Goal: Transaction & Acquisition: Purchase product/service

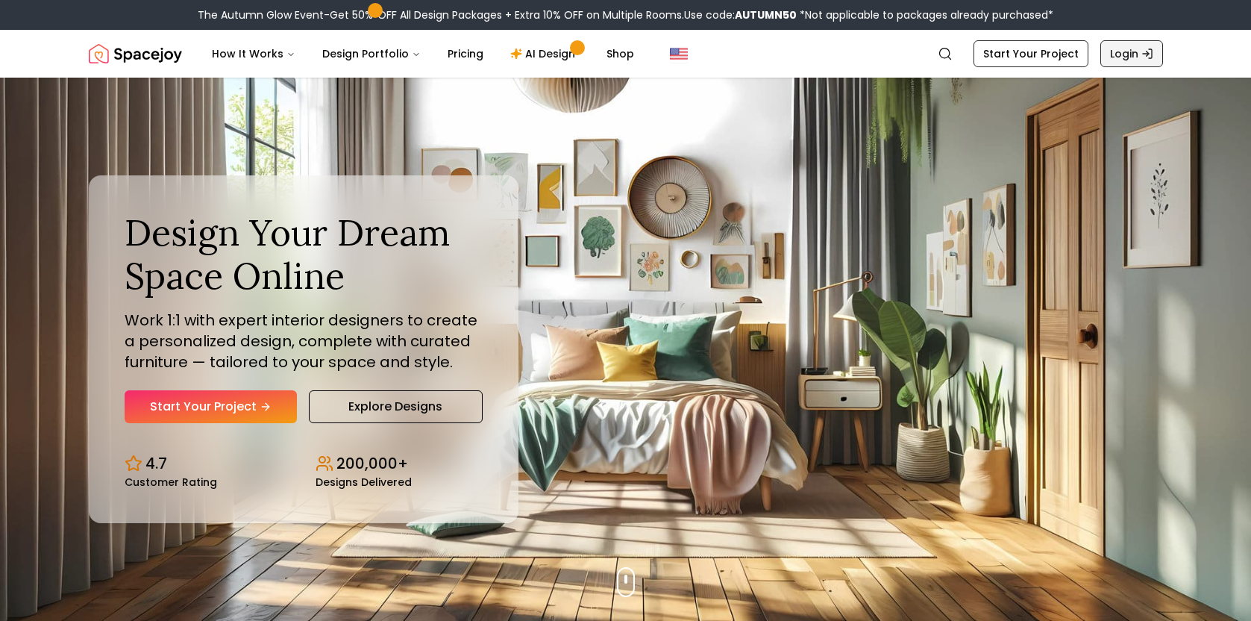
click at [1124, 54] on link "Login" at bounding box center [1131, 53] width 63 height 27
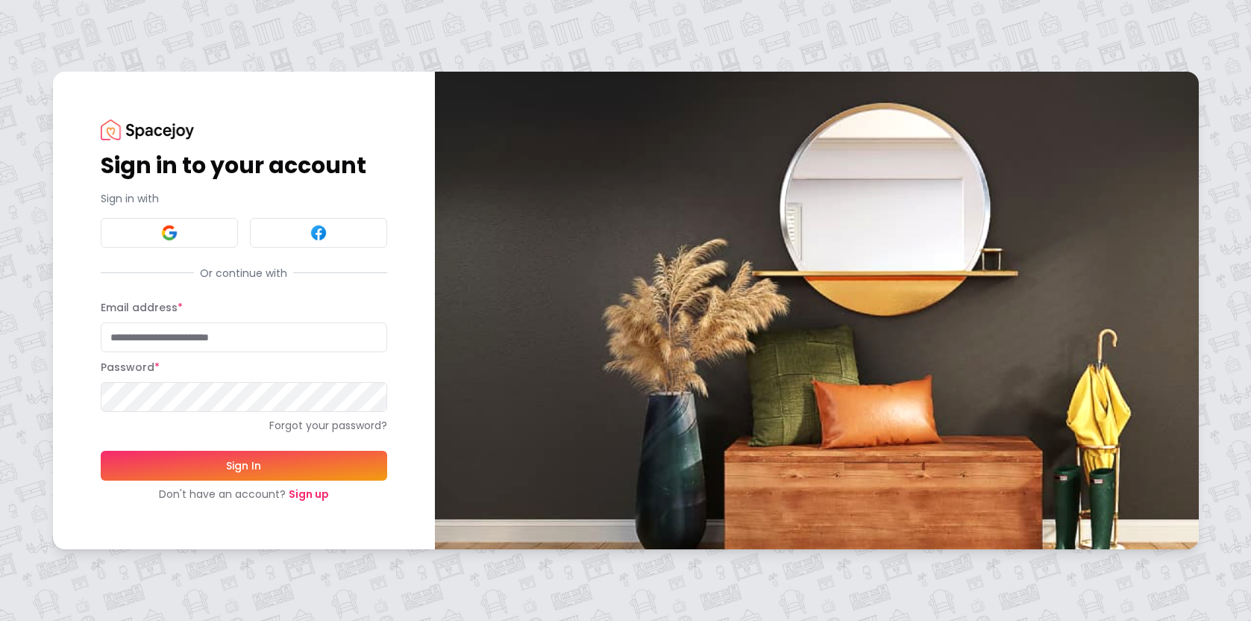
click at [306, 492] on link "Sign up" at bounding box center [309, 493] width 40 height 15
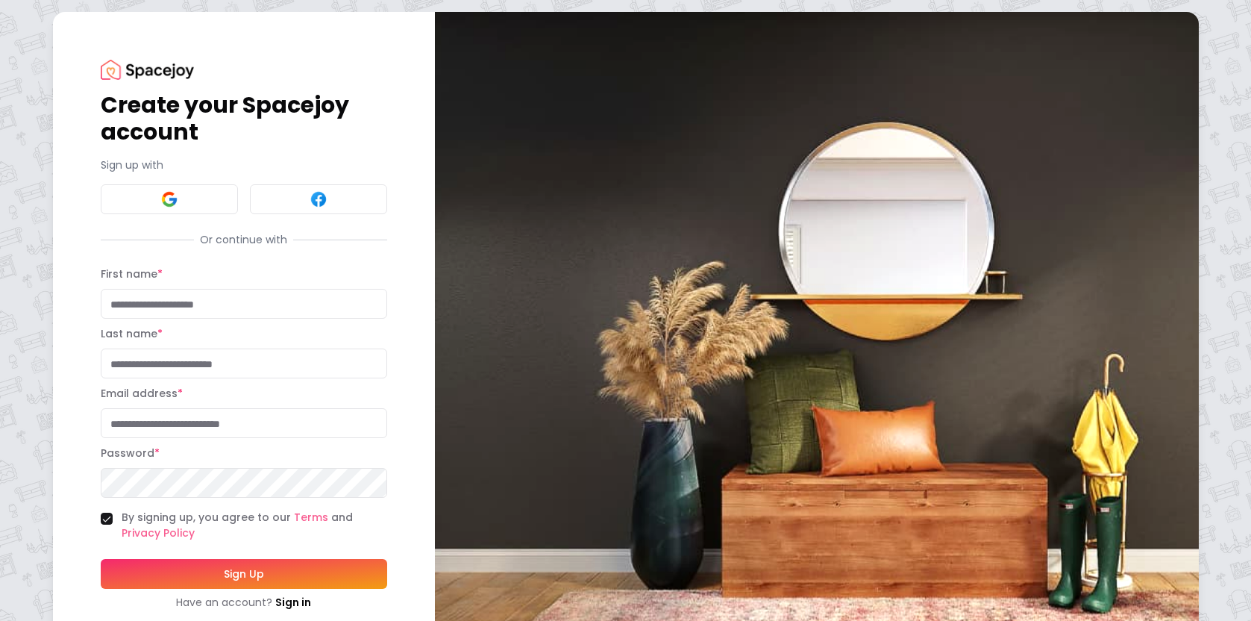
scroll to position [48, 0]
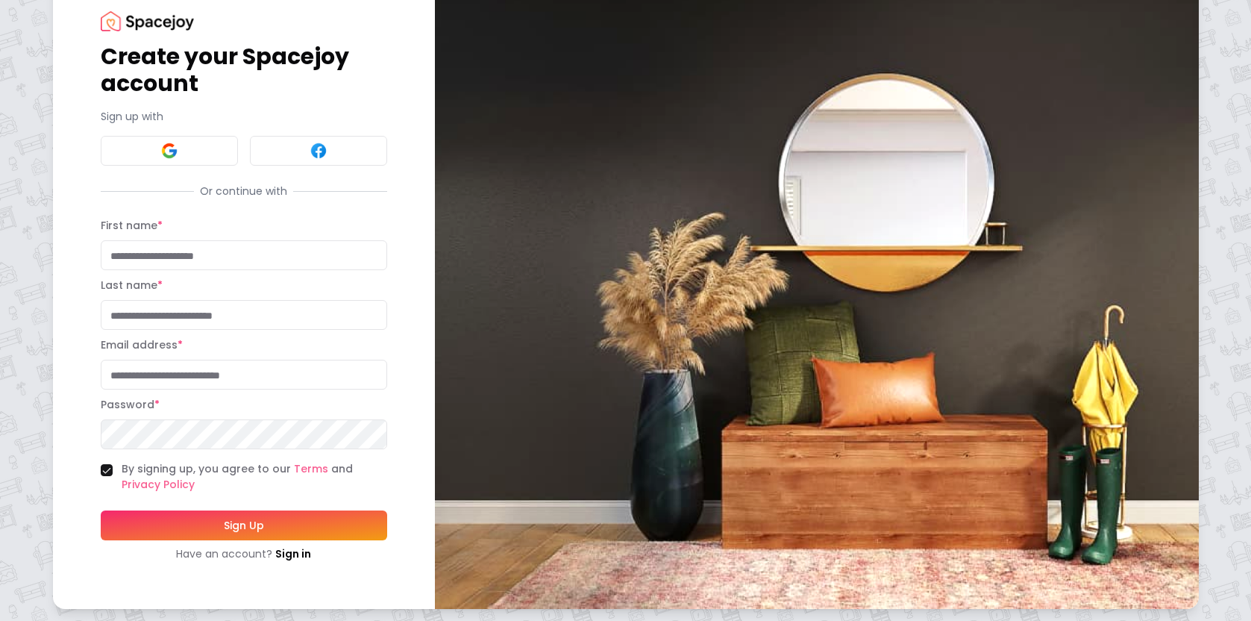
click at [173, 252] on input "First name *" at bounding box center [244, 255] width 286 height 30
type input "****"
type input "**********"
click at [387, 434] on div at bounding box center [387, 434] width 0 height 0
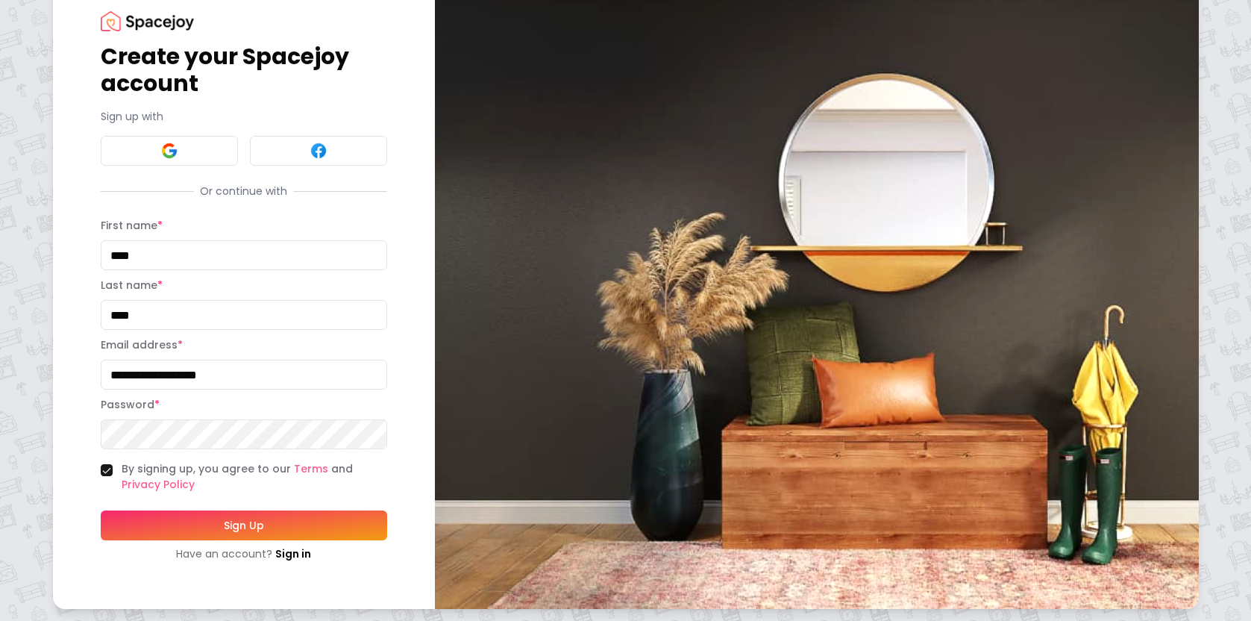
click at [387, 434] on div at bounding box center [387, 434] width 0 height 0
click at [295, 339] on form "**********" at bounding box center [244, 388] width 286 height 345
click at [247, 524] on button "Sign Up" at bounding box center [244, 525] width 286 height 30
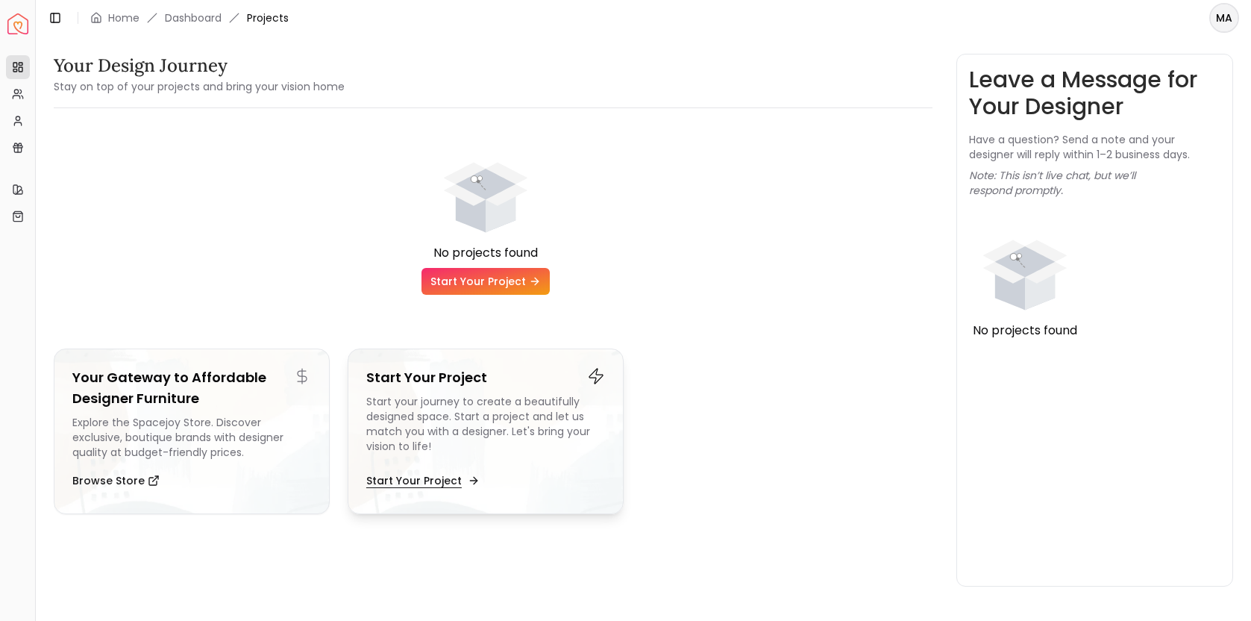
click at [436, 482] on button "Start Your Project" at bounding box center [421, 480] width 110 height 30
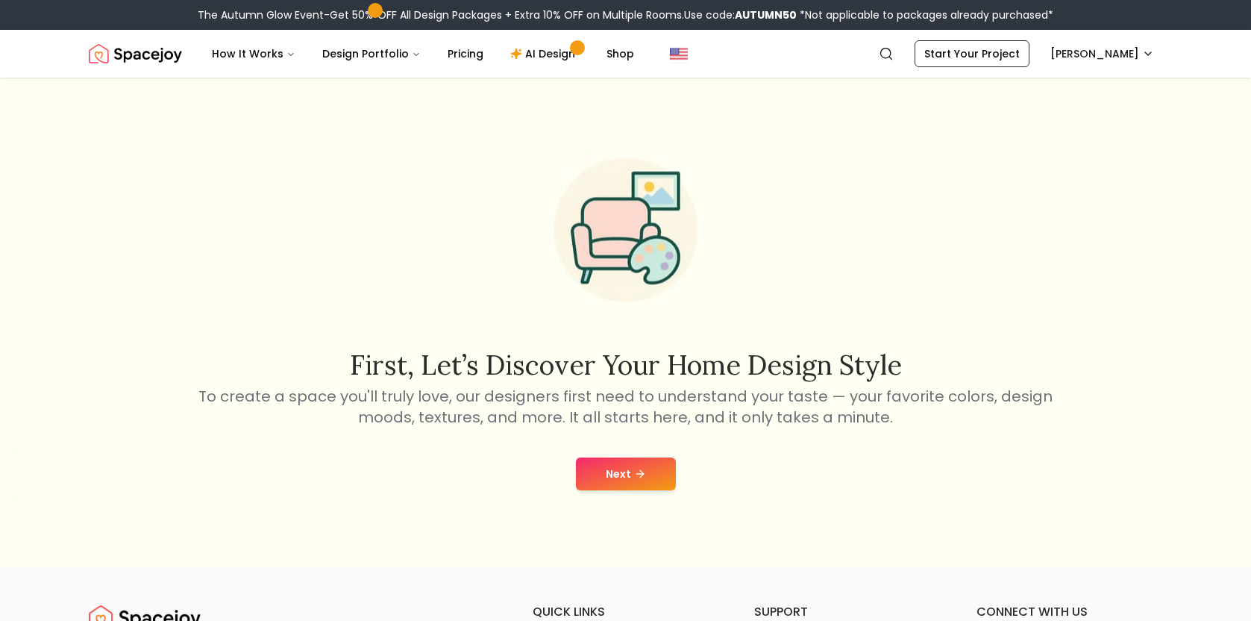
scroll to position [7, 0]
click at [606, 477] on button "Next" at bounding box center [626, 474] width 100 height 33
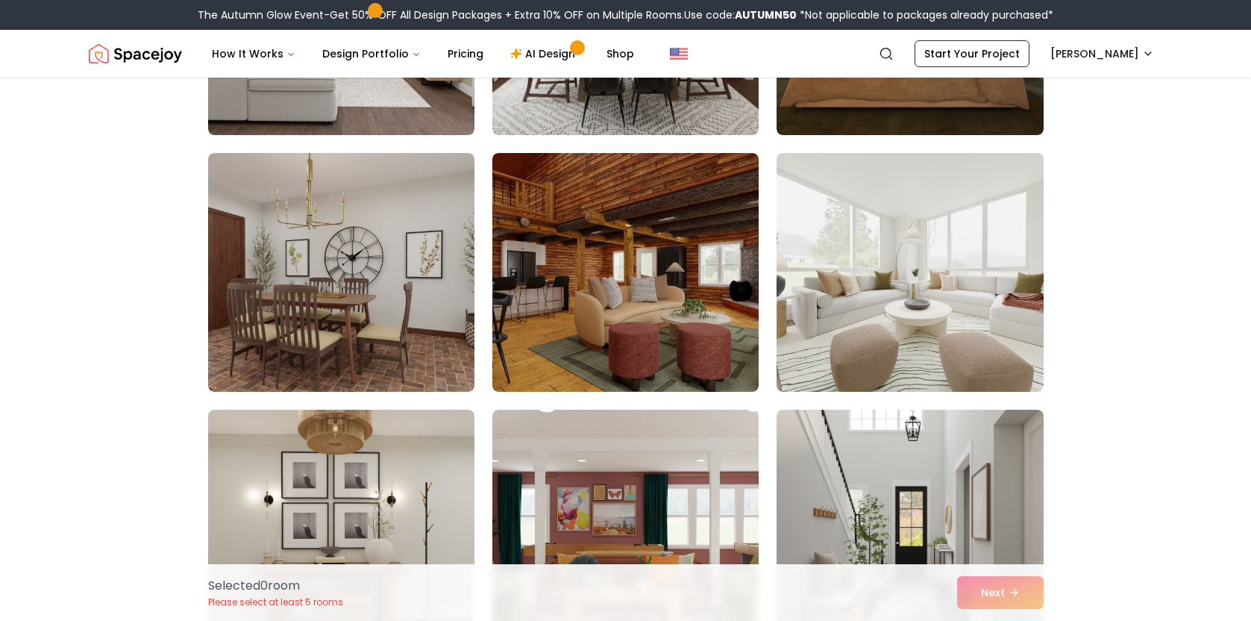
scroll to position [1053, 0]
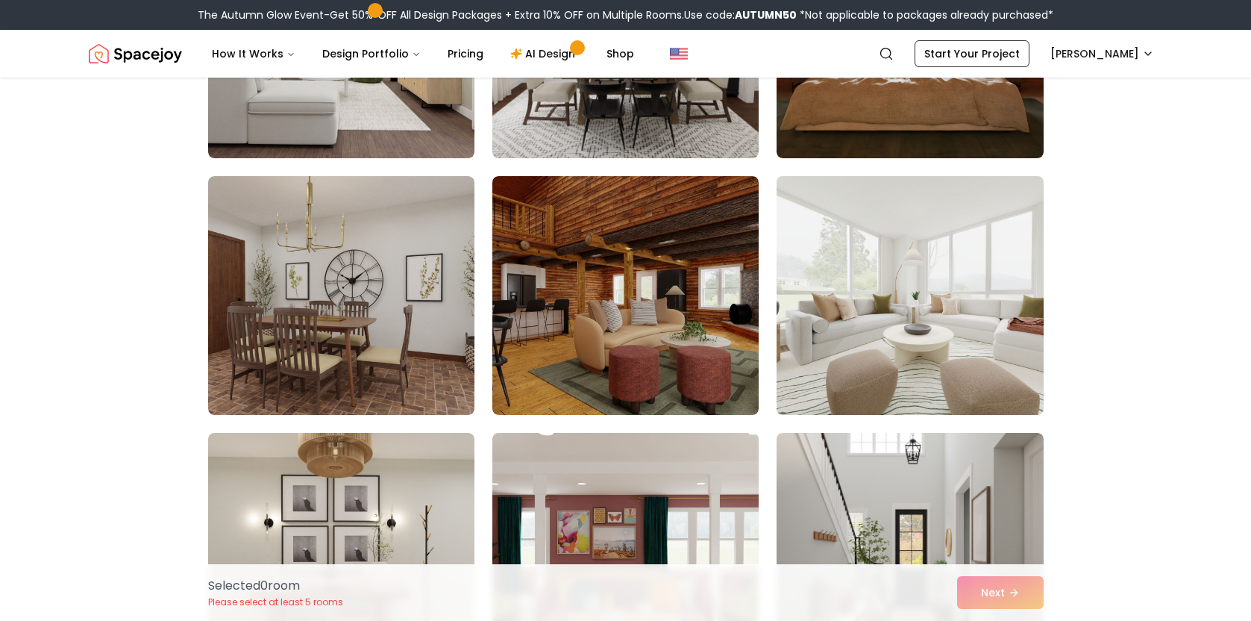
click at [838, 287] on img at bounding box center [910, 295] width 280 height 251
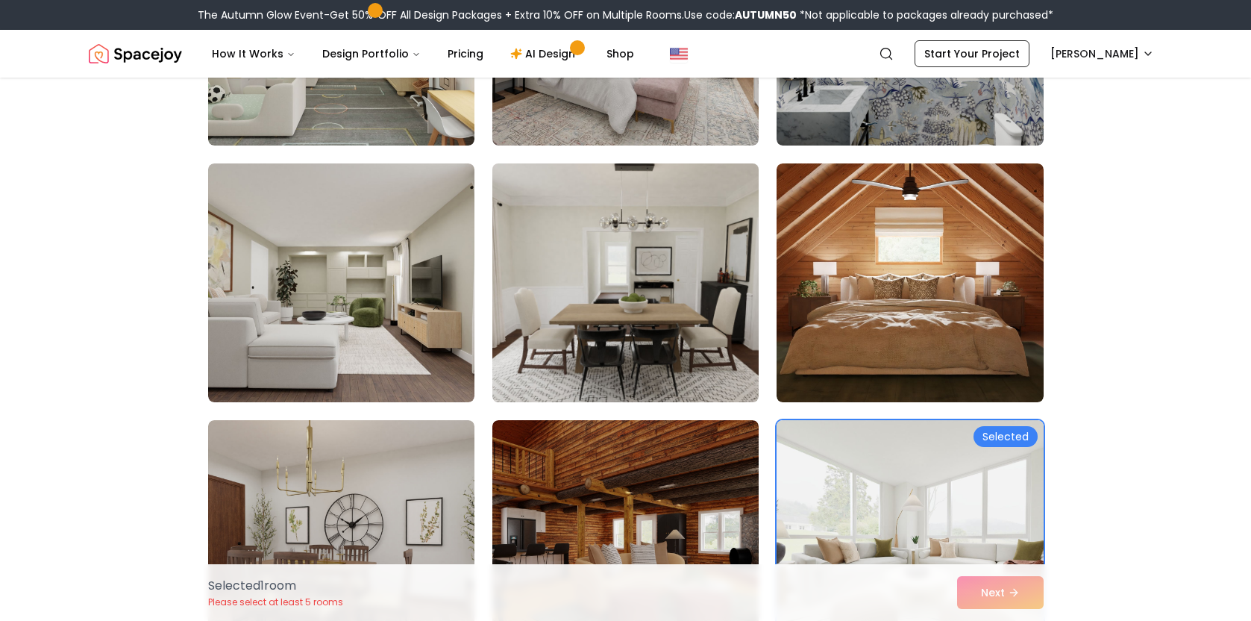
scroll to position [740, 0]
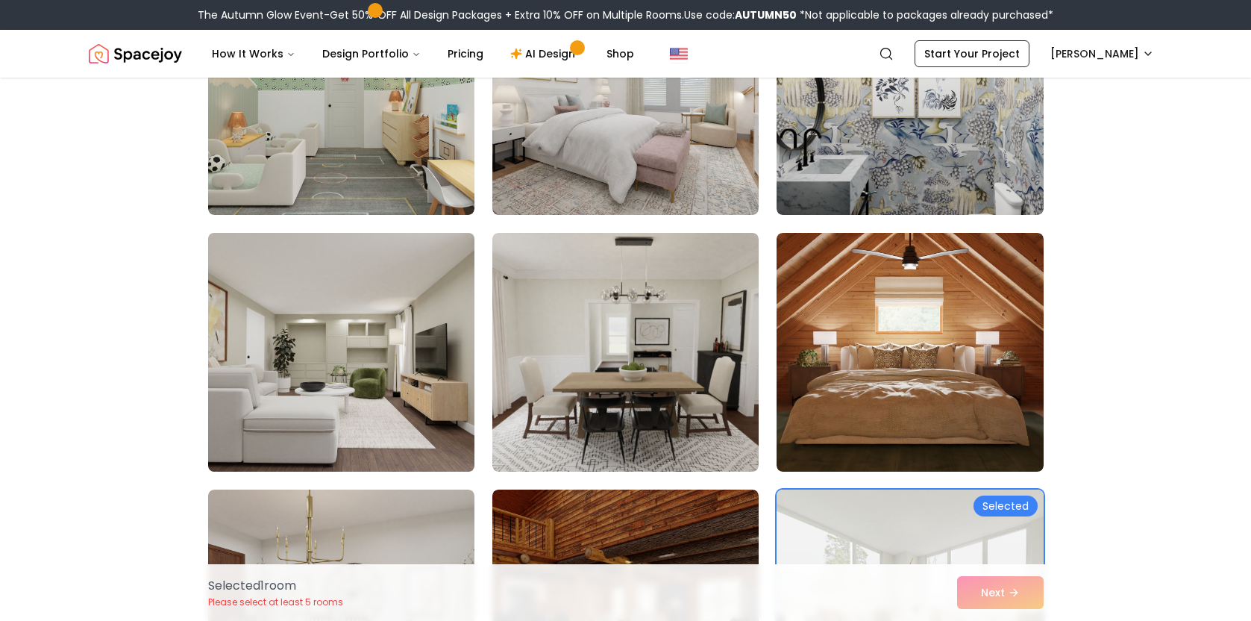
click at [435, 355] on img at bounding box center [341, 352] width 280 height 251
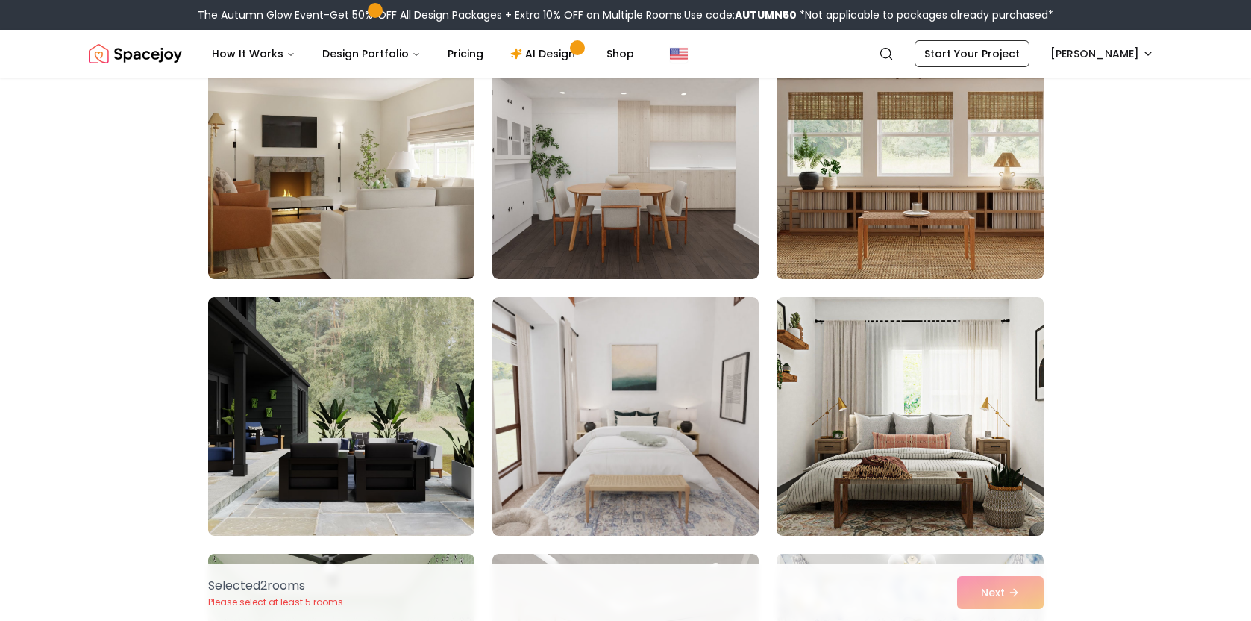
scroll to position [303, 0]
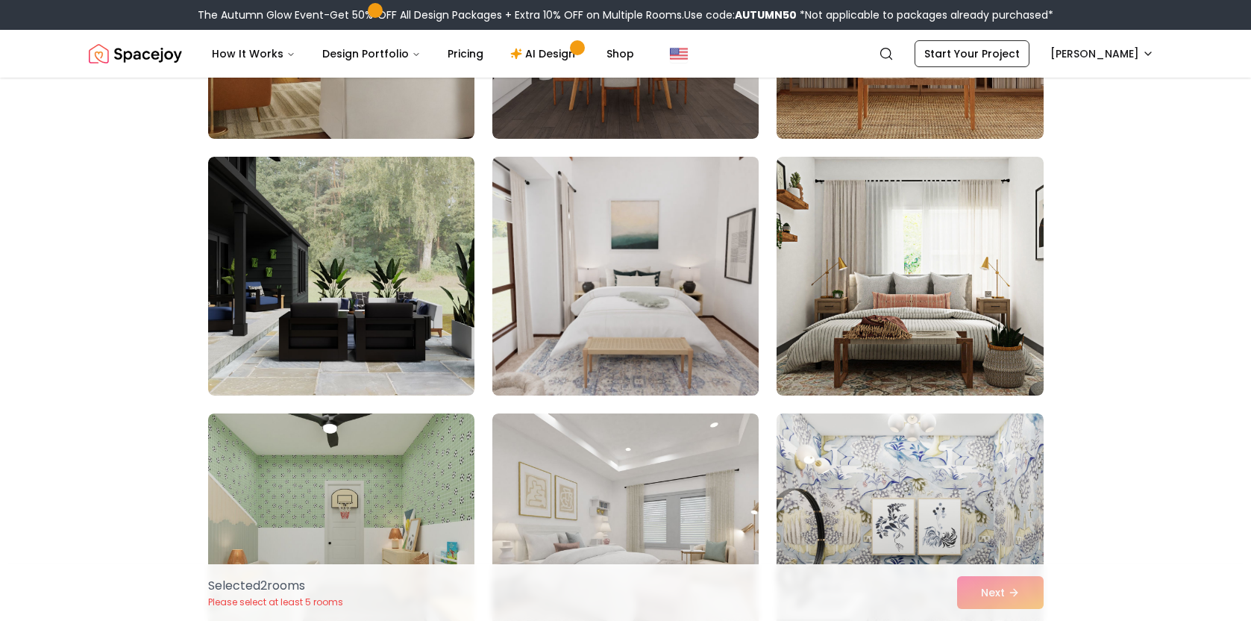
click at [597, 284] on img at bounding box center [626, 276] width 280 height 251
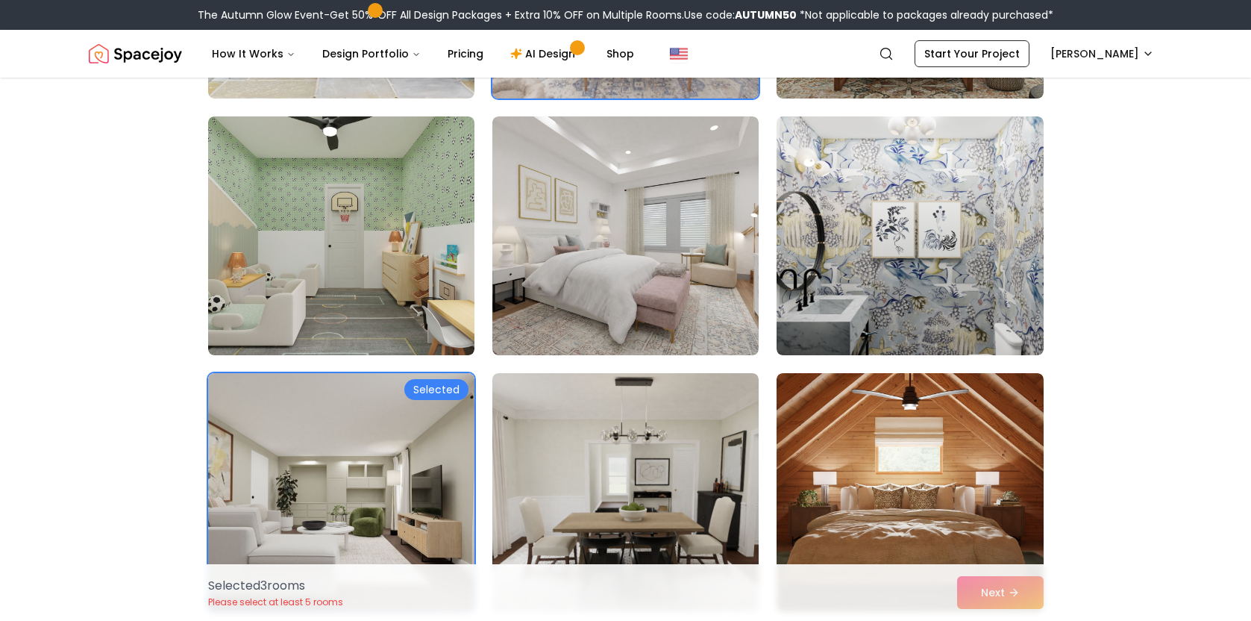
scroll to position [599, 0]
click at [597, 284] on img at bounding box center [625, 236] width 266 height 239
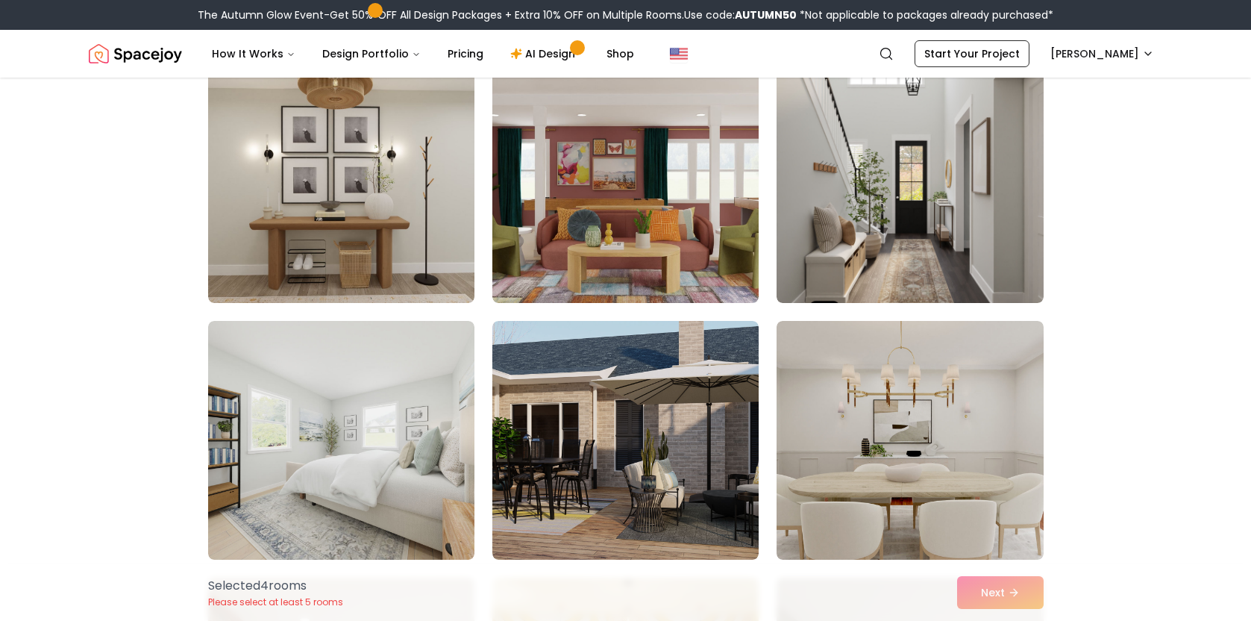
scroll to position [1441, 0]
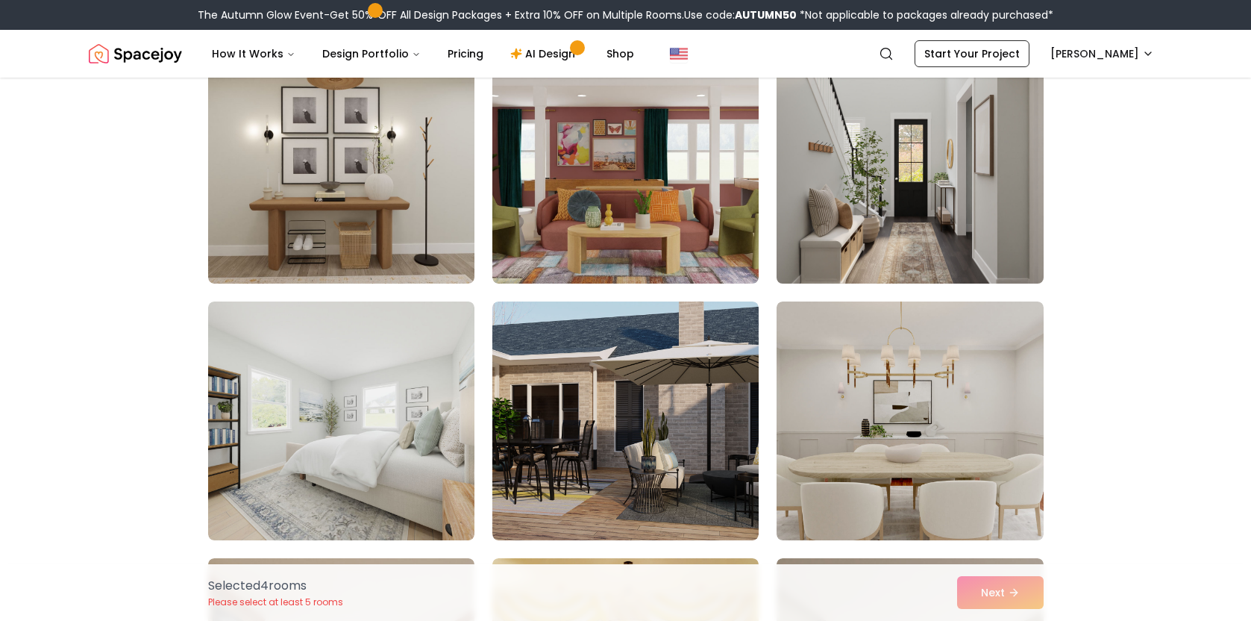
click at [876, 208] on img at bounding box center [910, 164] width 280 height 251
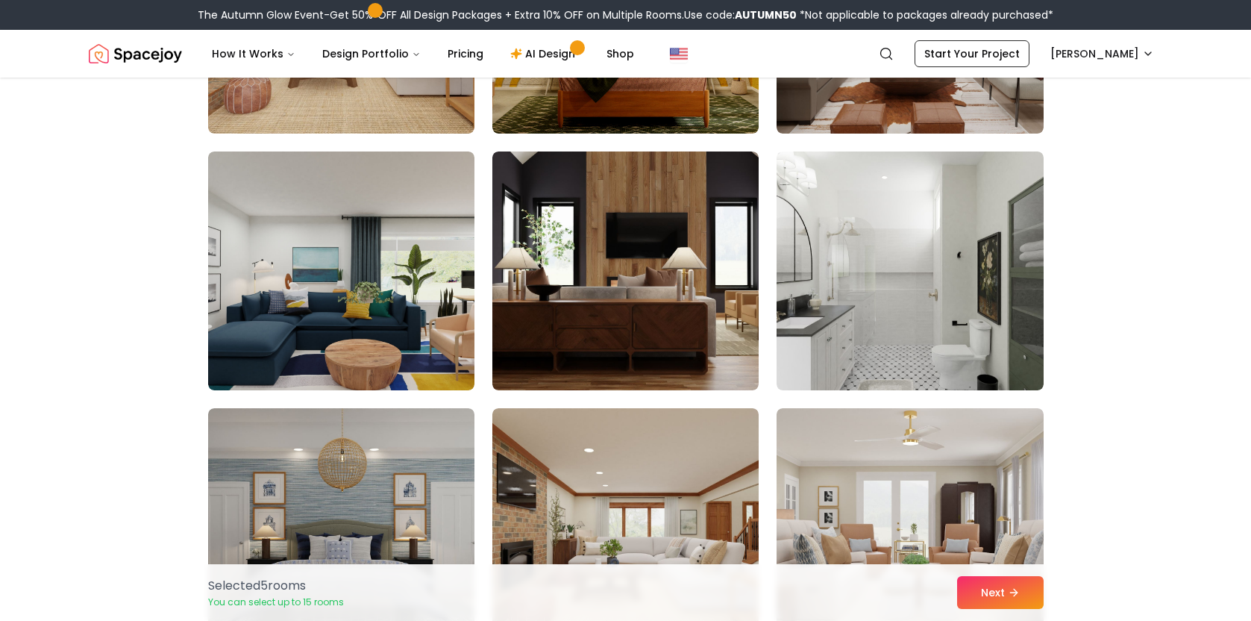
scroll to position [2110, 0]
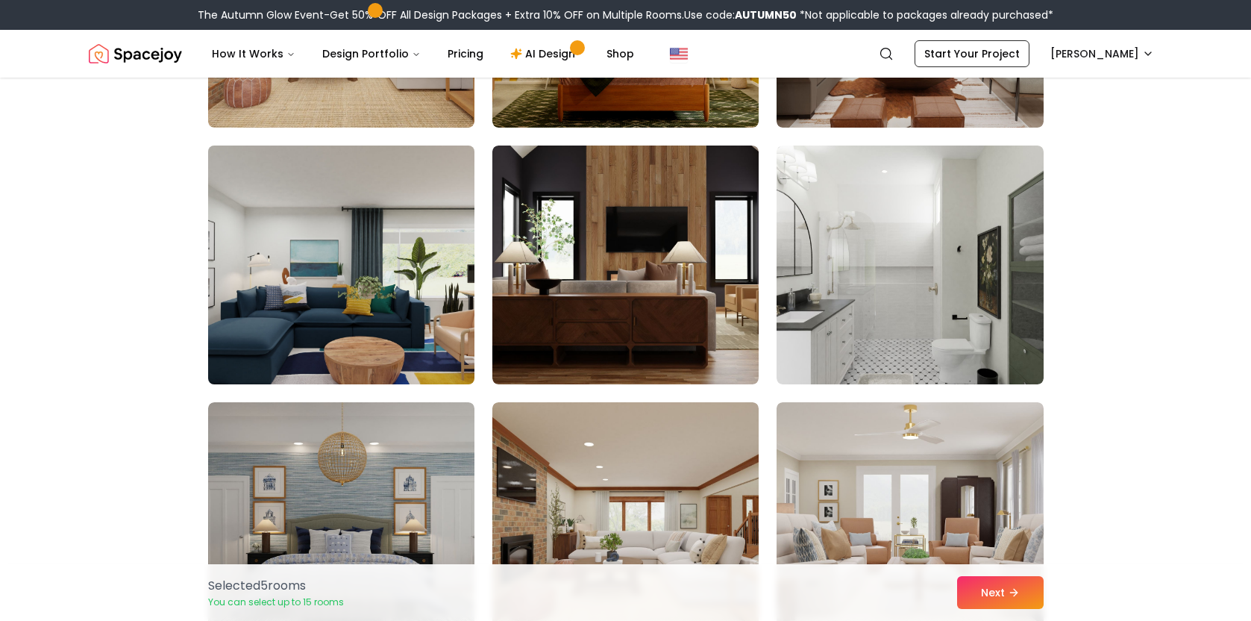
click at [419, 269] on img at bounding box center [341, 264] width 280 height 251
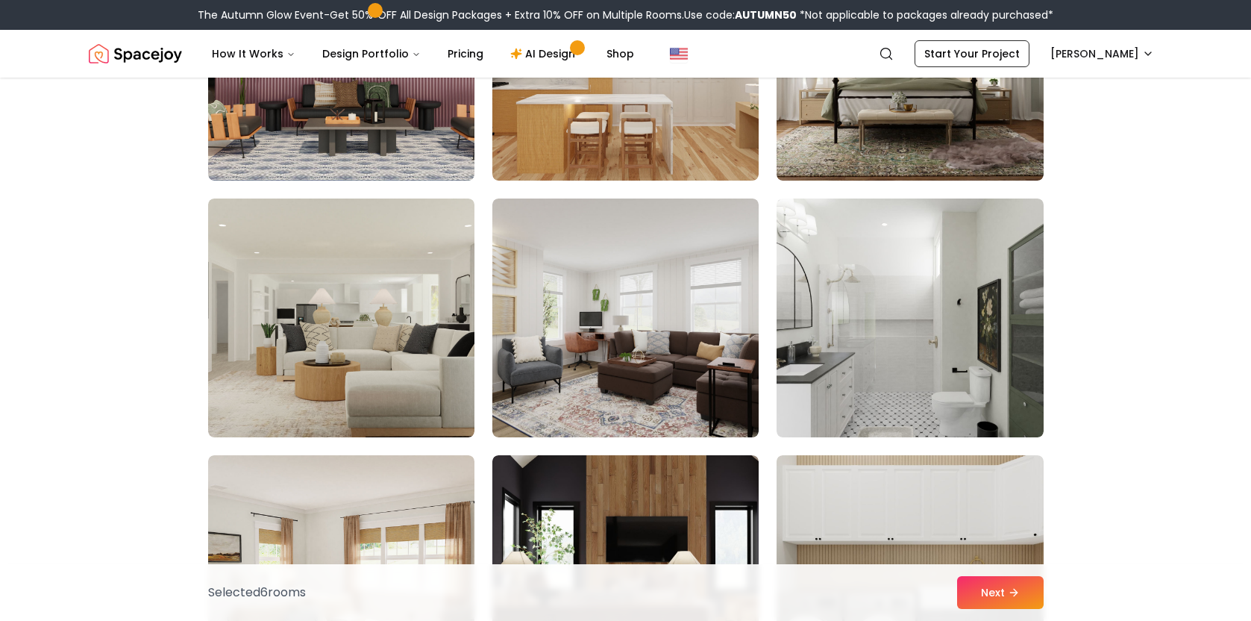
scroll to position [3128, 0]
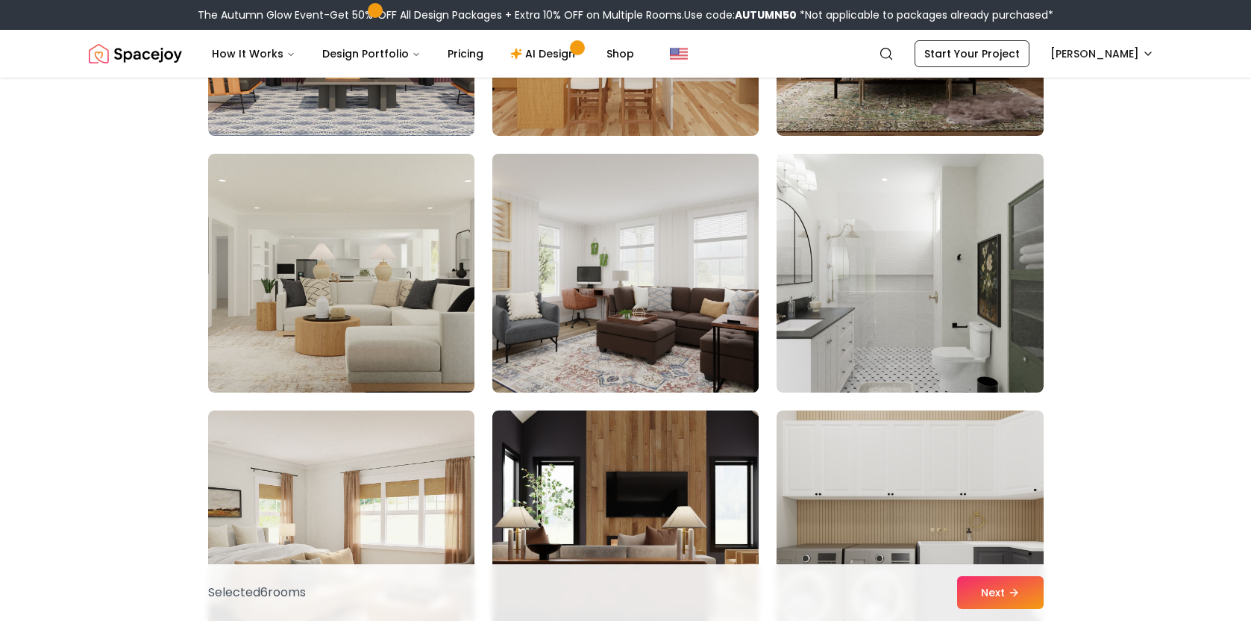
click at [613, 300] on img at bounding box center [626, 273] width 280 height 251
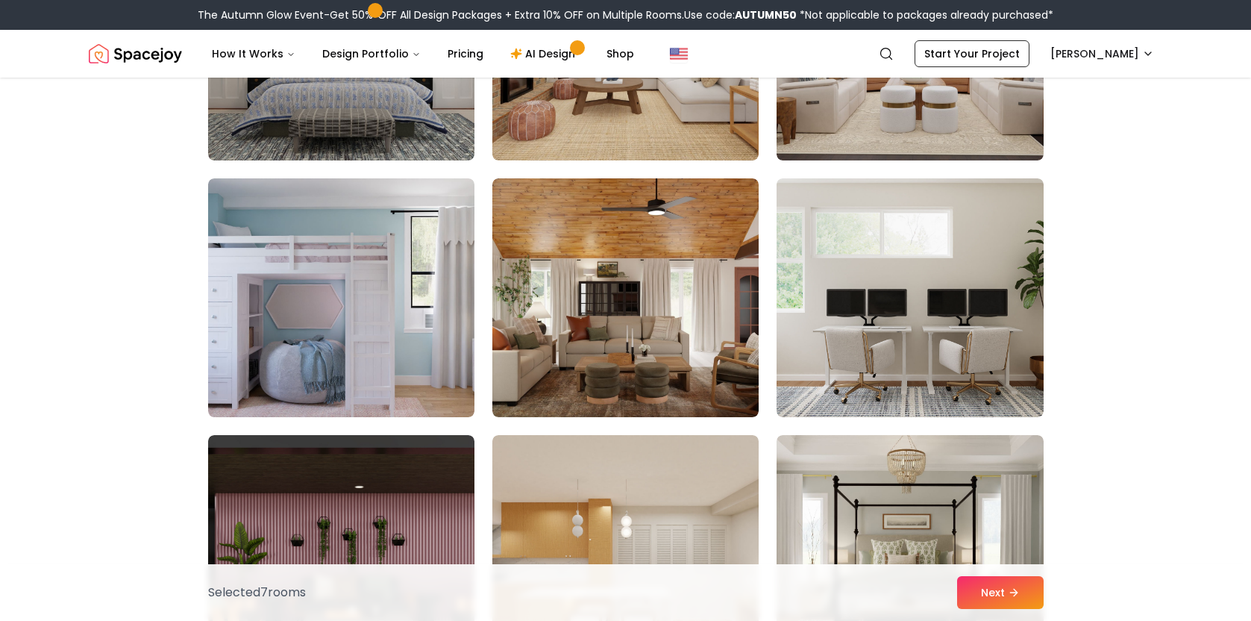
scroll to position [2627, 0]
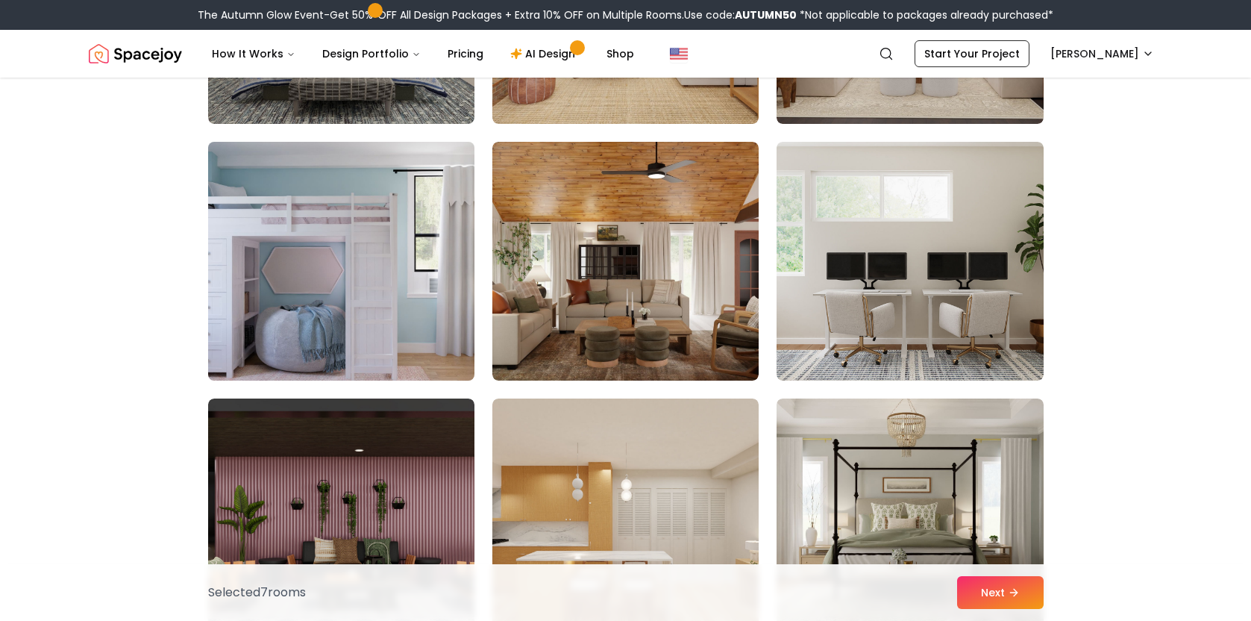
click at [396, 270] on img at bounding box center [341, 261] width 280 height 251
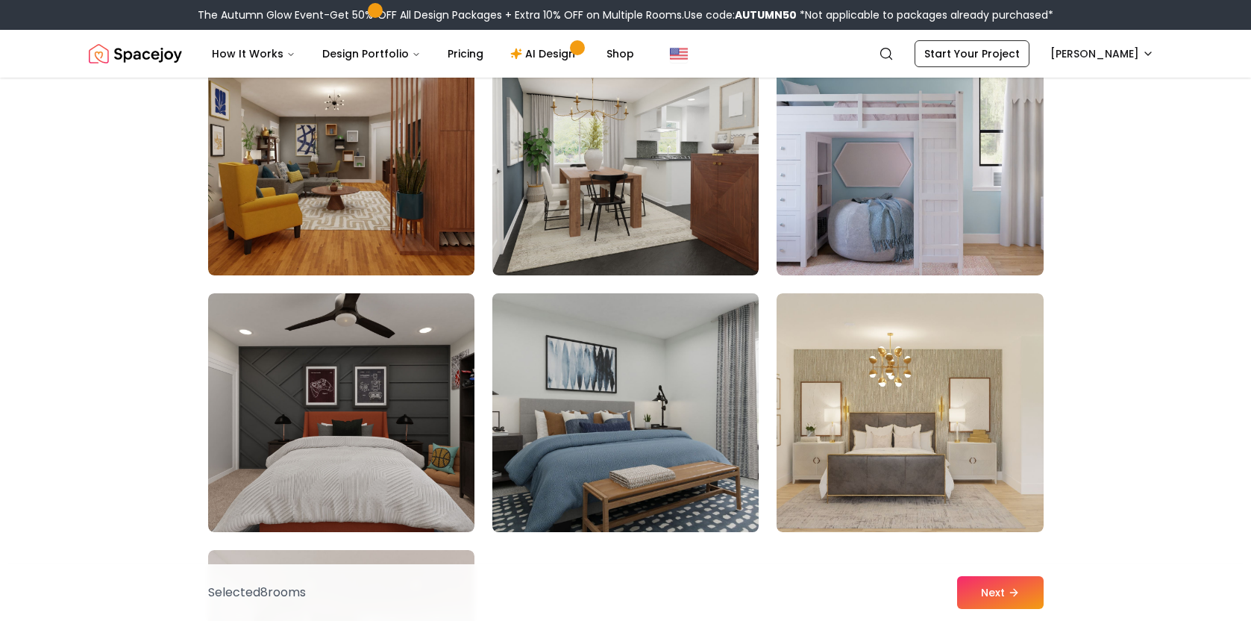
scroll to position [8017, 0]
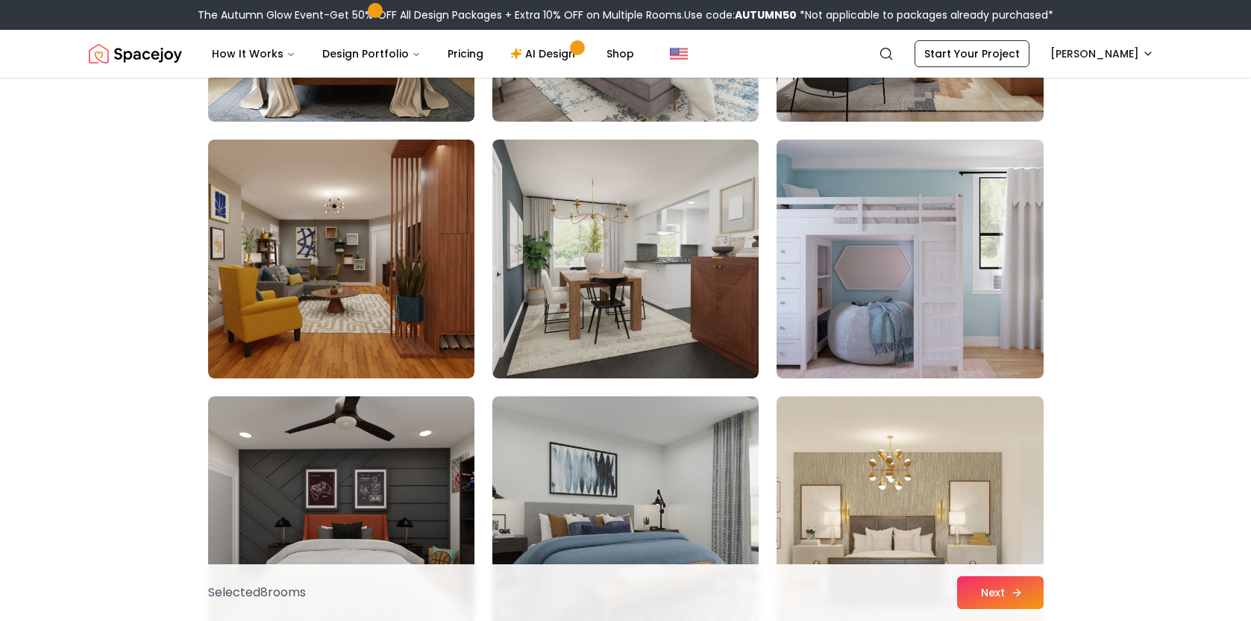
click at [976, 603] on button "Next" at bounding box center [1000, 592] width 87 height 33
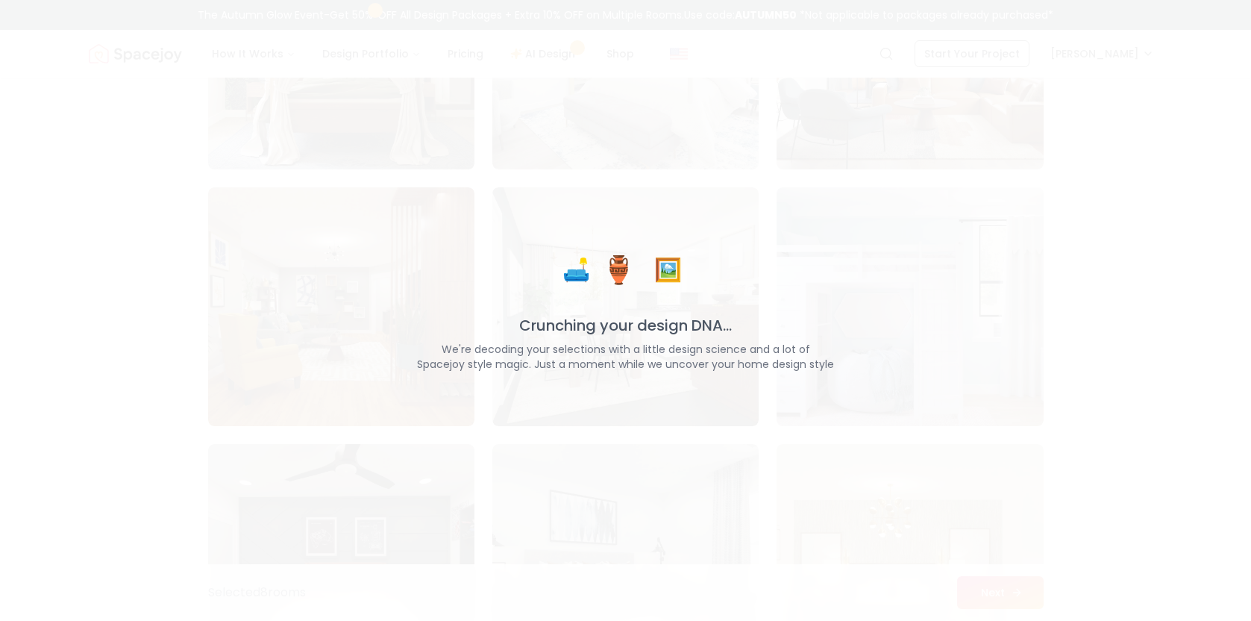
scroll to position [8065, 0]
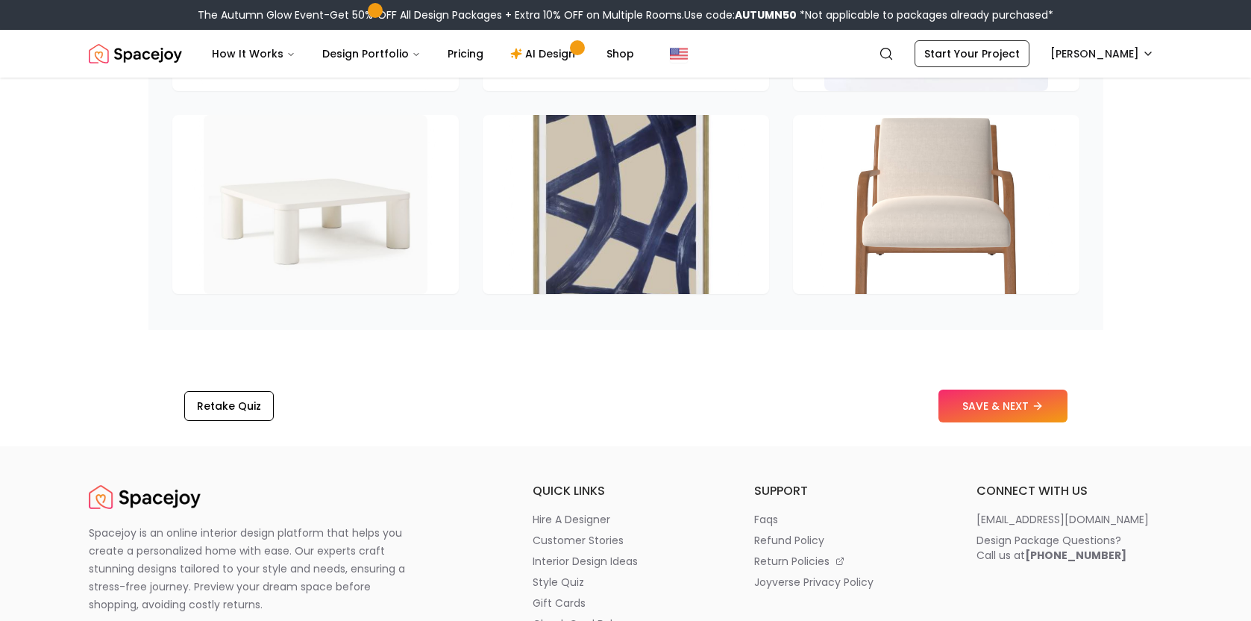
scroll to position [2267, 0]
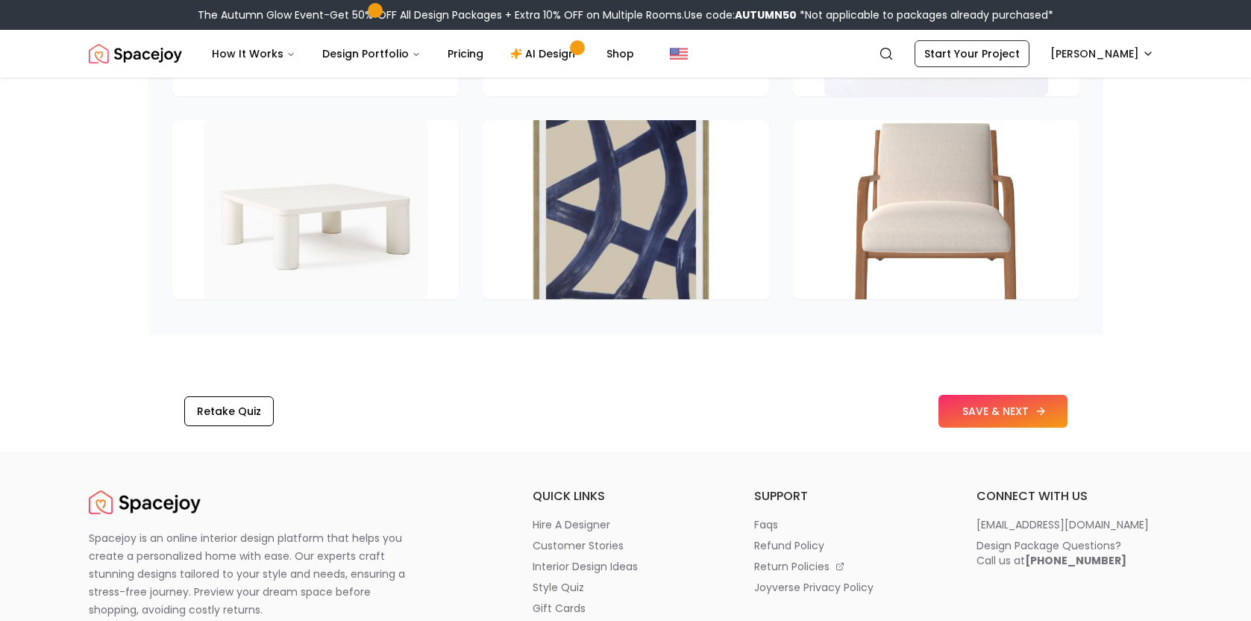
click at [973, 427] on button "SAVE & NEXT" at bounding box center [1002, 411] width 129 height 33
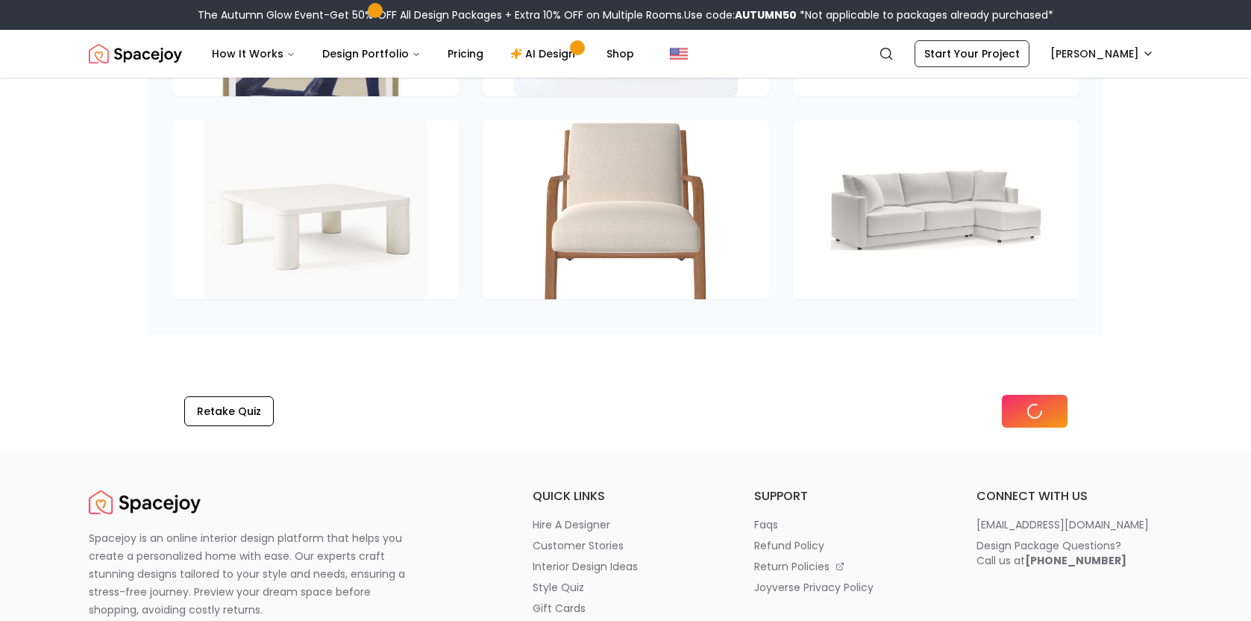
scroll to position [2064, 0]
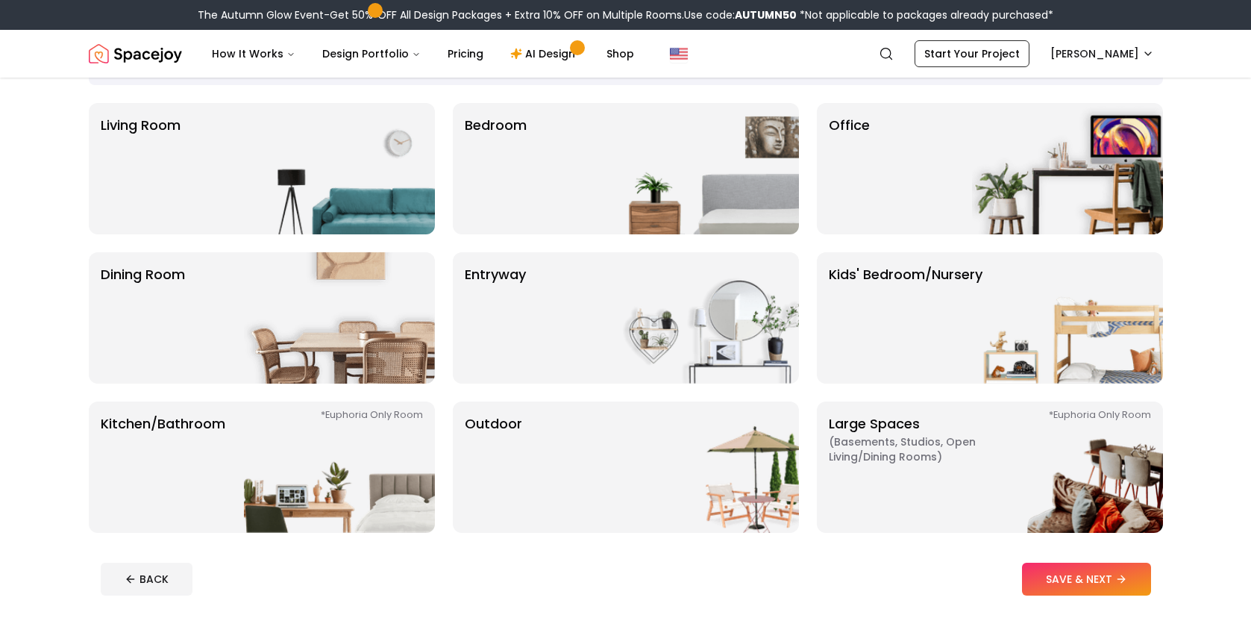
scroll to position [107, 0]
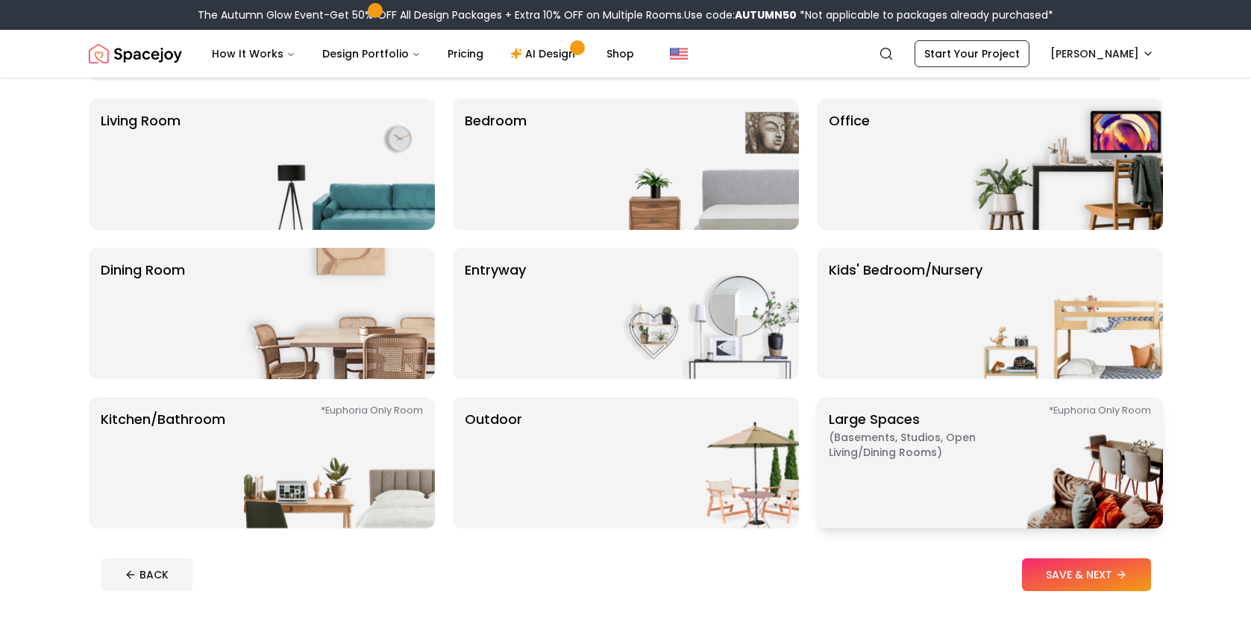
click at [958, 431] on span "( Basements, Studios, Open living/dining rooms )" at bounding box center [922, 445] width 186 height 30
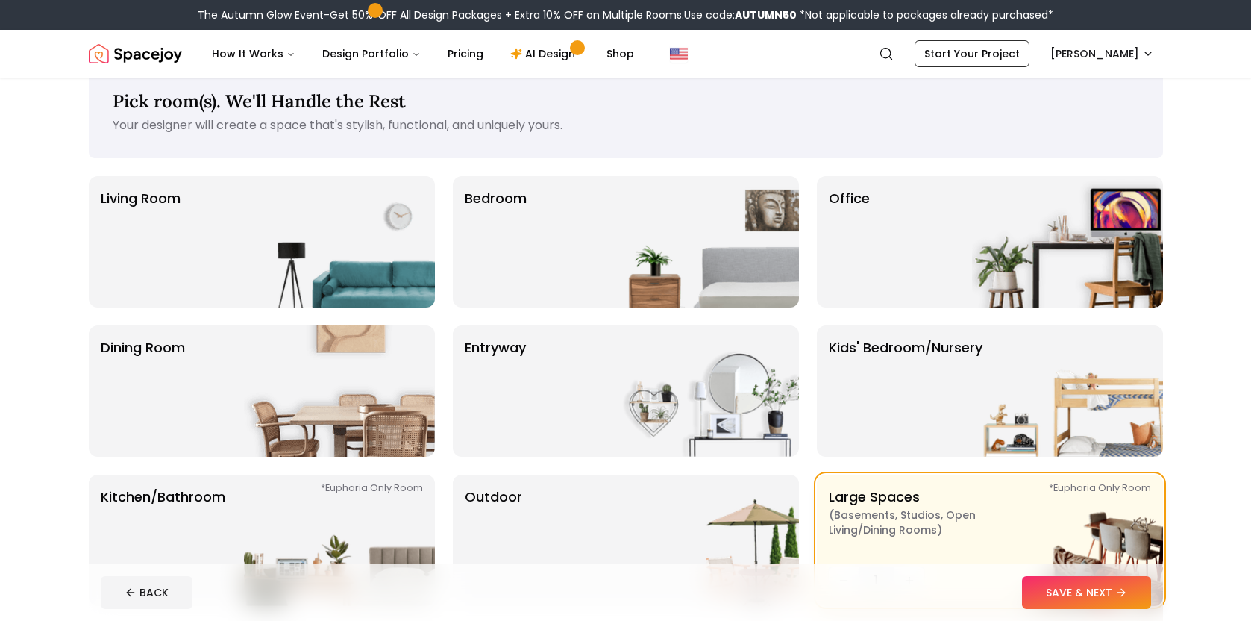
scroll to position [0, 0]
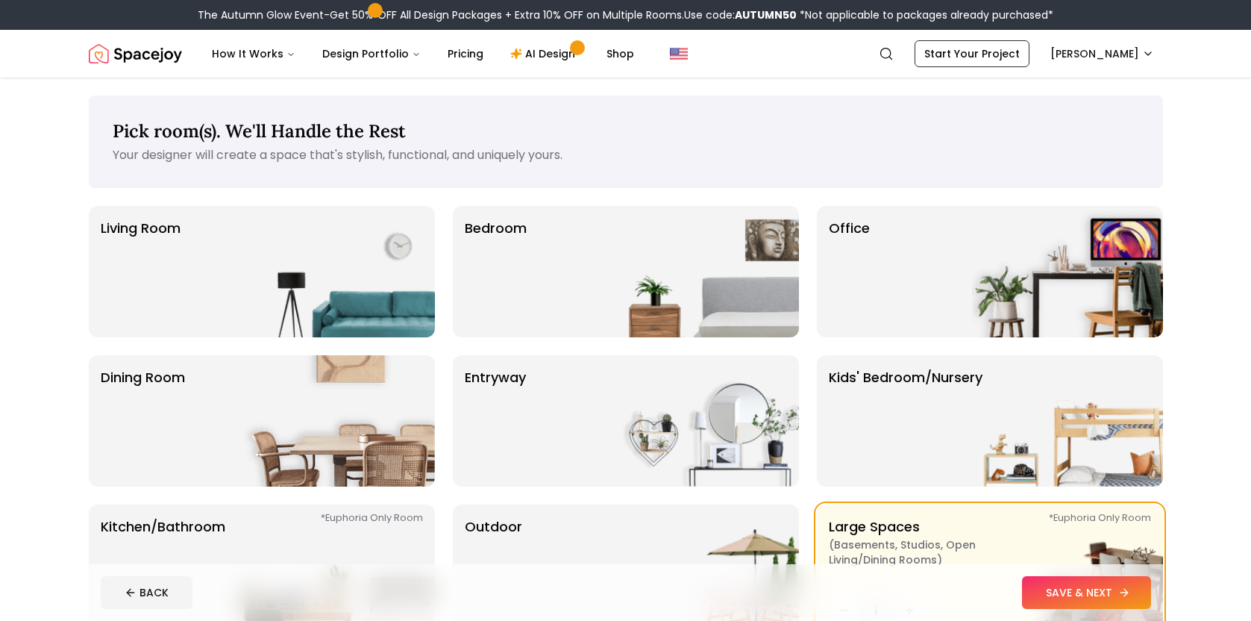
click at [1057, 586] on button "SAVE & NEXT" at bounding box center [1086, 592] width 129 height 33
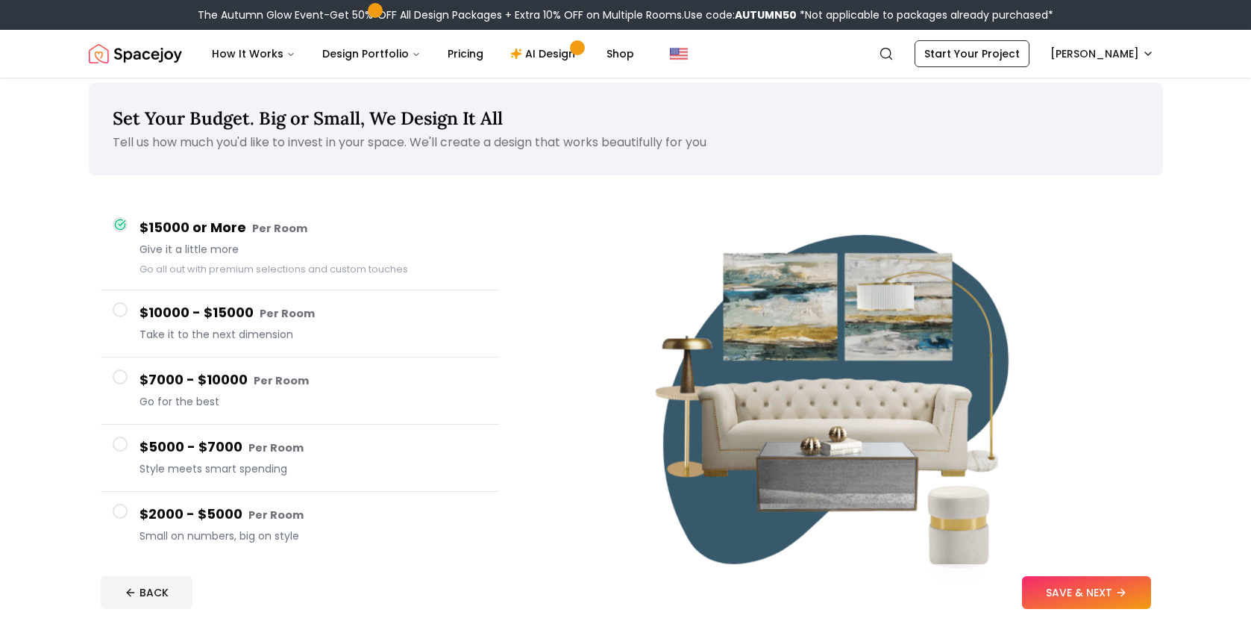
scroll to position [12, 0]
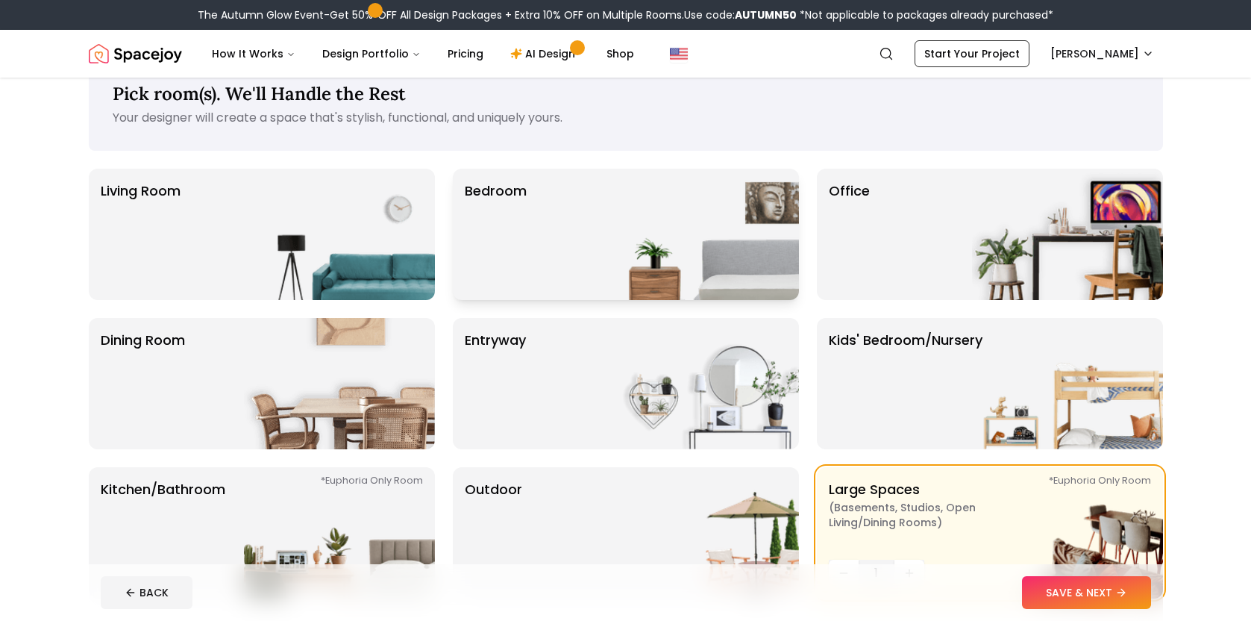
scroll to position [60, 0]
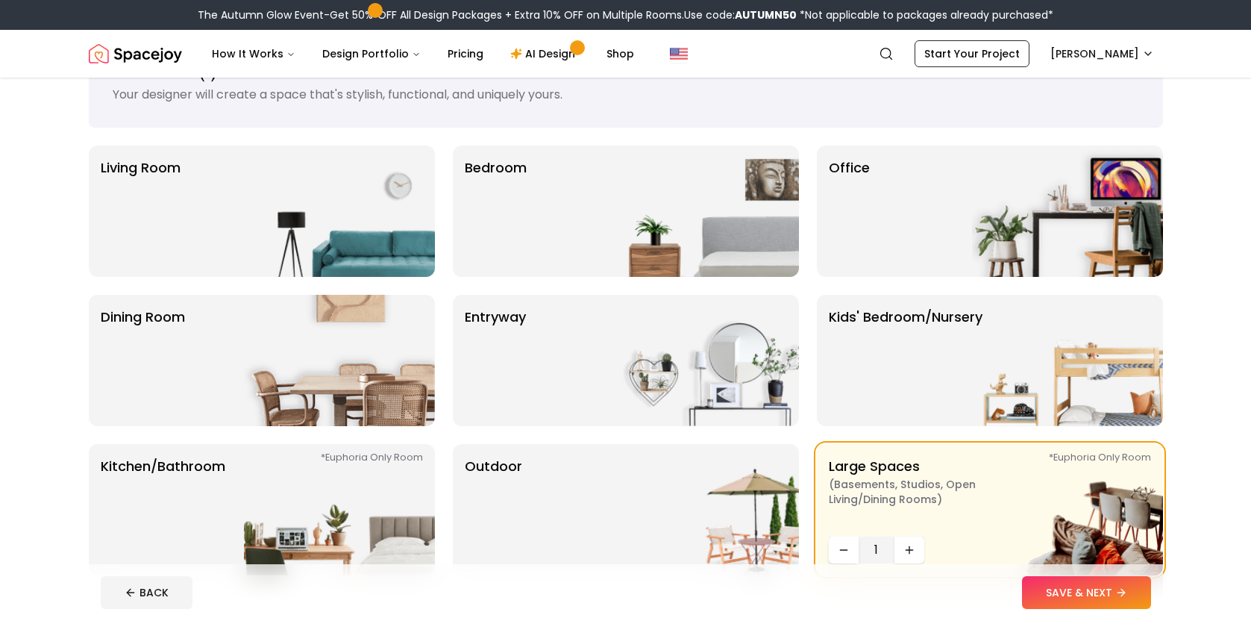
click at [847, 549] on icon "Decrease quantity" at bounding box center [844, 550] width 12 height 12
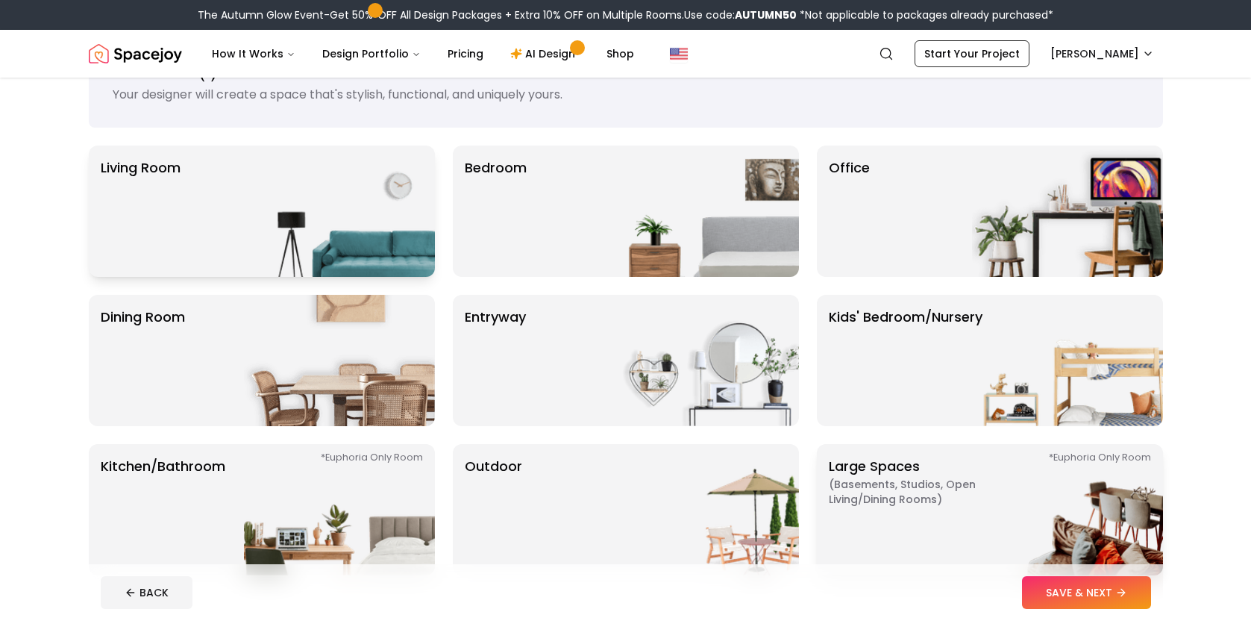
click at [401, 222] on img at bounding box center [339, 210] width 191 height 131
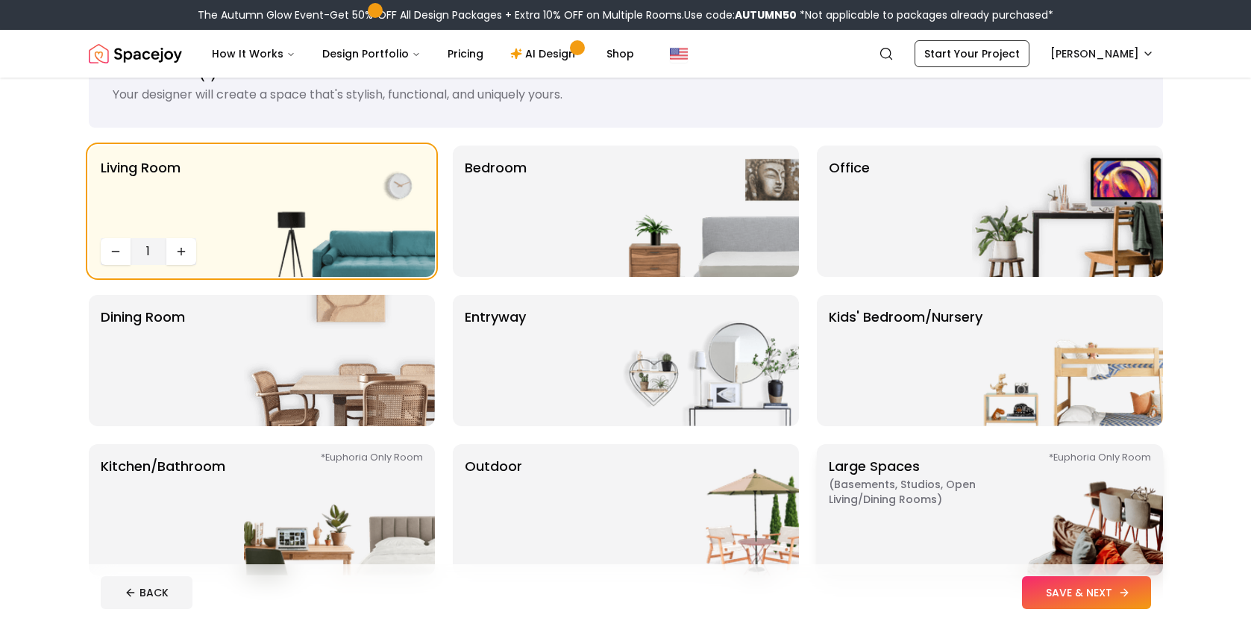
click at [1069, 590] on button "SAVE & NEXT" at bounding box center [1086, 592] width 129 height 33
click at [574, 214] on div "Bedroom" at bounding box center [626, 210] width 346 height 131
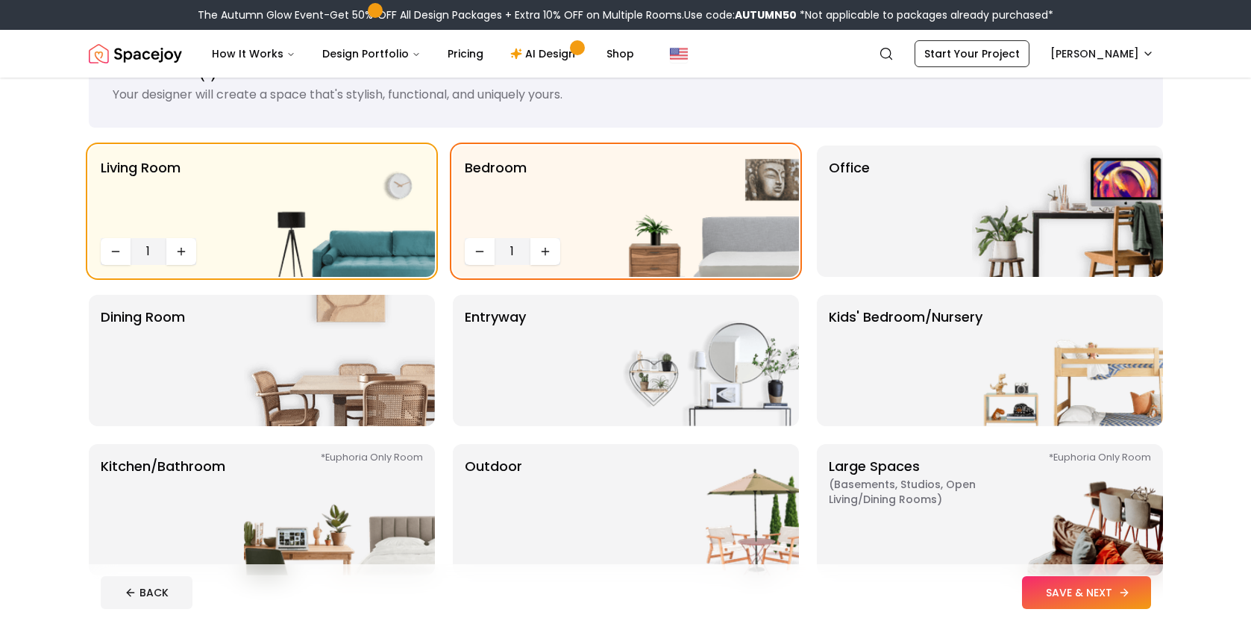
click at [1099, 593] on button "SAVE & NEXT" at bounding box center [1086, 592] width 129 height 33
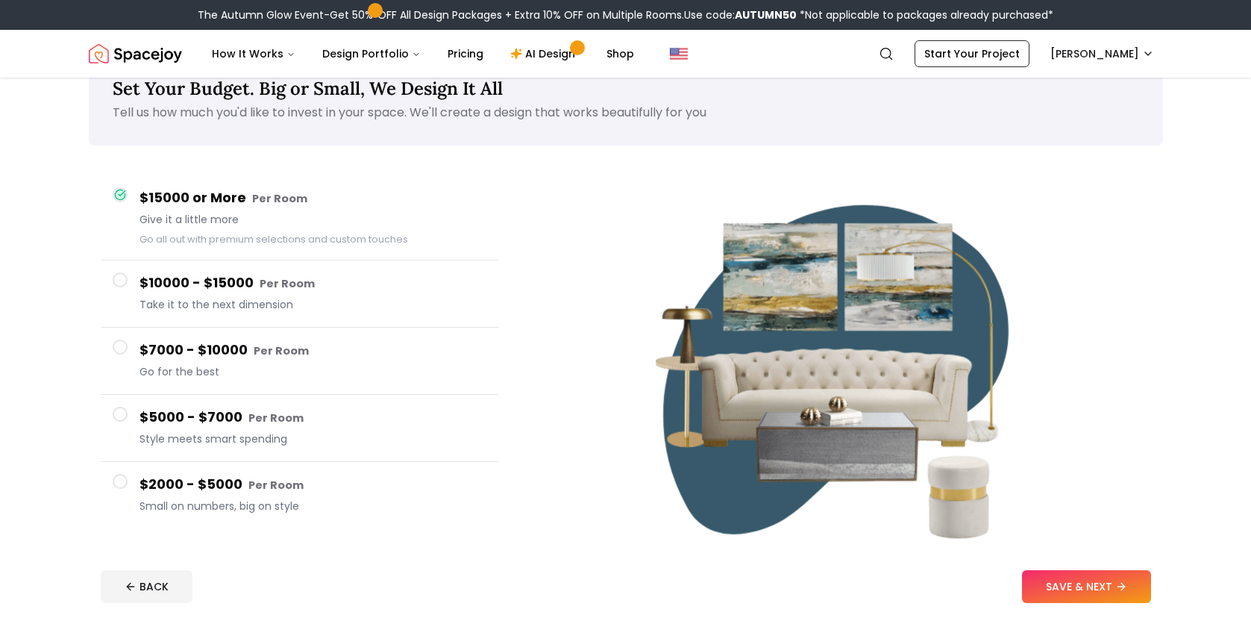
scroll to position [39, 0]
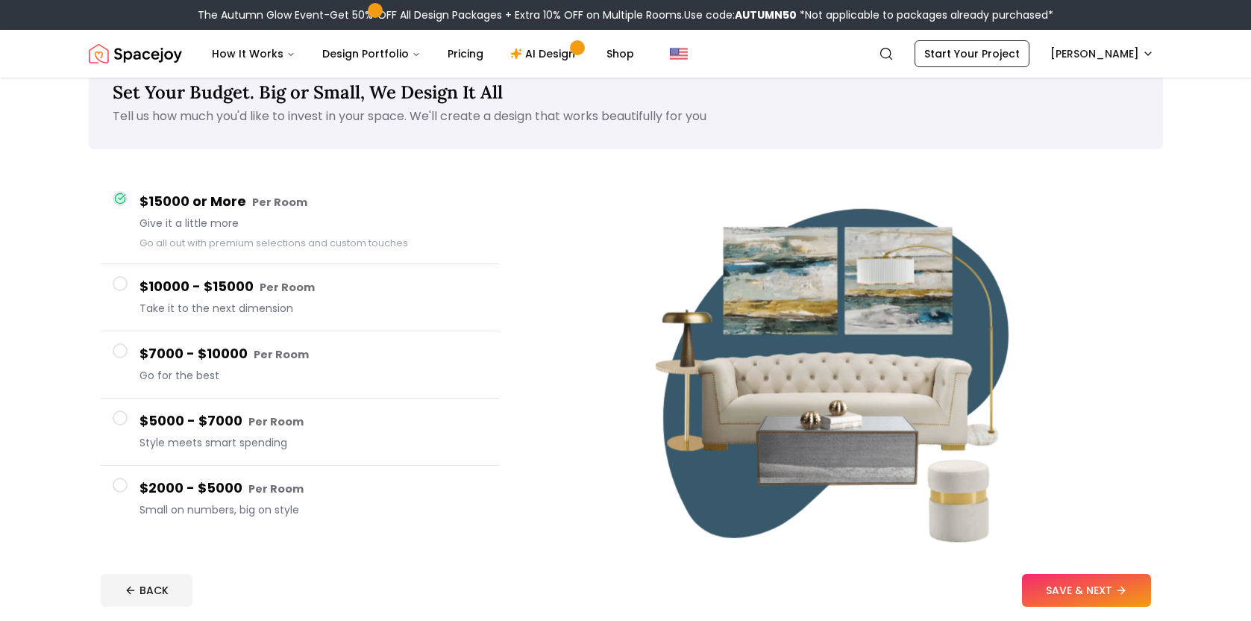
click at [119, 418] on span at bounding box center [120, 417] width 15 height 15
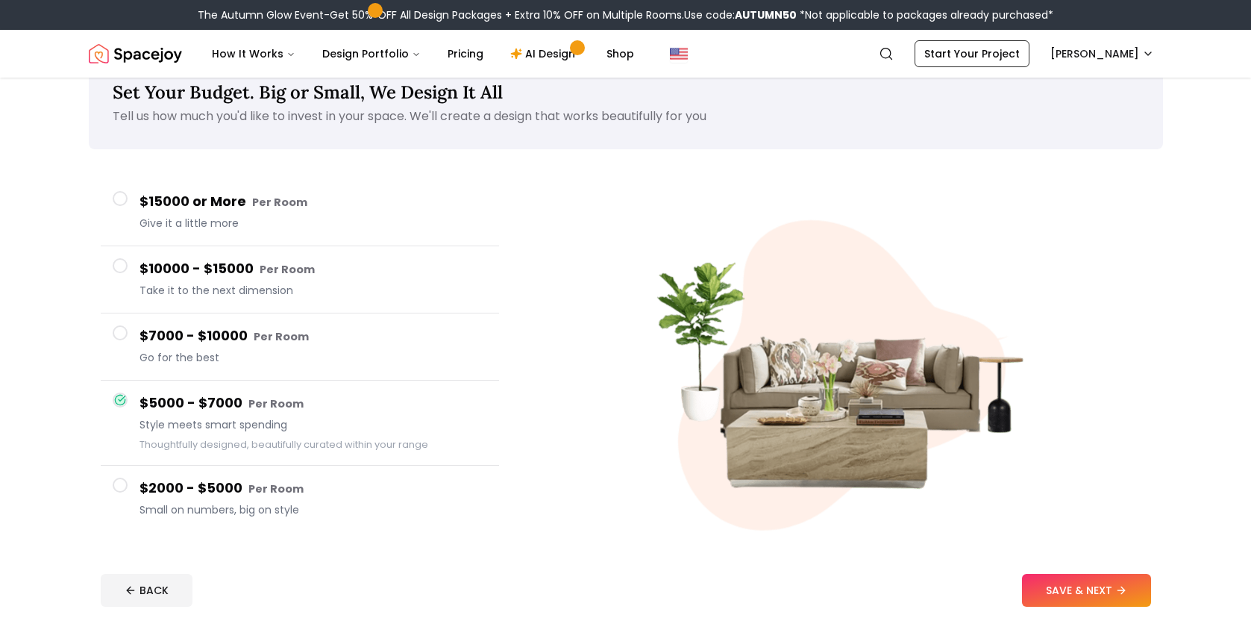
click at [130, 347] on button "$7000 - $10000 Per Room Go for the best" at bounding box center [300, 346] width 398 height 67
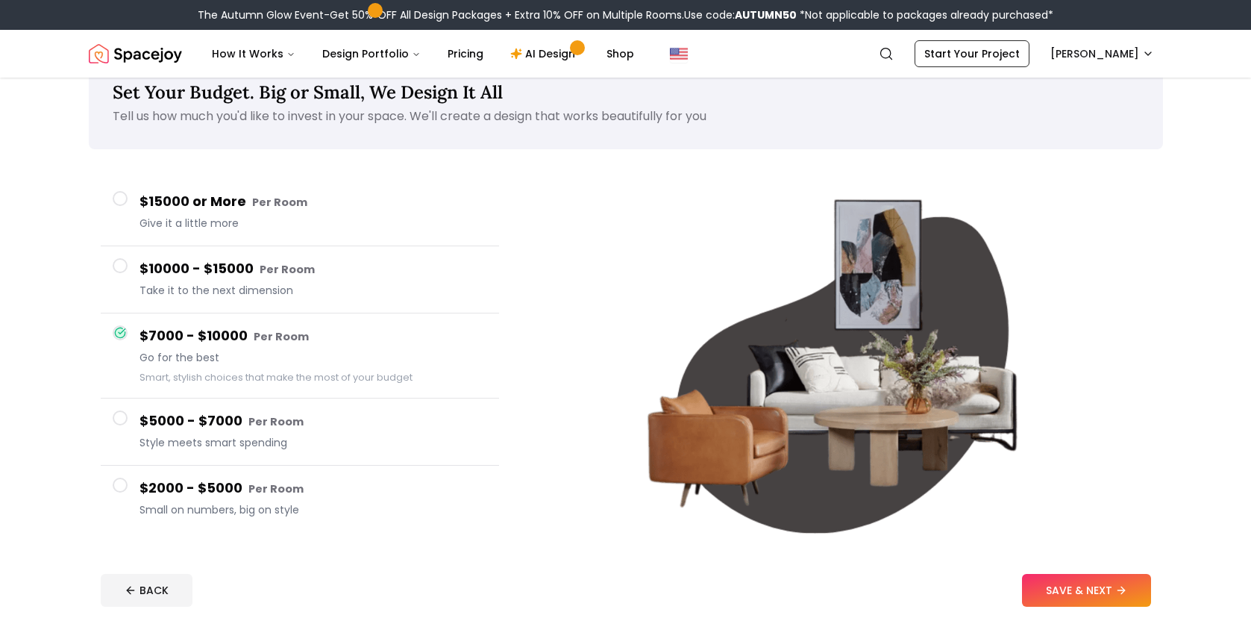
click at [122, 263] on span at bounding box center [120, 265] width 15 height 15
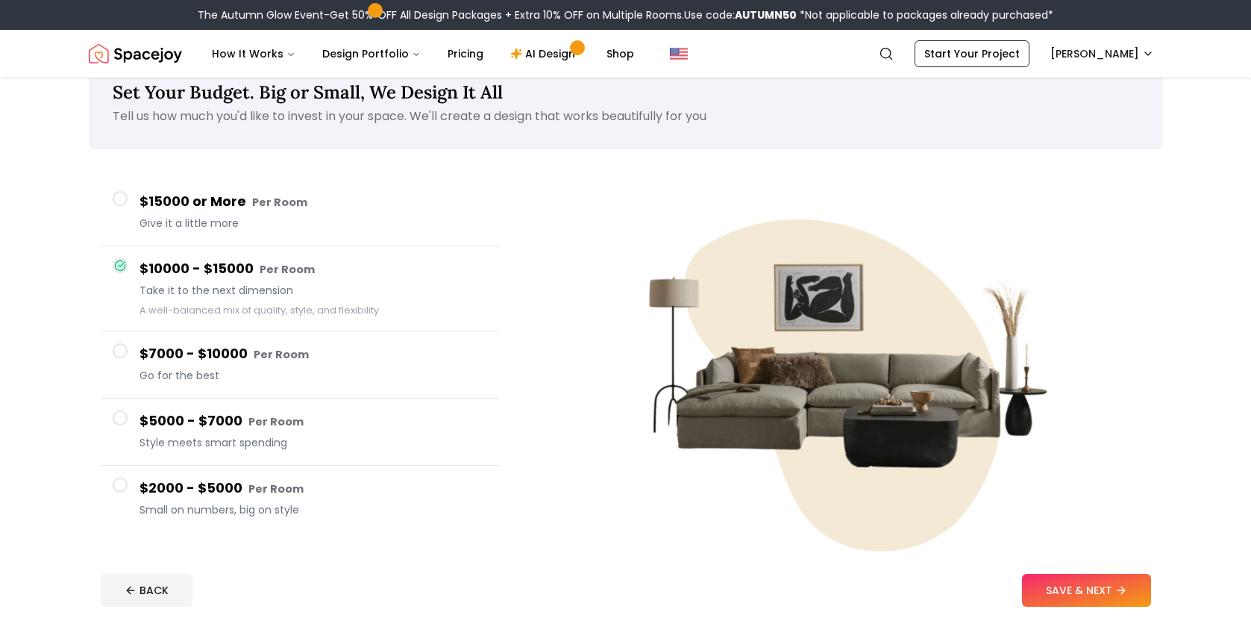
click at [122, 351] on span at bounding box center [120, 350] width 15 height 15
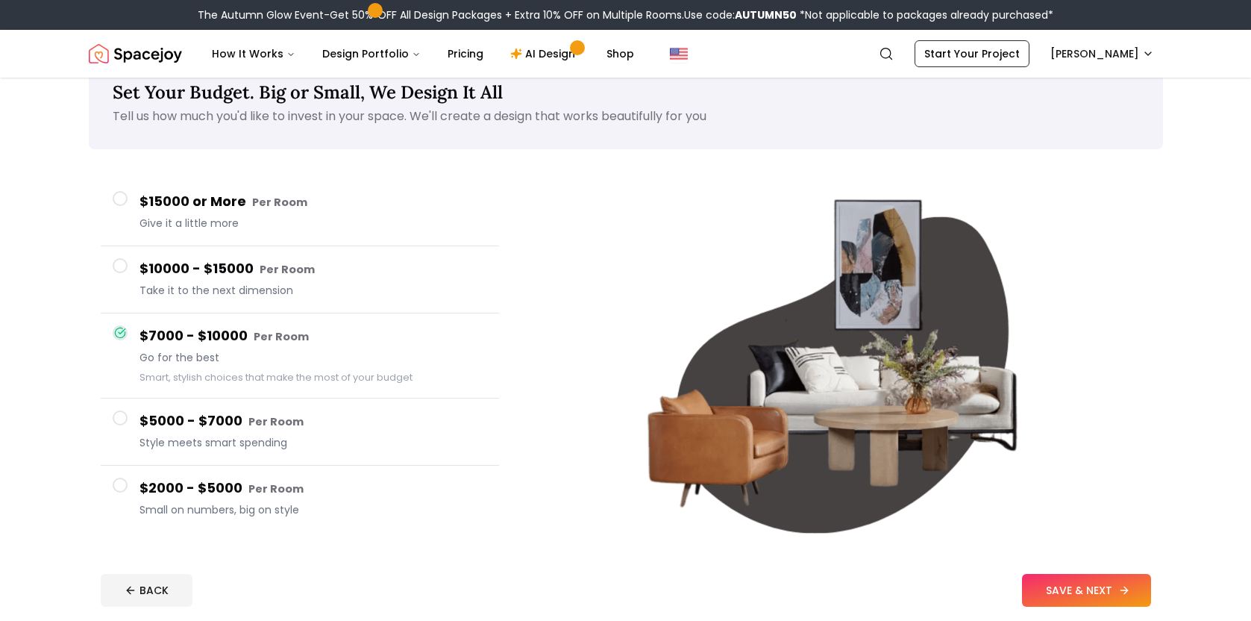
click at [1058, 594] on button "SAVE & NEXT" at bounding box center [1086, 590] width 129 height 33
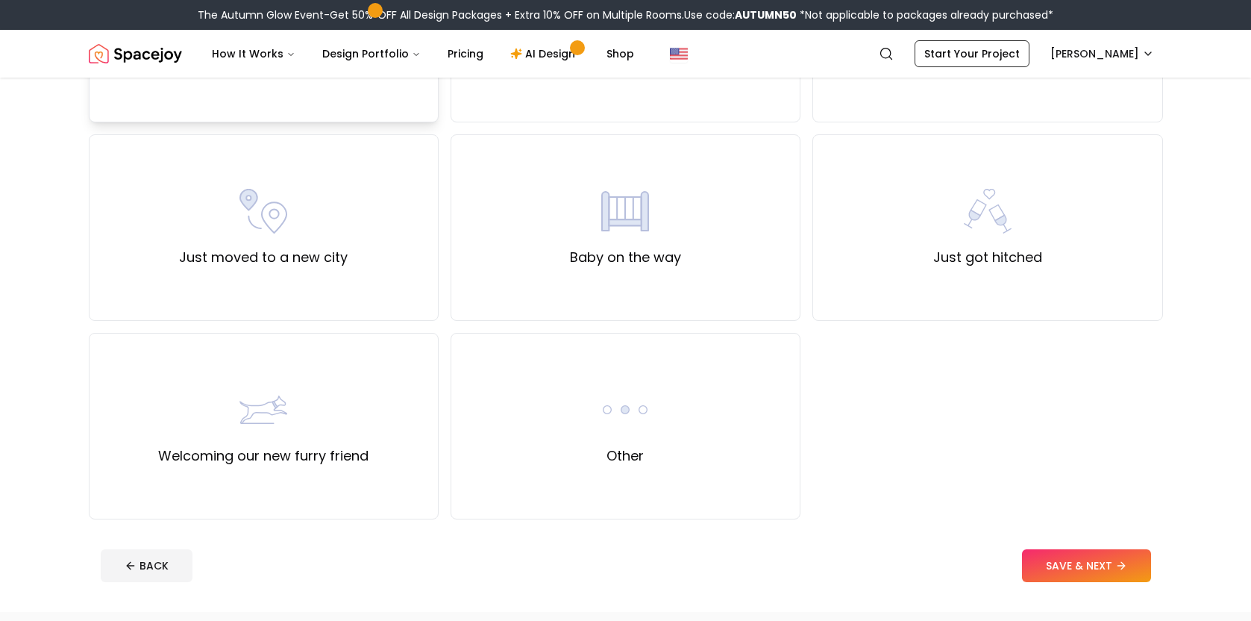
scroll to position [474, 0]
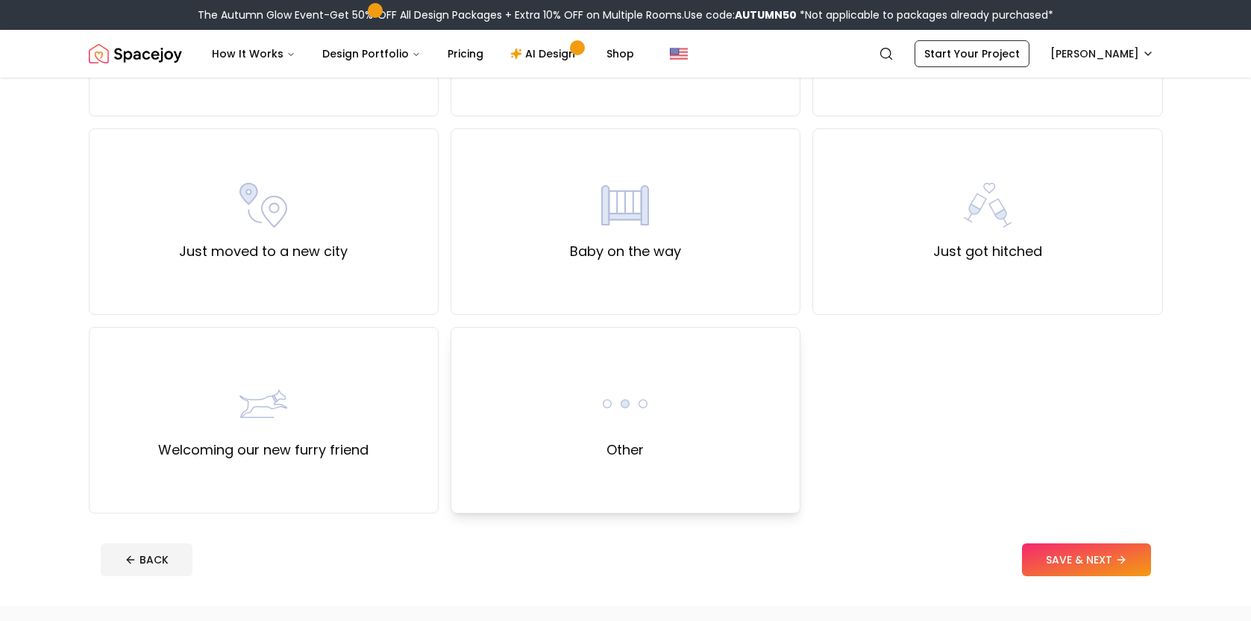
click at [618, 406] on img at bounding box center [625, 404] width 48 height 48
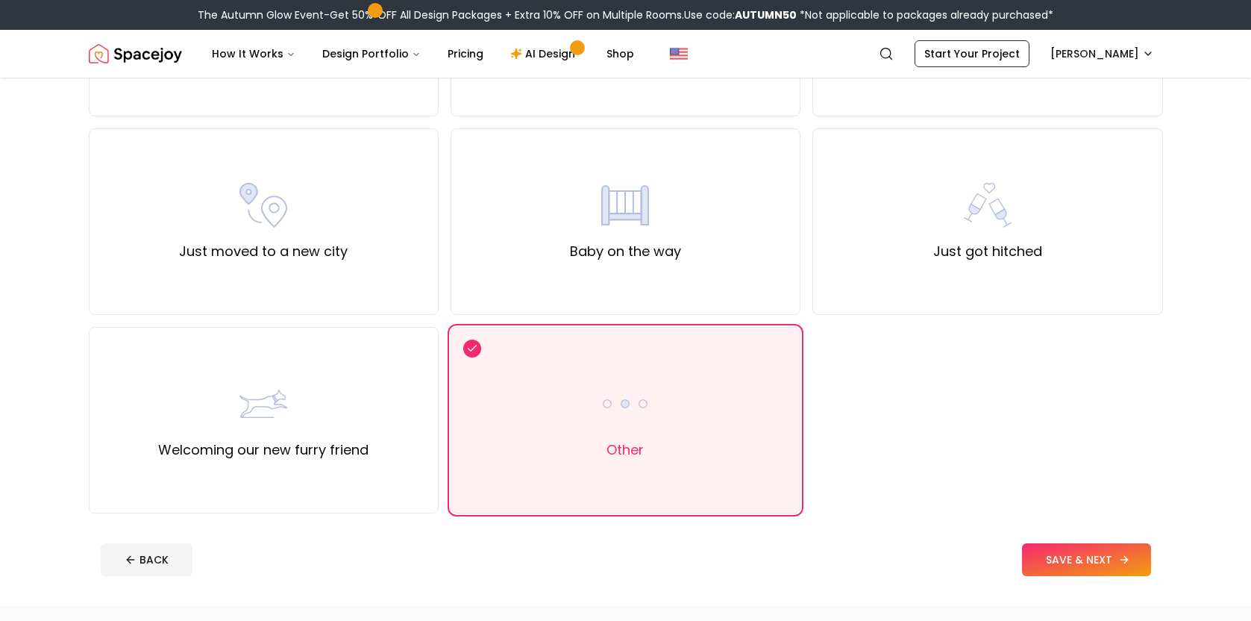
click at [1076, 562] on button "SAVE & NEXT" at bounding box center [1086, 559] width 129 height 33
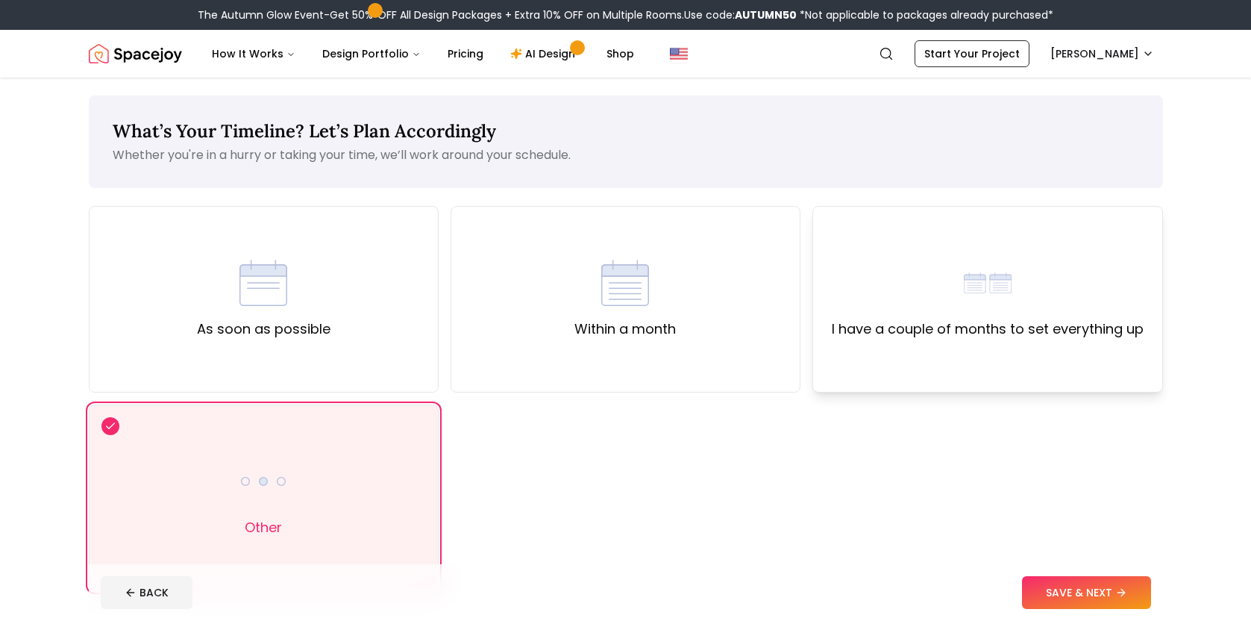
click at [1001, 311] on div "I have a couple of months to set everything up" at bounding box center [988, 299] width 312 height 81
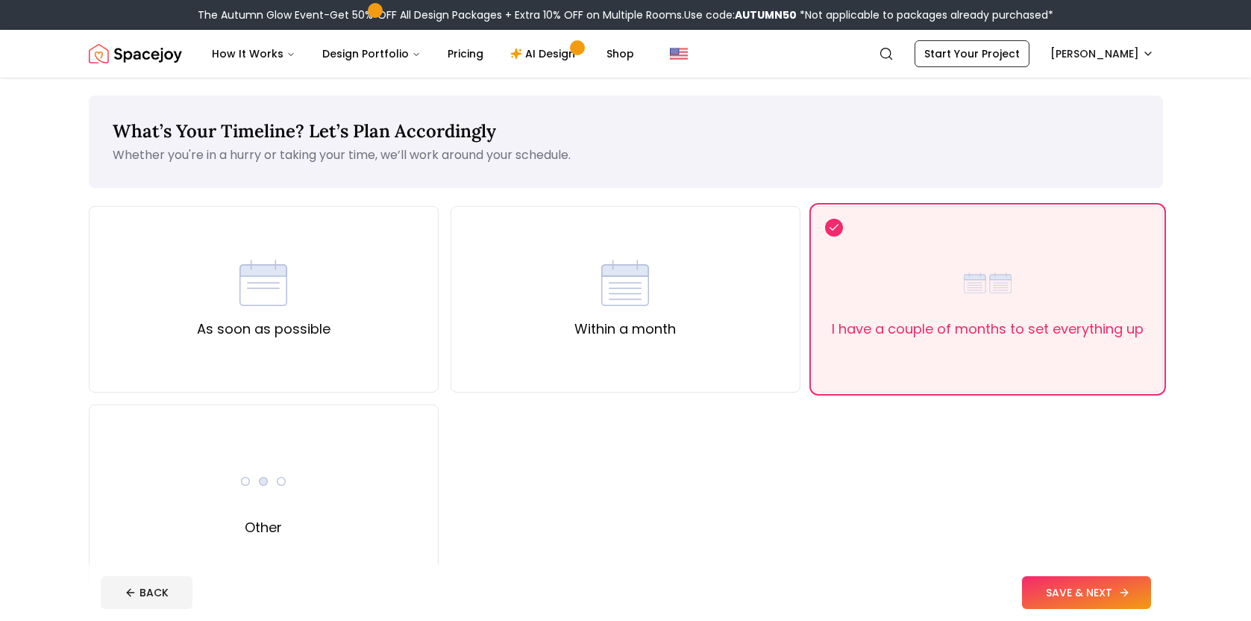
click at [1075, 588] on button "SAVE & NEXT" at bounding box center [1086, 592] width 129 height 33
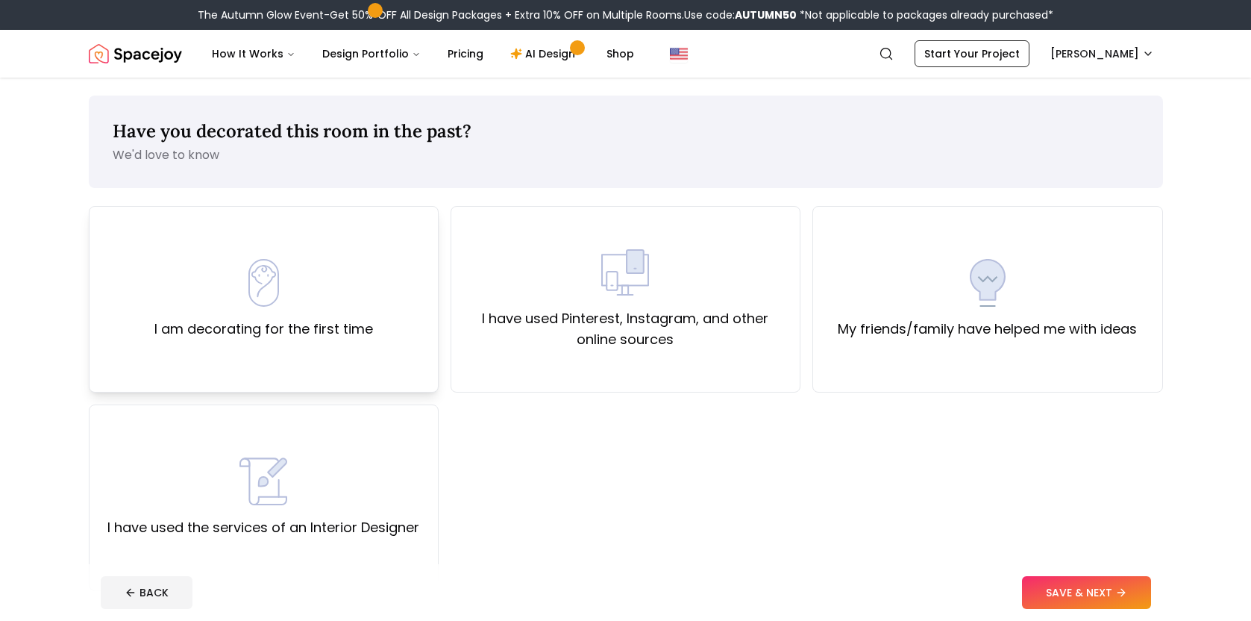
click at [345, 310] on div "I am decorating for the first time" at bounding box center [263, 299] width 219 height 81
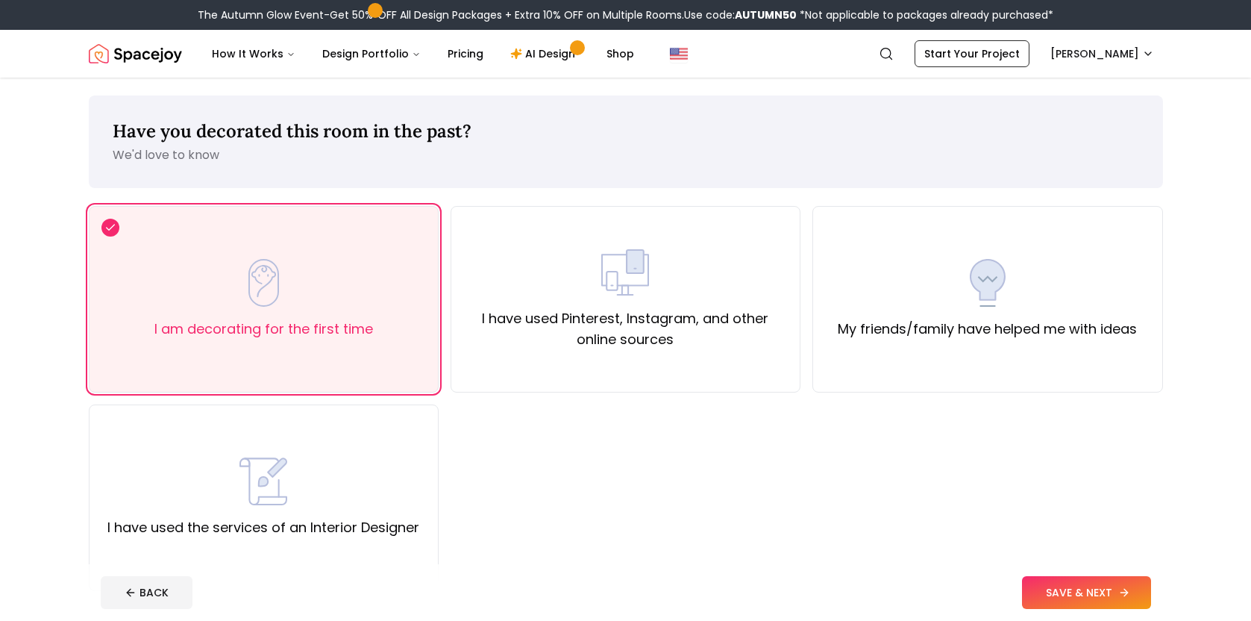
click at [1072, 593] on button "SAVE & NEXT" at bounding box center [1086, 592] width 129 height 33
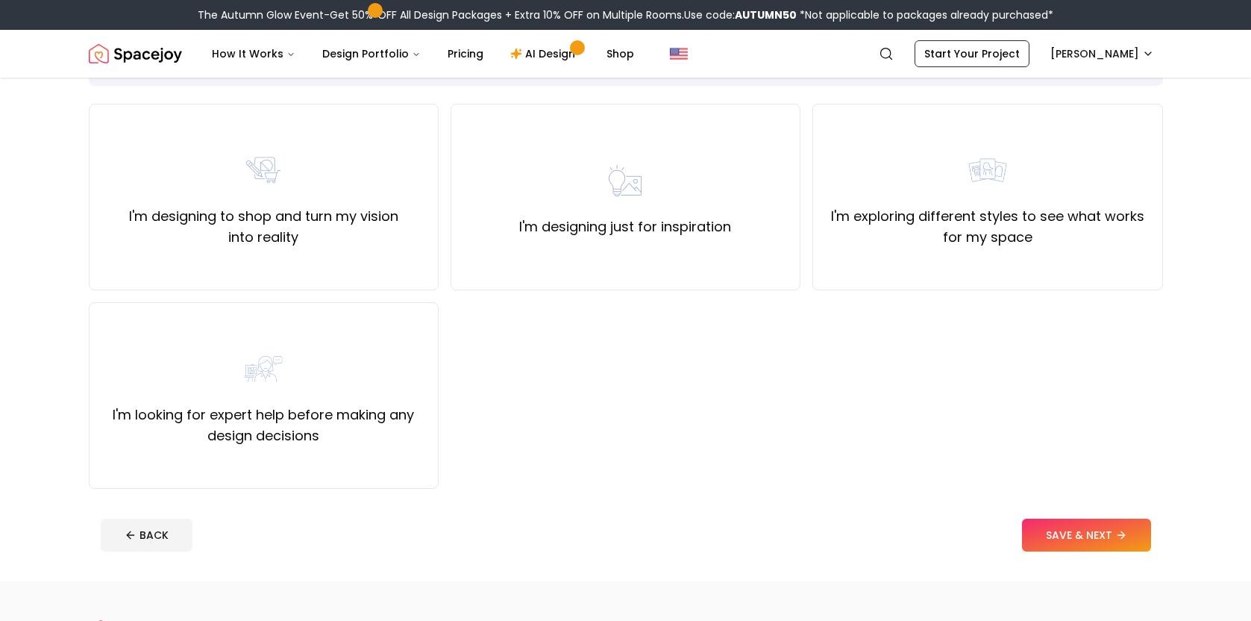
scroll to position [107, 0]
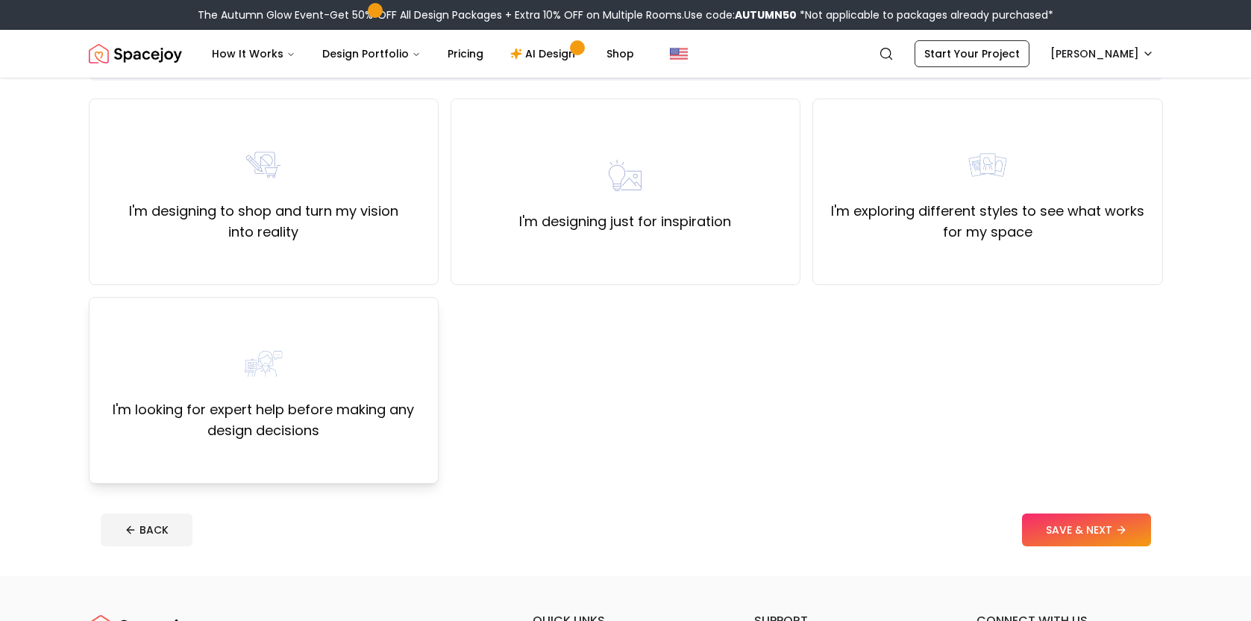
click at [398, 403] on label "I'm looking for expert help before making any design decisions" at bounding box center [263, 420] width 324 height 42
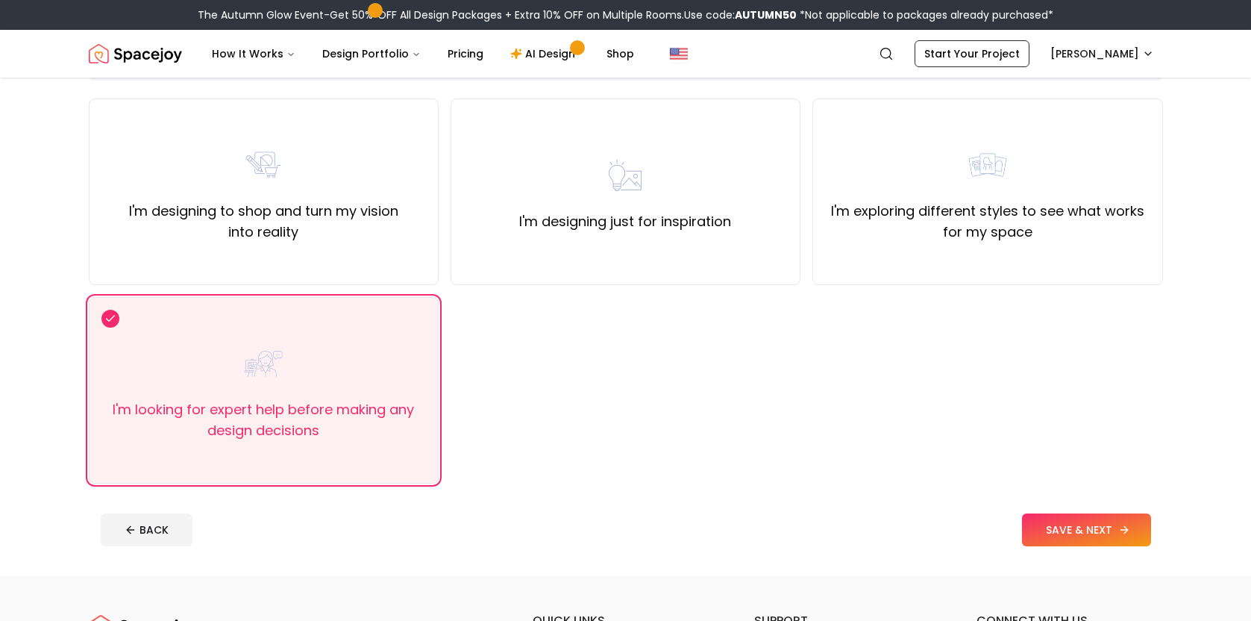
click at [1035, 526] on button "SAVE & NEXT" at bounding box center [1086, 529] width 129 height 33
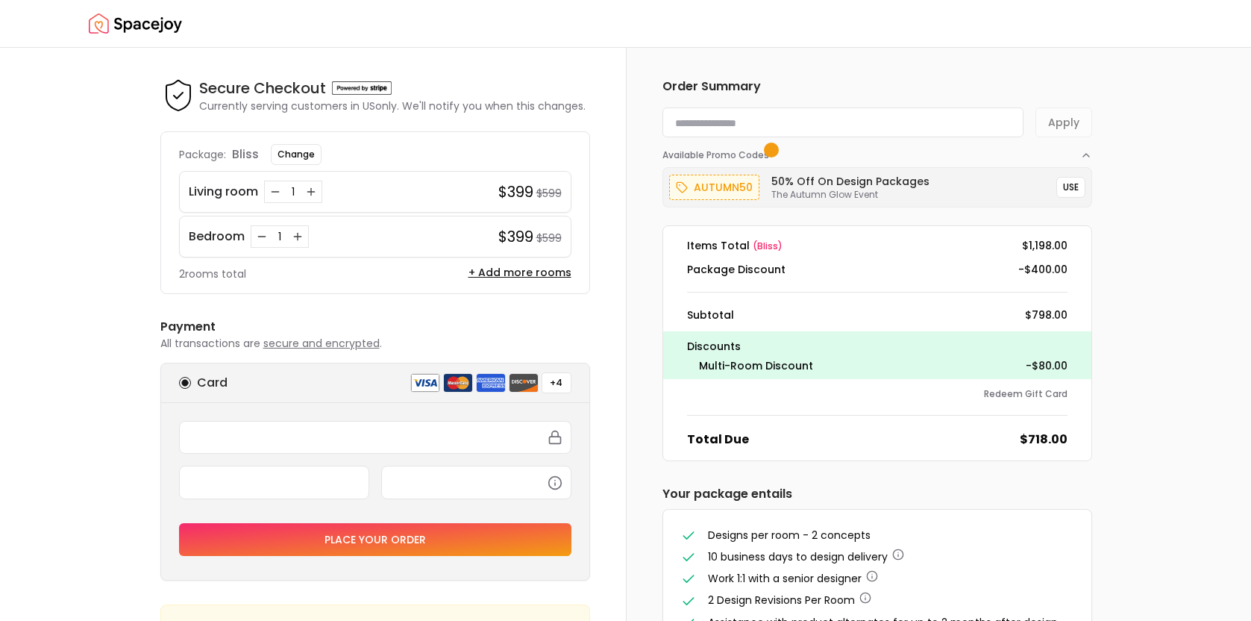
click at [162, 32] on img "Spacejoy" at bounding box center [135, 24] width 93 height 30
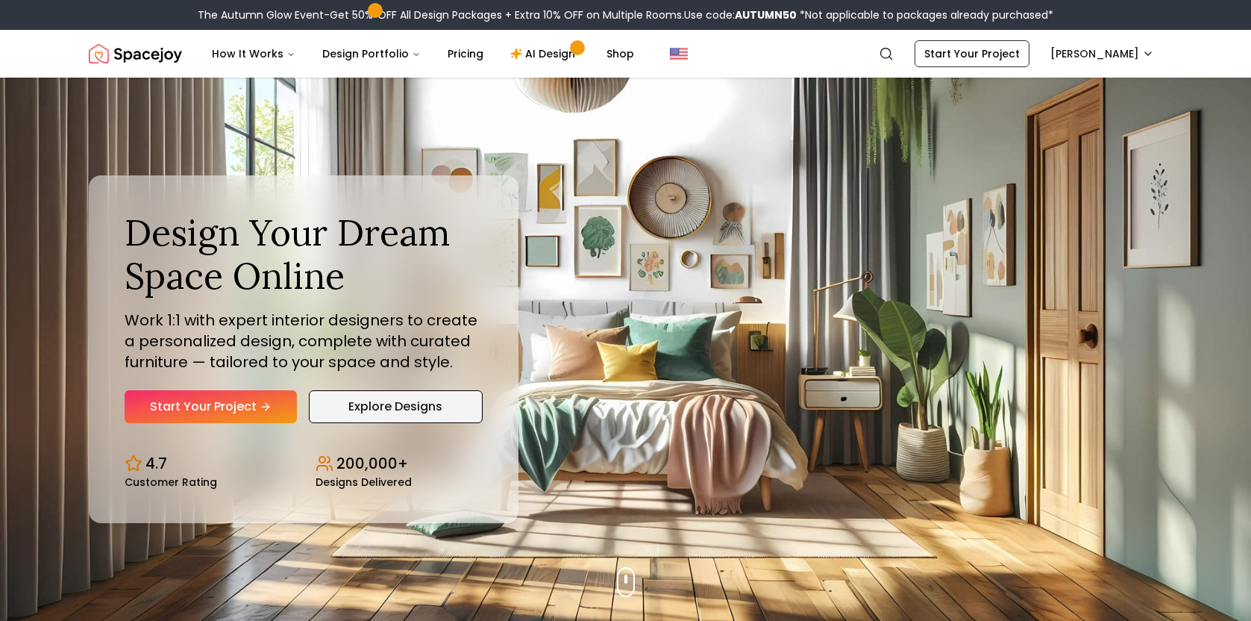
click at [382, 401] on link "Explore Designs" at bounding box center [396, 406] width 174 height 33
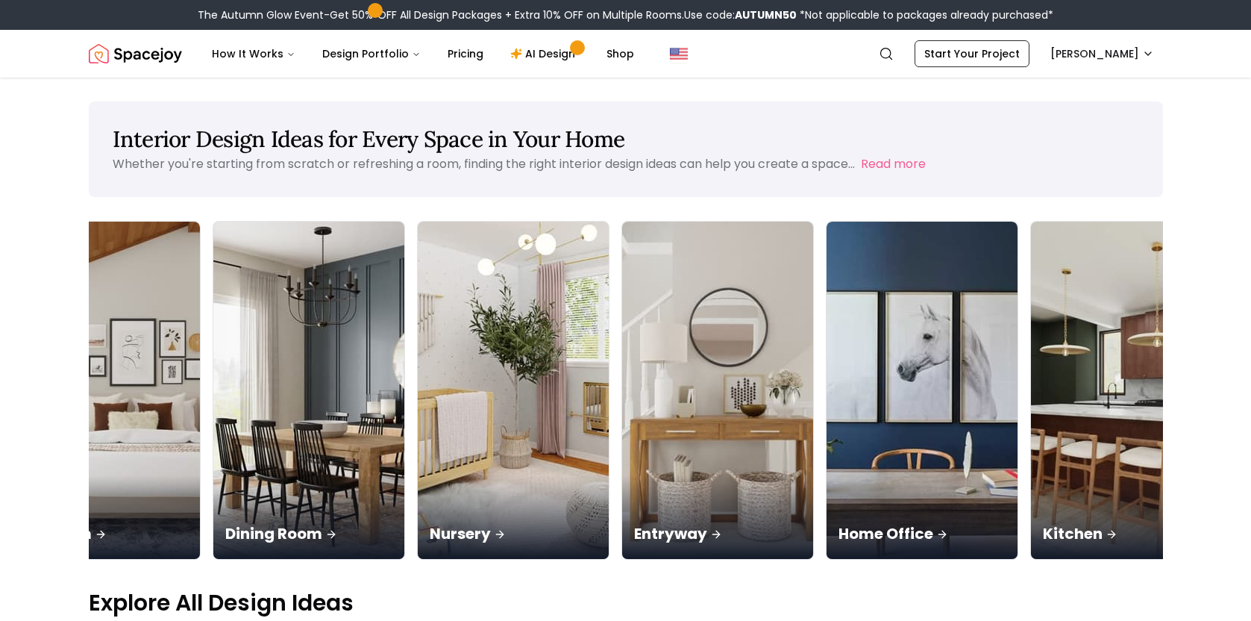
scroll to position [0, 316]
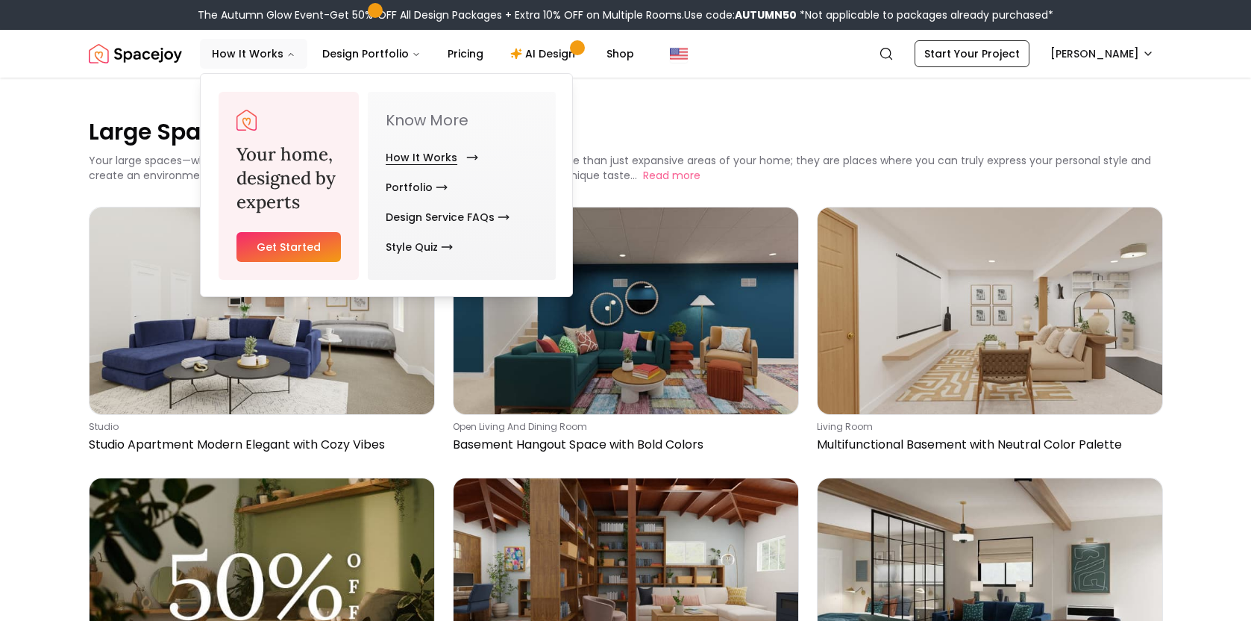
click at [426, 155] on link "How It Works" at bounding box center [429, 157] width 87 height 30
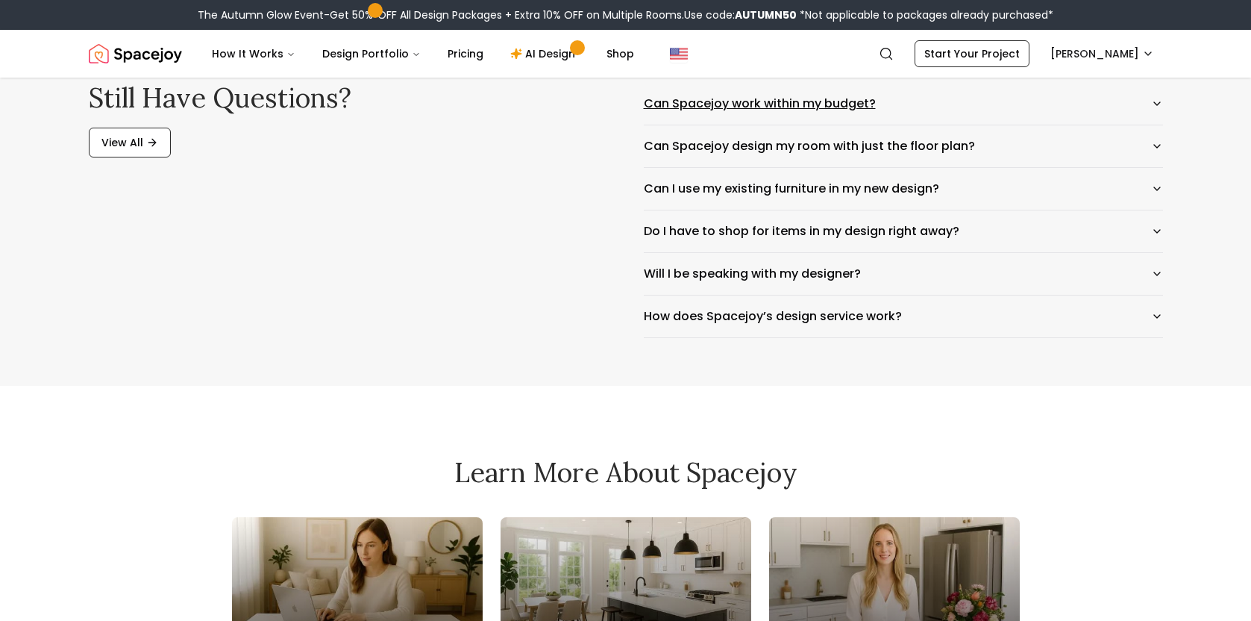
scroll to position [2490, 0]
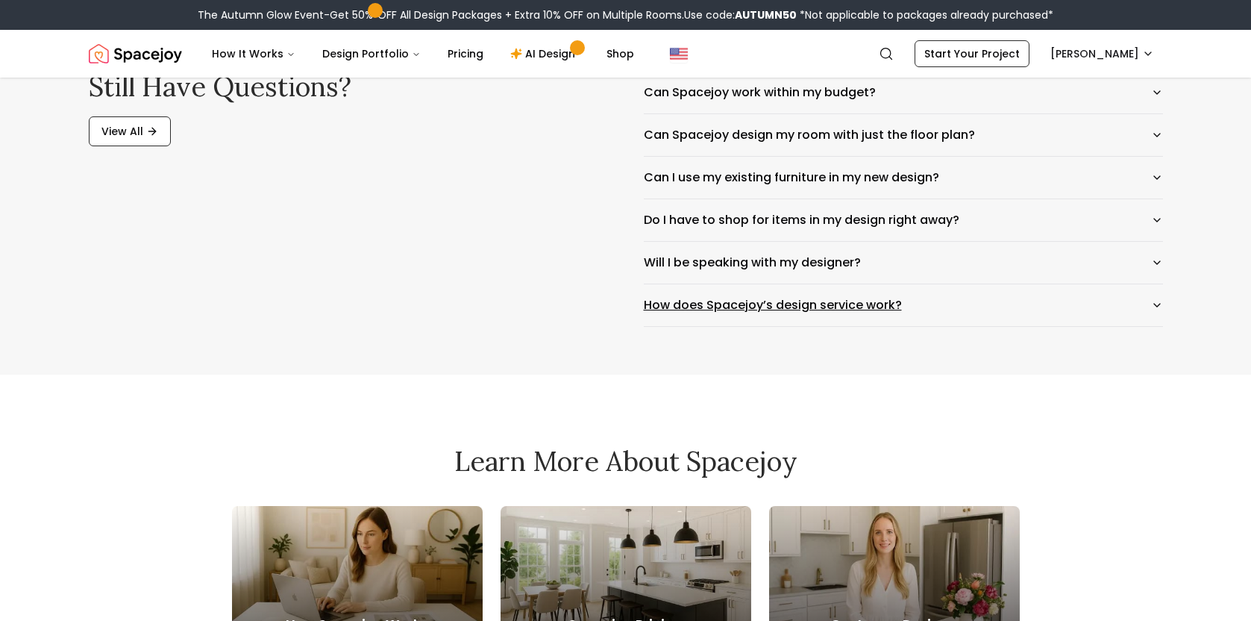
click at [1159, 306] on icon "button" at bounding box center [1157, 305] width 12 height 12
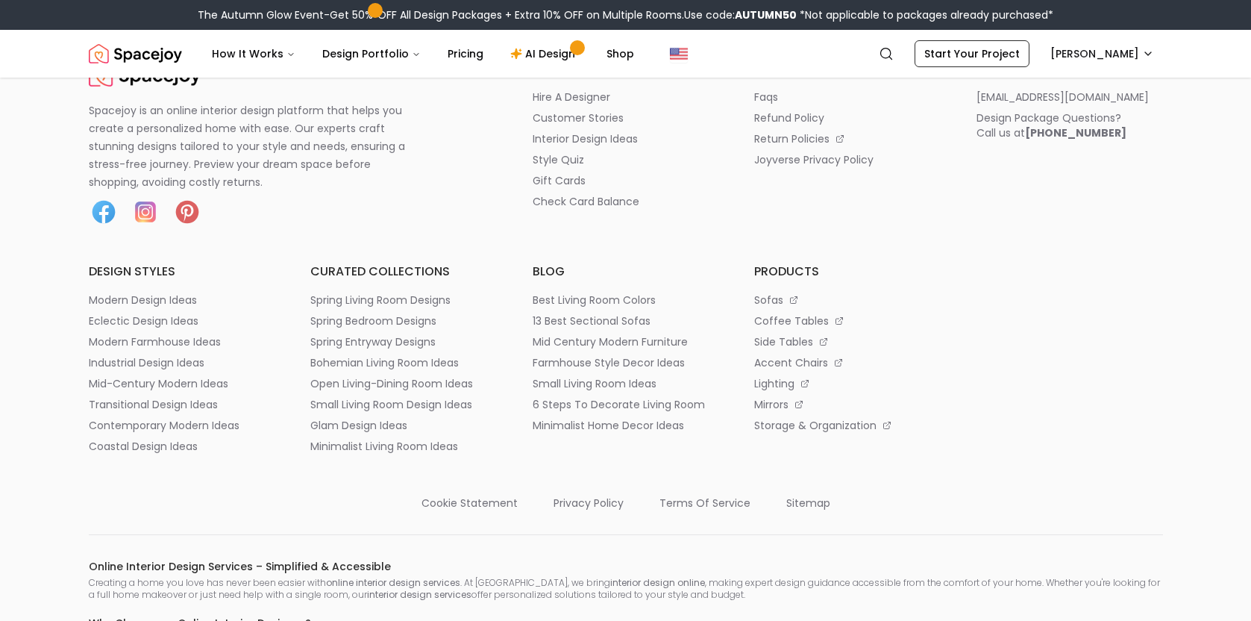
scroll to position [4521, 0]
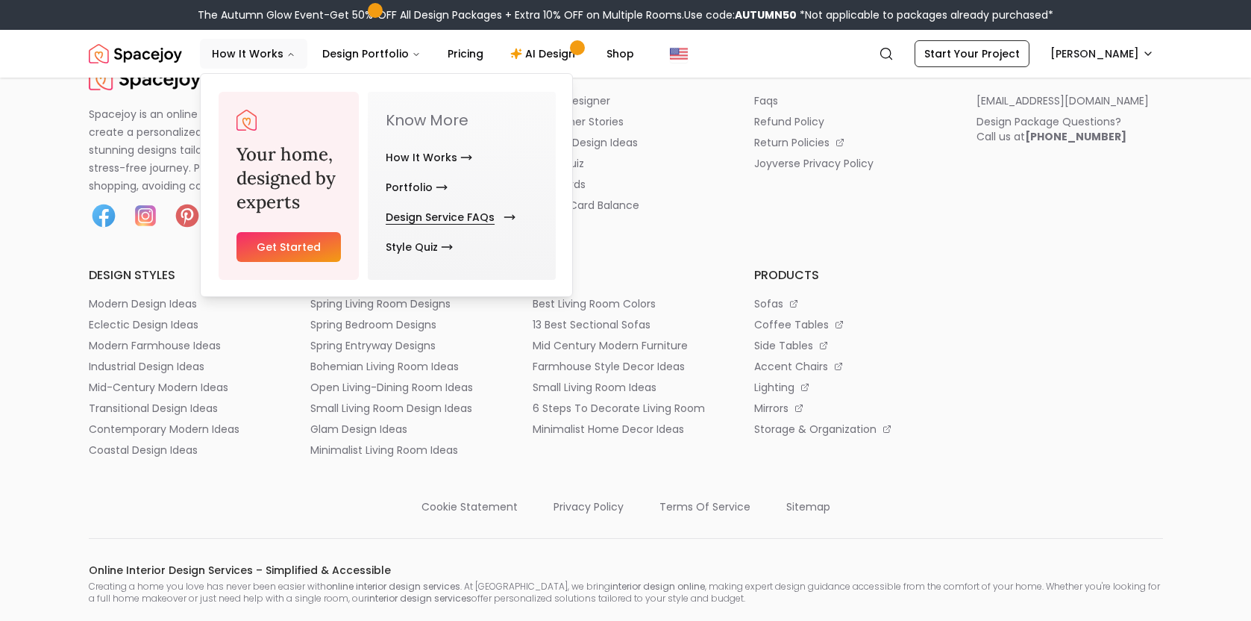
click at [416, 210] on link "Design Service FAQs" at bounding box center [448, 217] width 124 height 30
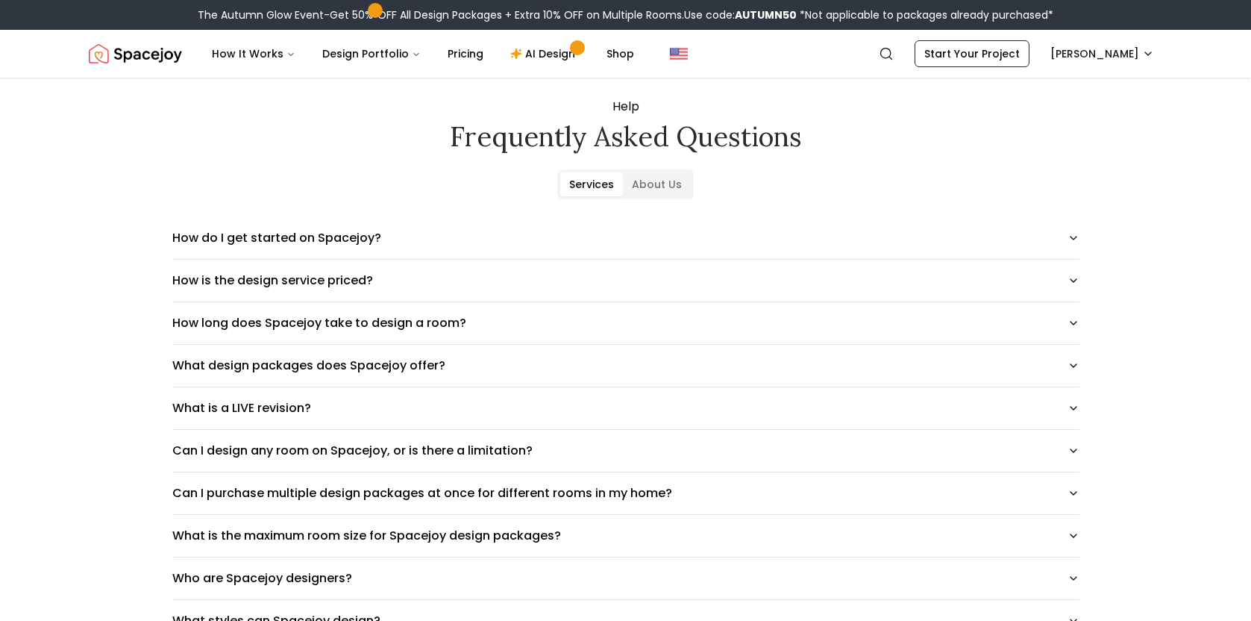
scroll to position [26, 0]
click at [1071, 240] on icon "button" at bounding box center [1073, 239] width 12 height 12
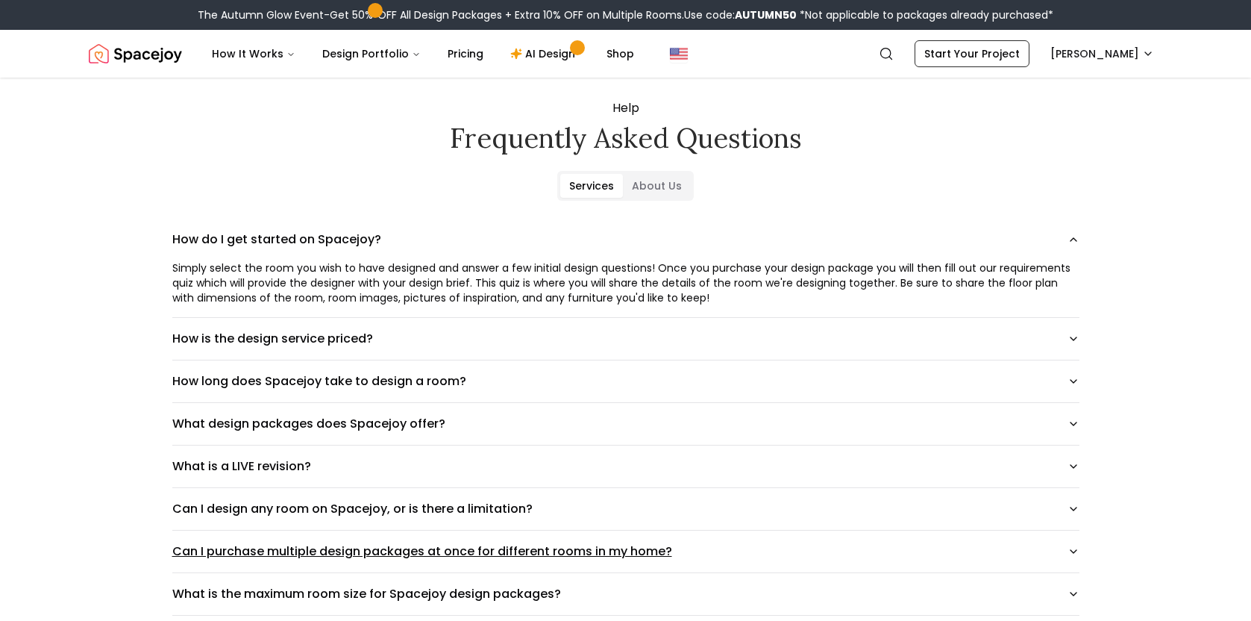
click at [1073, 550] on icon "button" at bounding box center [1073, 551] width 12 height 12
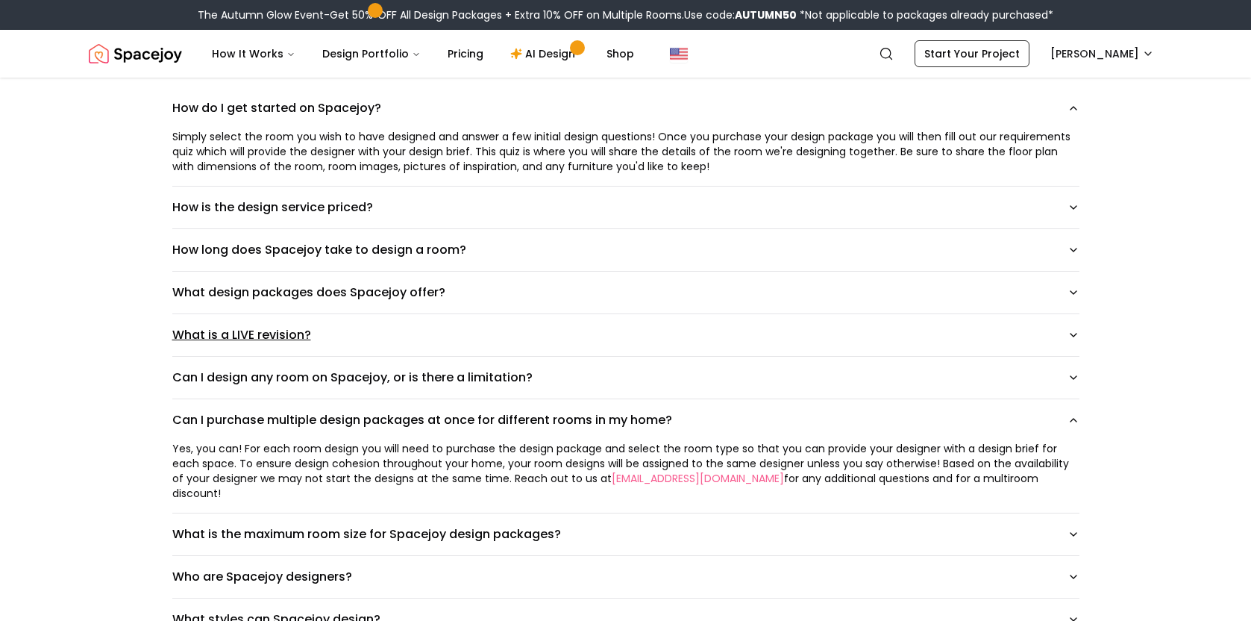
scroll to position [176, 0]
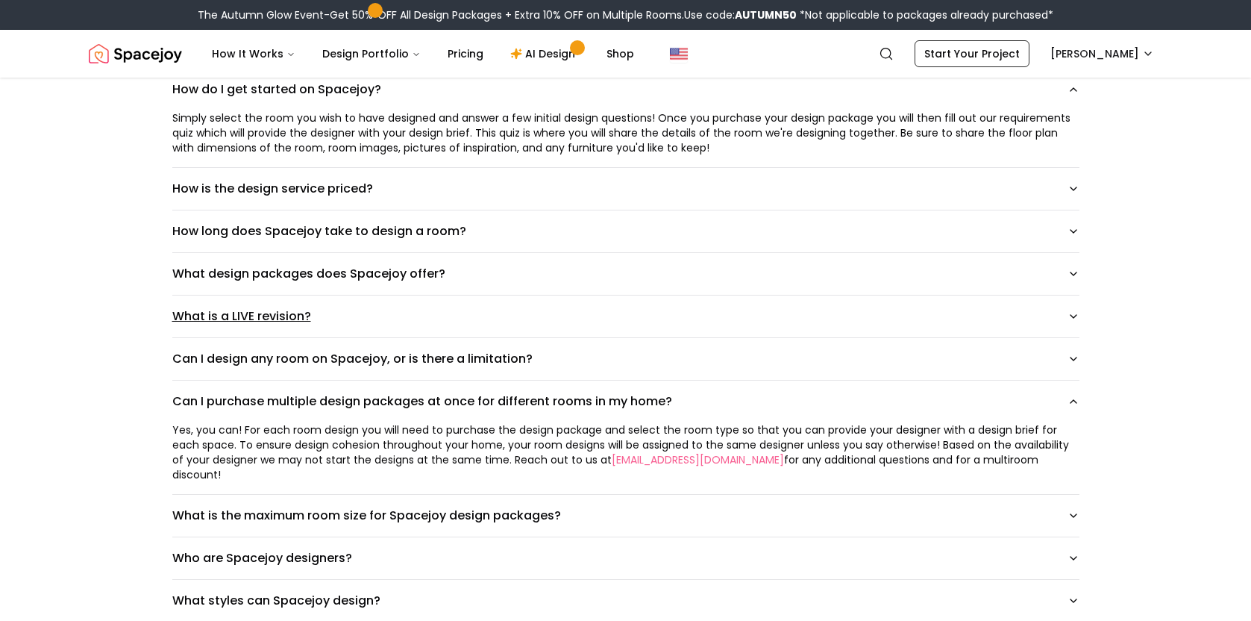
click at [1077, 318] on icon "button" at bounding box center [1073, 316] width 12 height 12
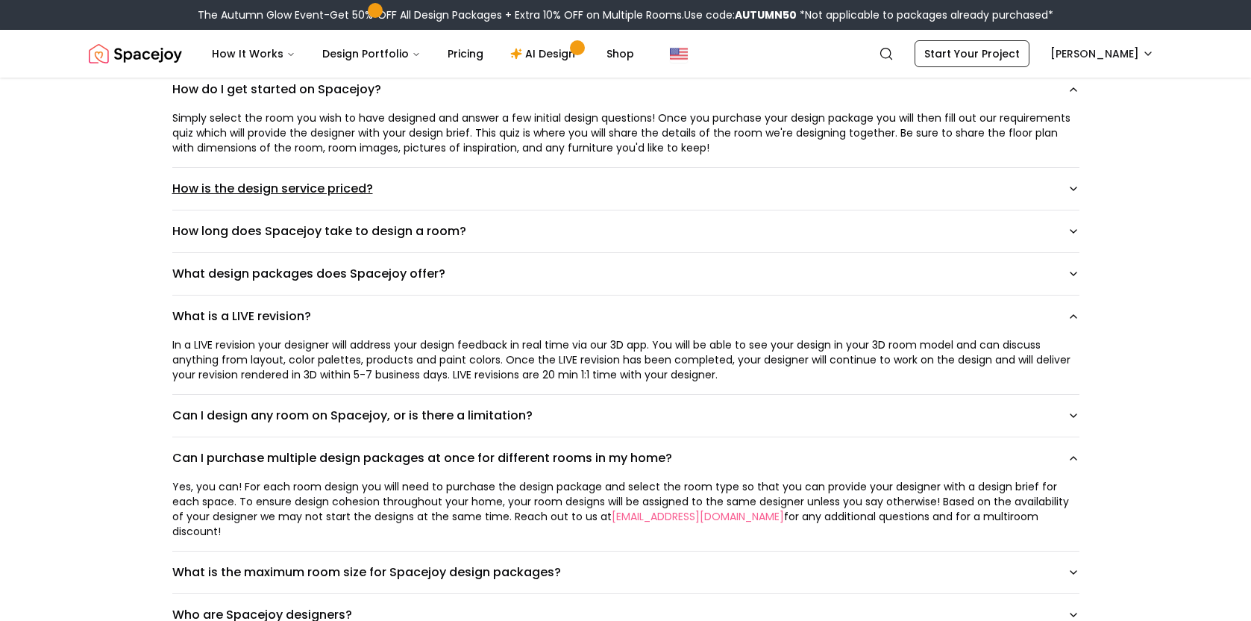
click at [1076, 189] on icon "button" at bounding box center [1073, 189] width 12 height 12
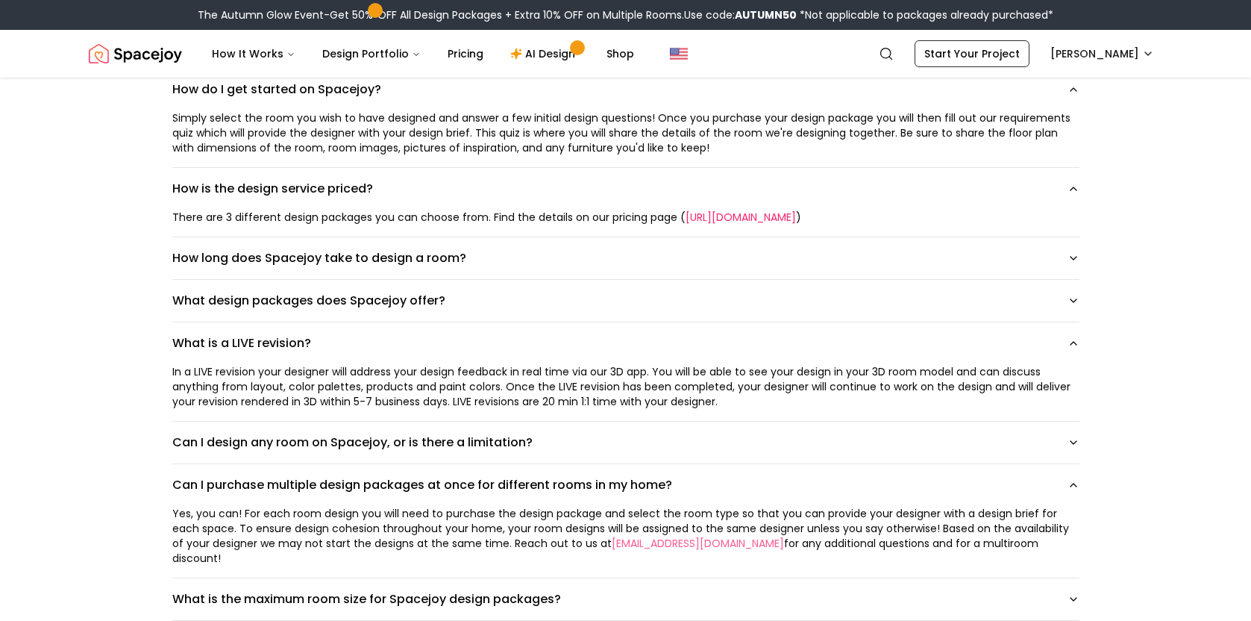
click at [796, 216] on link "https://www.spacejoy.com/pricing" at bounding box center [740, 217] width 110 height 15
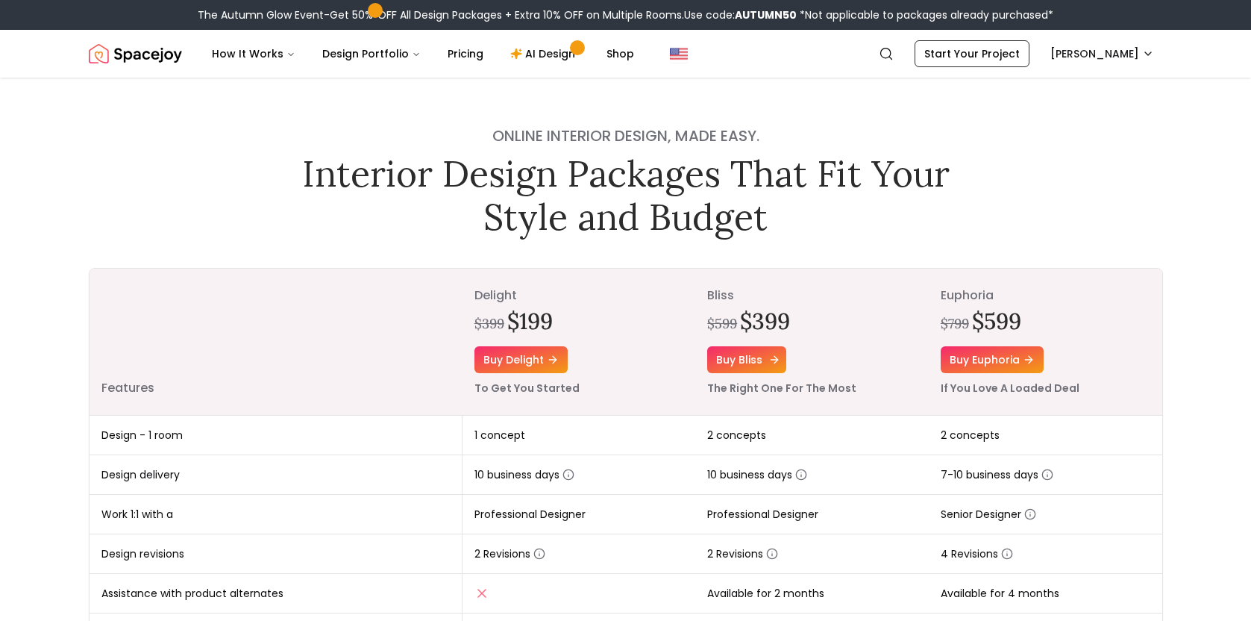
click at [735, 361] on link "Buy bliss" at bounding box center [746, 359] width 79 height 27
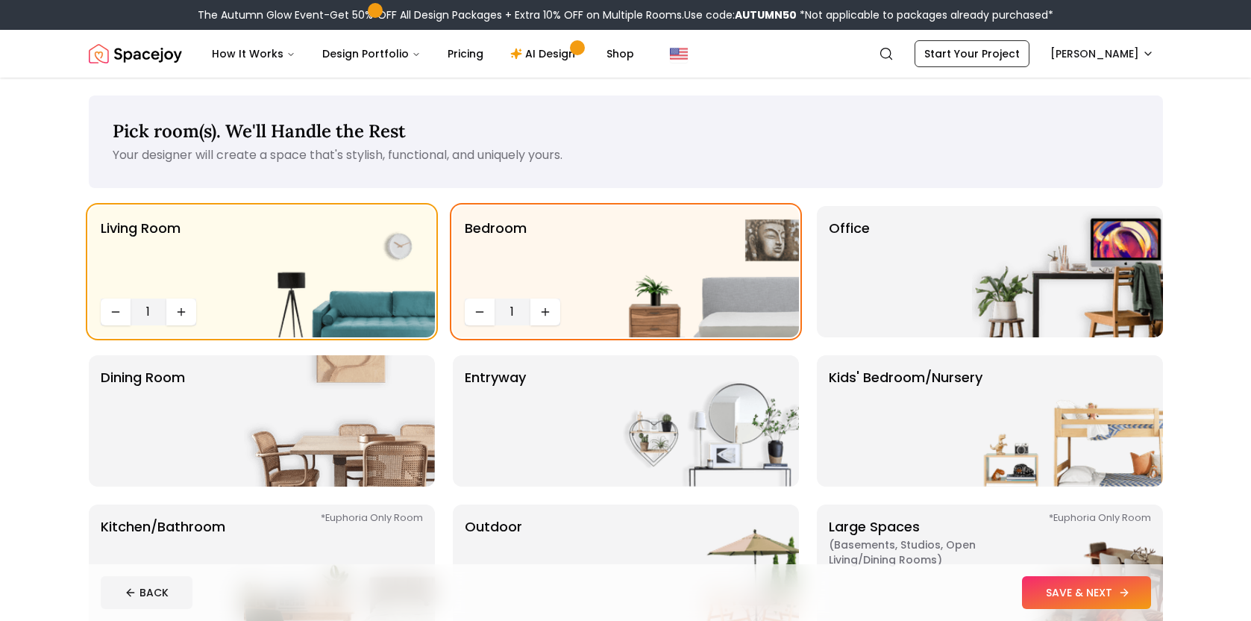
click at [1057, 585] on button "SAVE & NEXT" at bounding box center [1086, 592] width 129 height 33
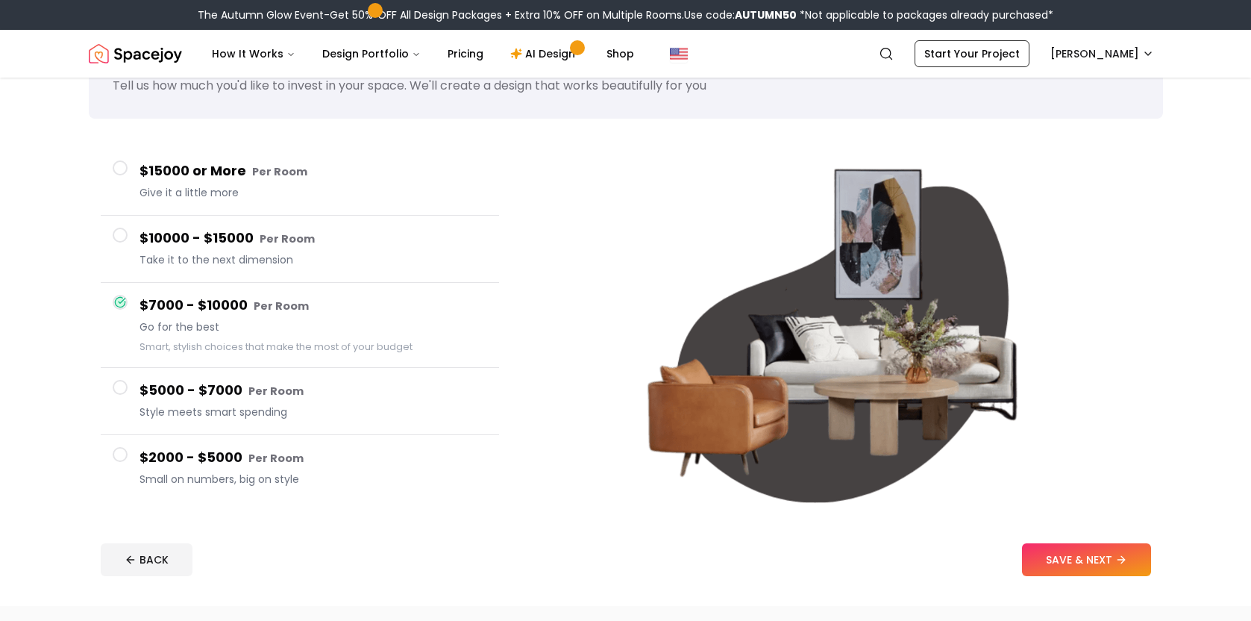
scroll to position [71, 0]
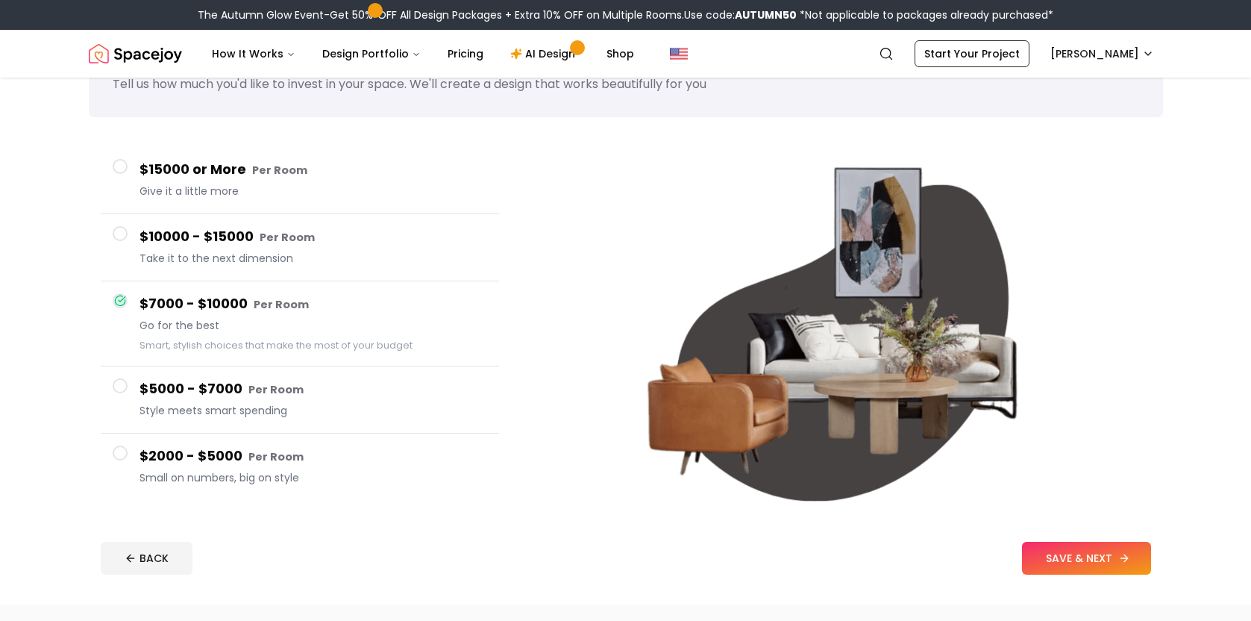
click at [1068, 556] on button "SAVE & NEXT" at bounding box center [1086, 557] width 129 height 33
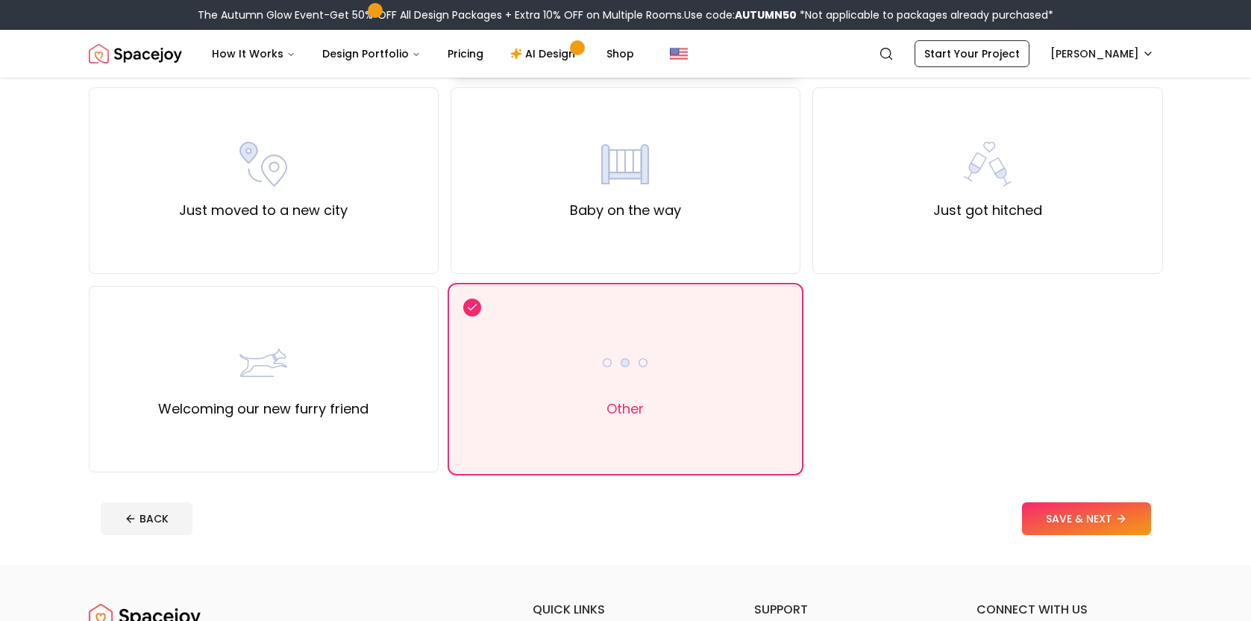
scroll to position [519, 0]
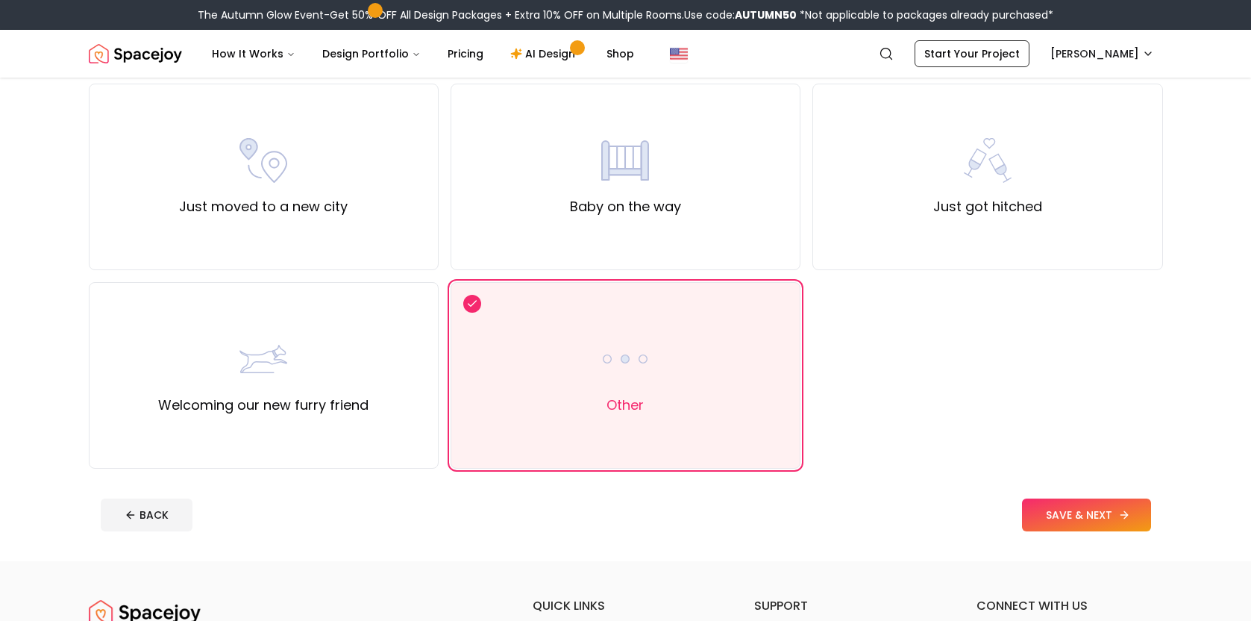
click at [1048, 515] on button "SAVE & NEXT" at bounding box center [1086, 514] width 129 height 33
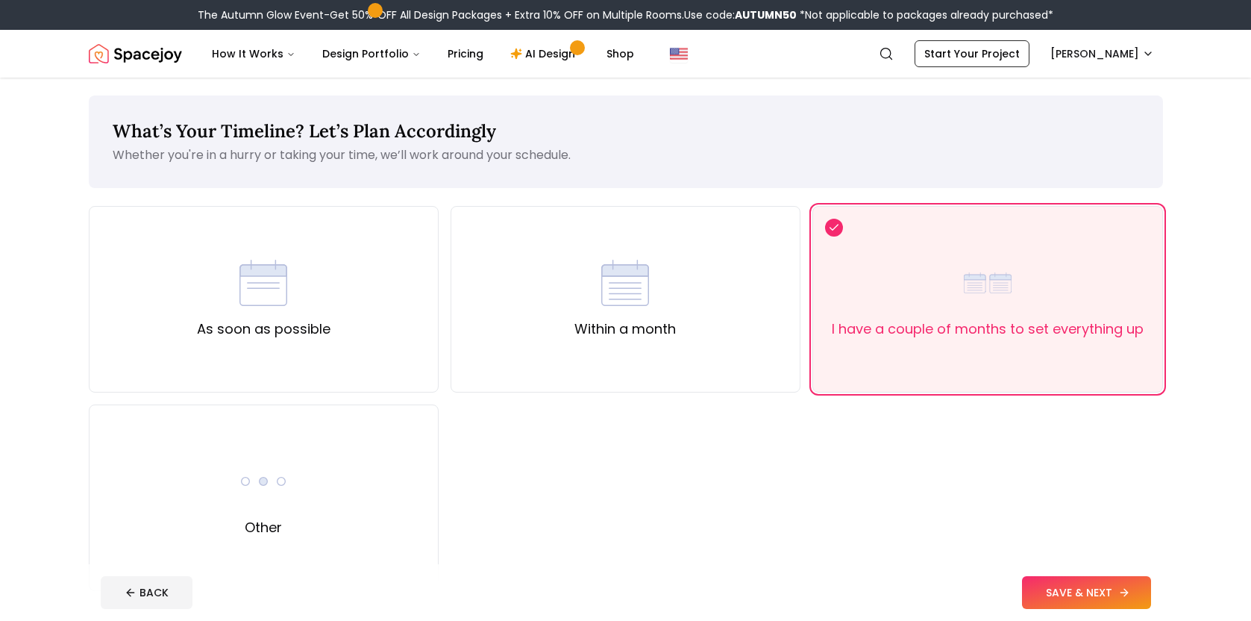
click at [1052, 597] on button "SAVE & NEXT" at bounding box center [1086, 592] width 129 height 33
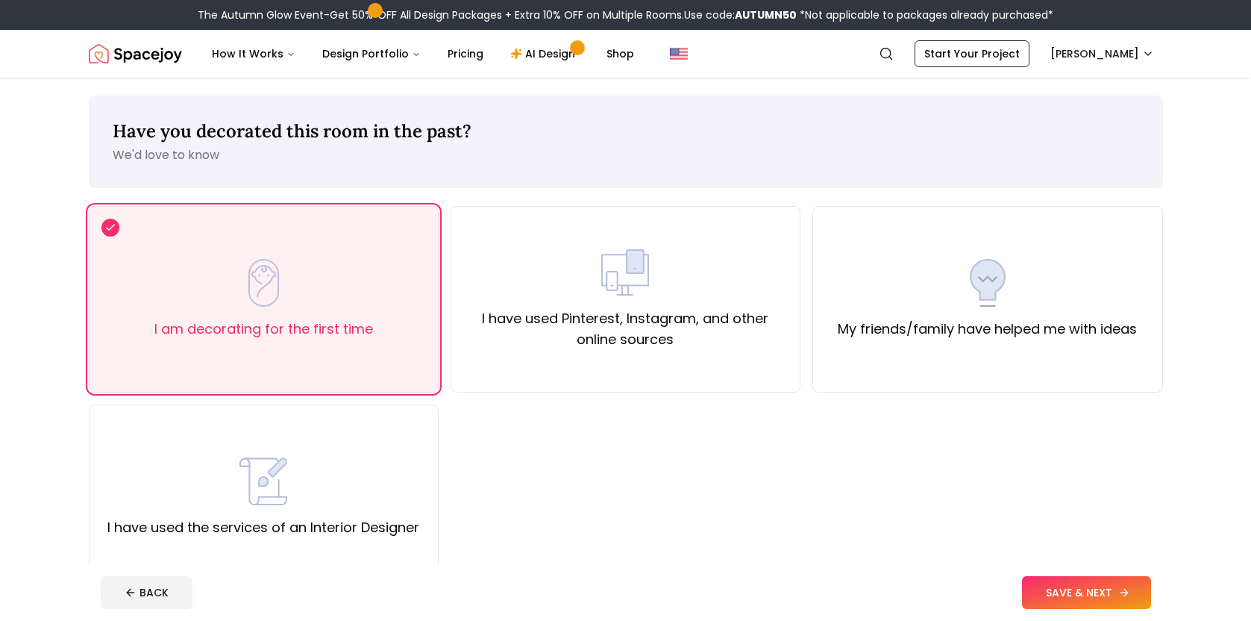
click at [1080, 586] on button "SAVE & NEXT" at bounding box center [1086, 592] width 129 height 33
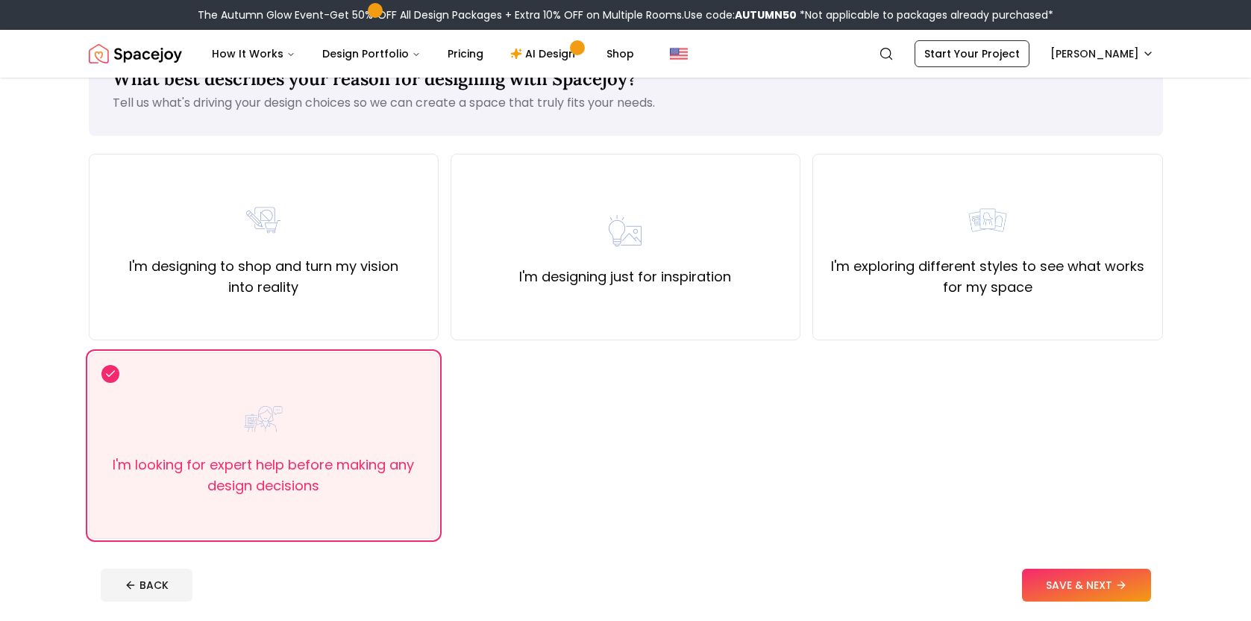
scroll to position [53, 0]
click at [1058, 583] on button "SAVE & NEXT" at bounding box center [1086, 584] width 129 height 33
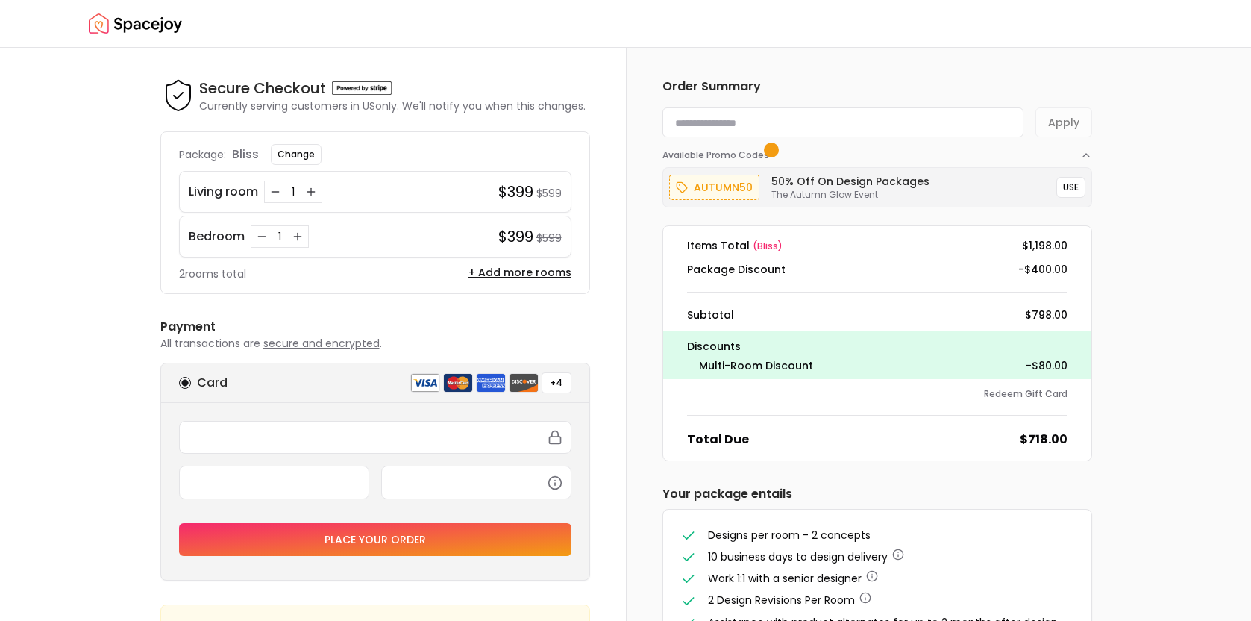
click at [159, 28] on img "Spacejoy" at bounding box center [135, 24] width 93 height 30
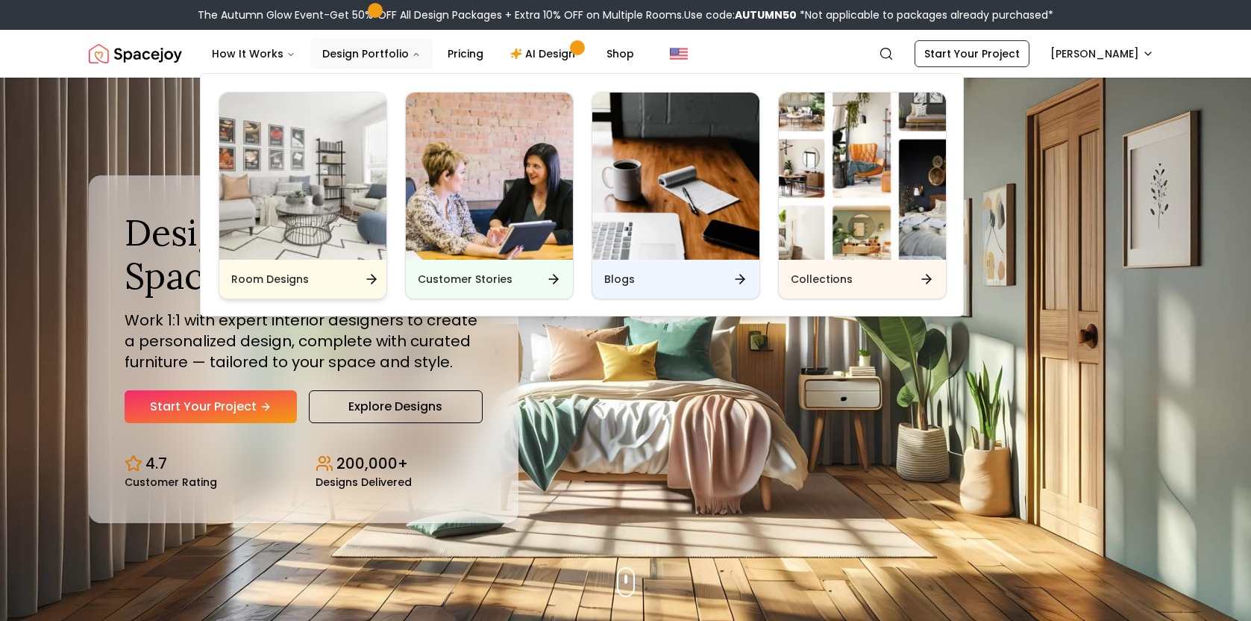
click at [304, 188] on img "Main" at bounding box center [302, 175] width 167 height 167
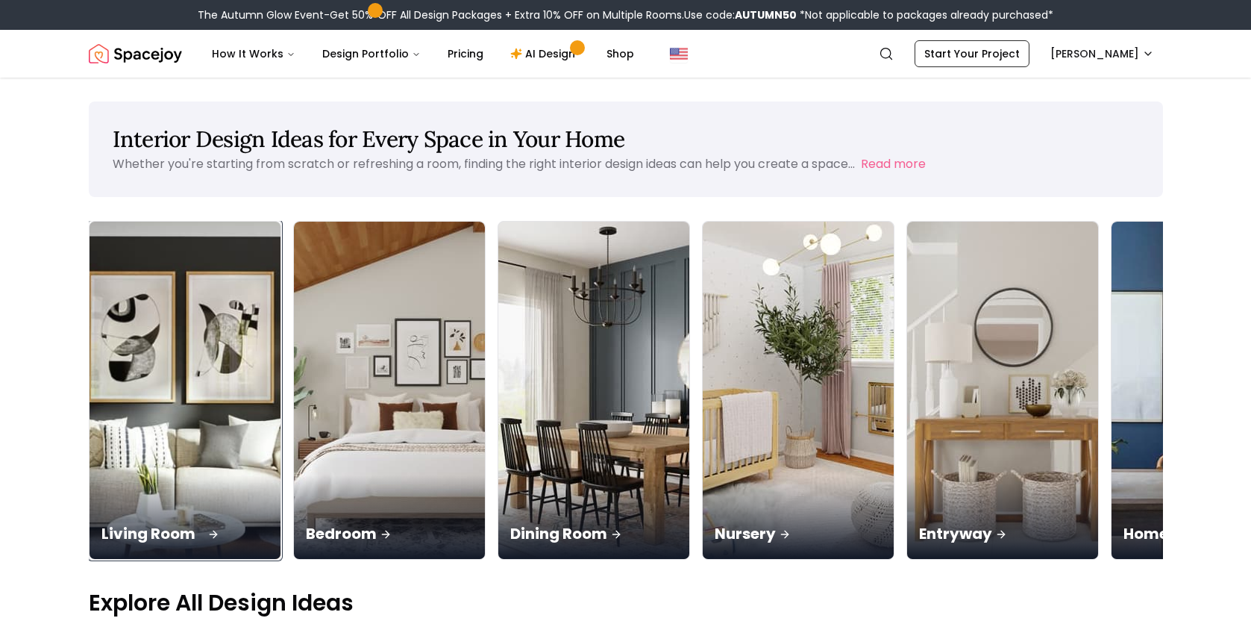
click at [181, 331] on img at bounding box center [184, 390] width 201 height 354
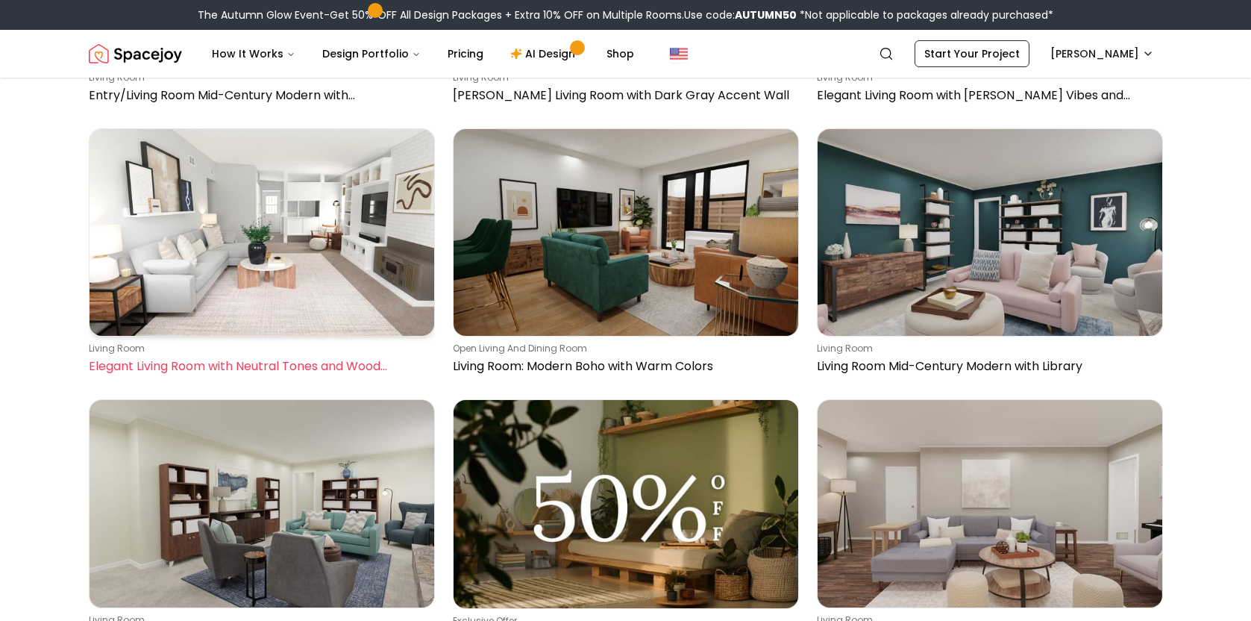
scroll to position [1164, 0]
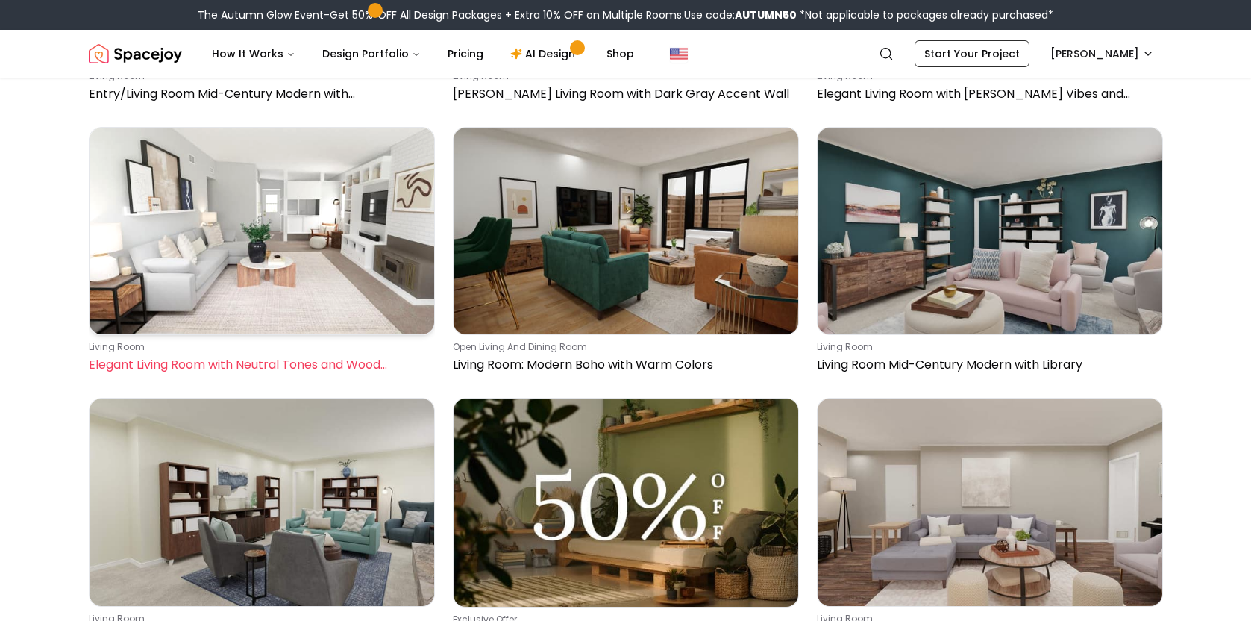
click at [274, 263] on img at bounding box center [262, 231] width 345 height 207
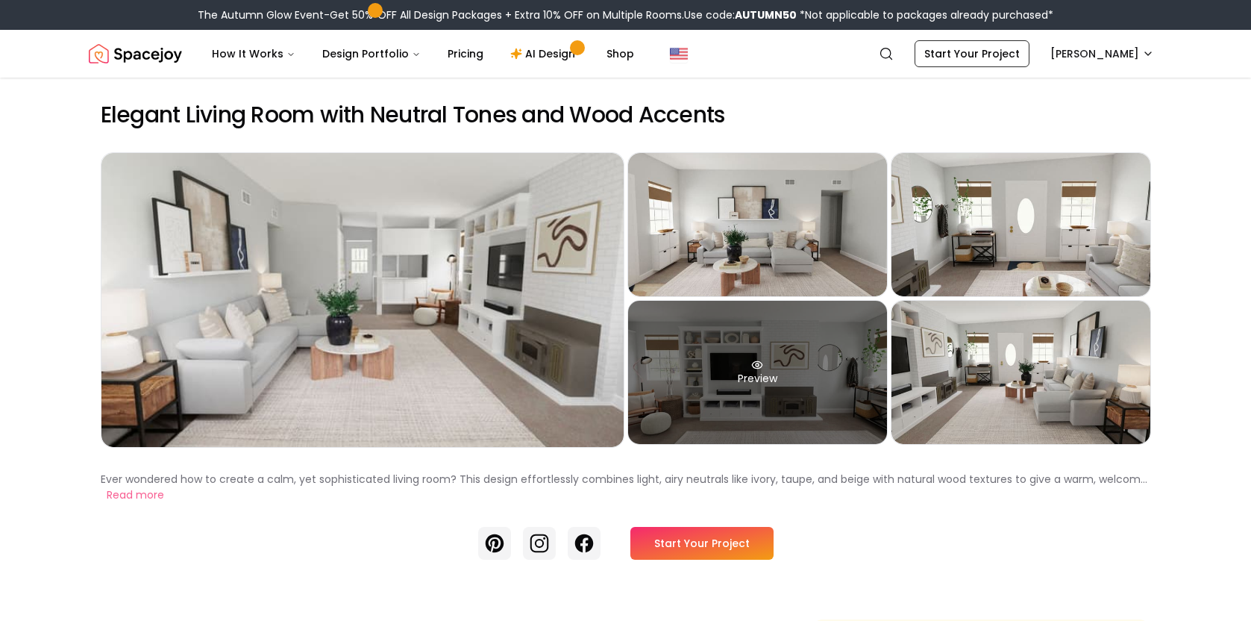
click at [768, 359] on div "Preview" at bounding box center [757, 372] width 259 height 143
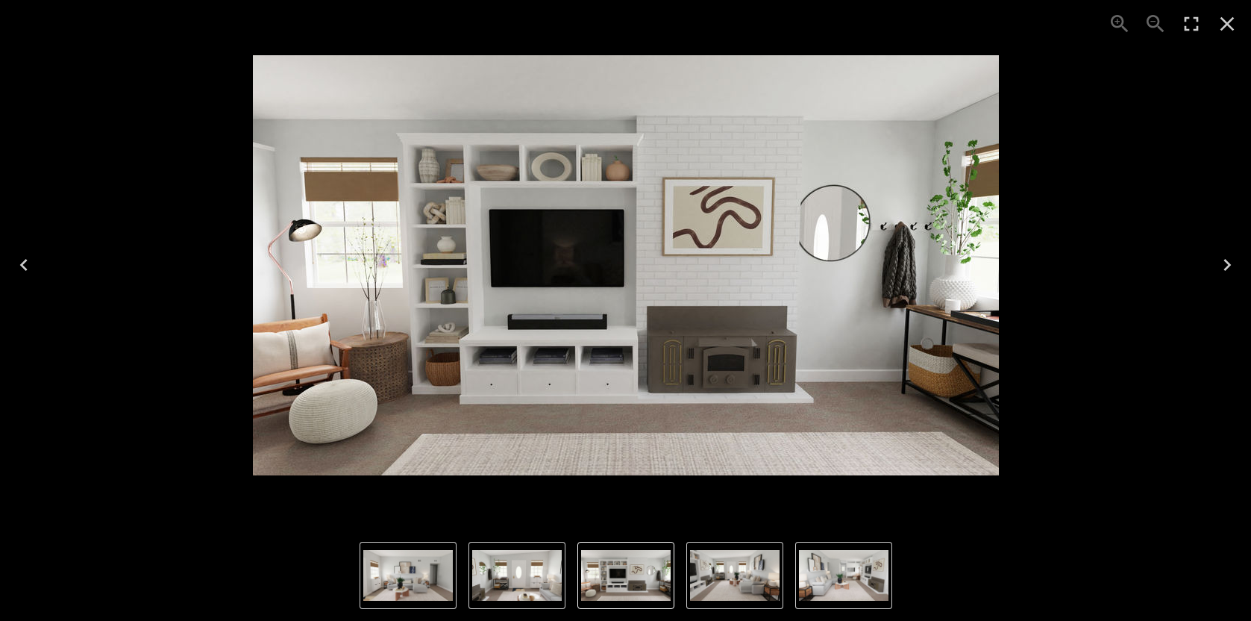
click at [1228, 265] on icon "Next" at bounding box center [1226, 265] width 7 height 12
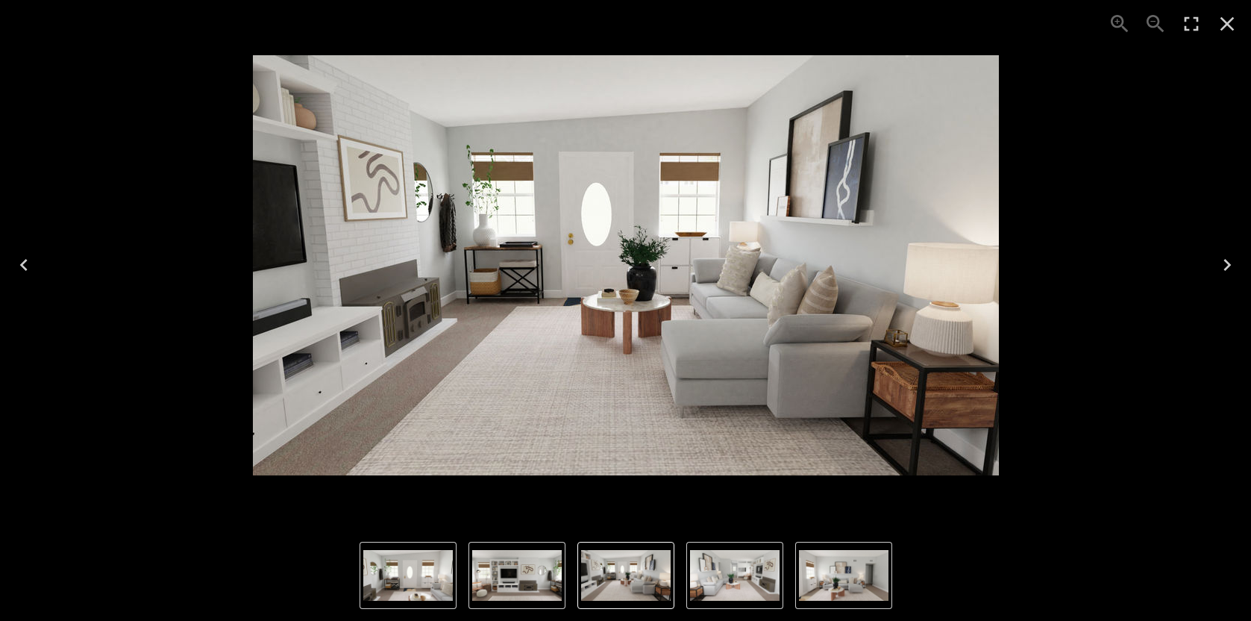
click at [1228, 265] on icon "Next" at bounding box center [1226, 265] width 7 height 12
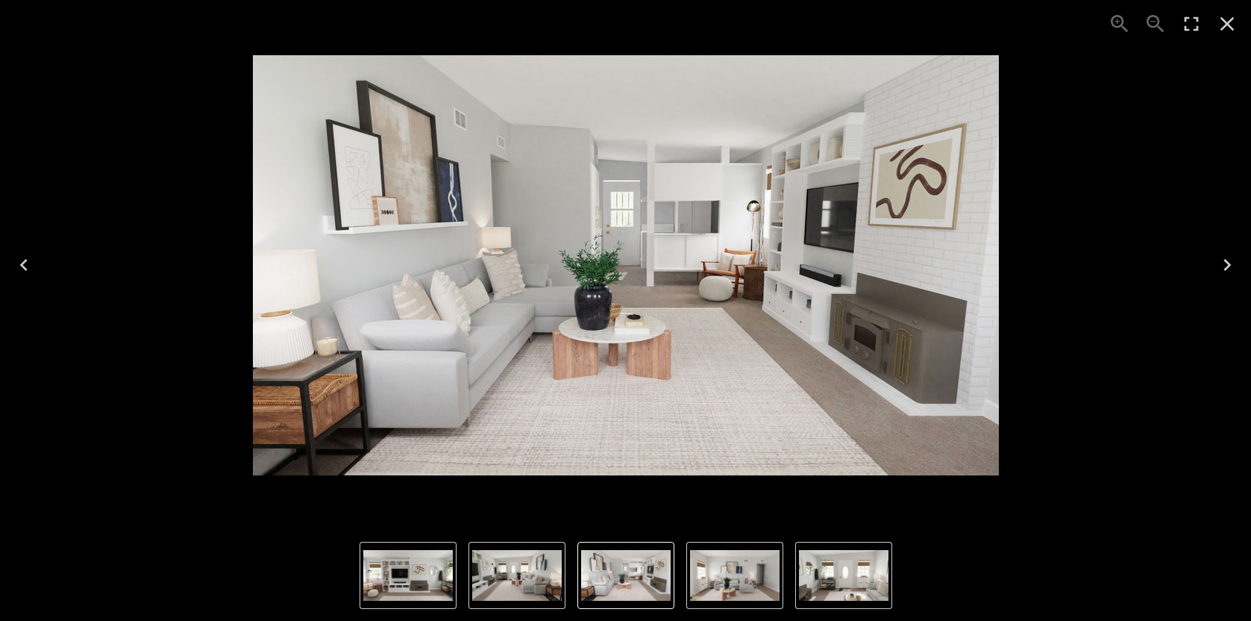
click at [1228, 265] on icon "Next" at bounding box center [1226, 265] width 7 height 12
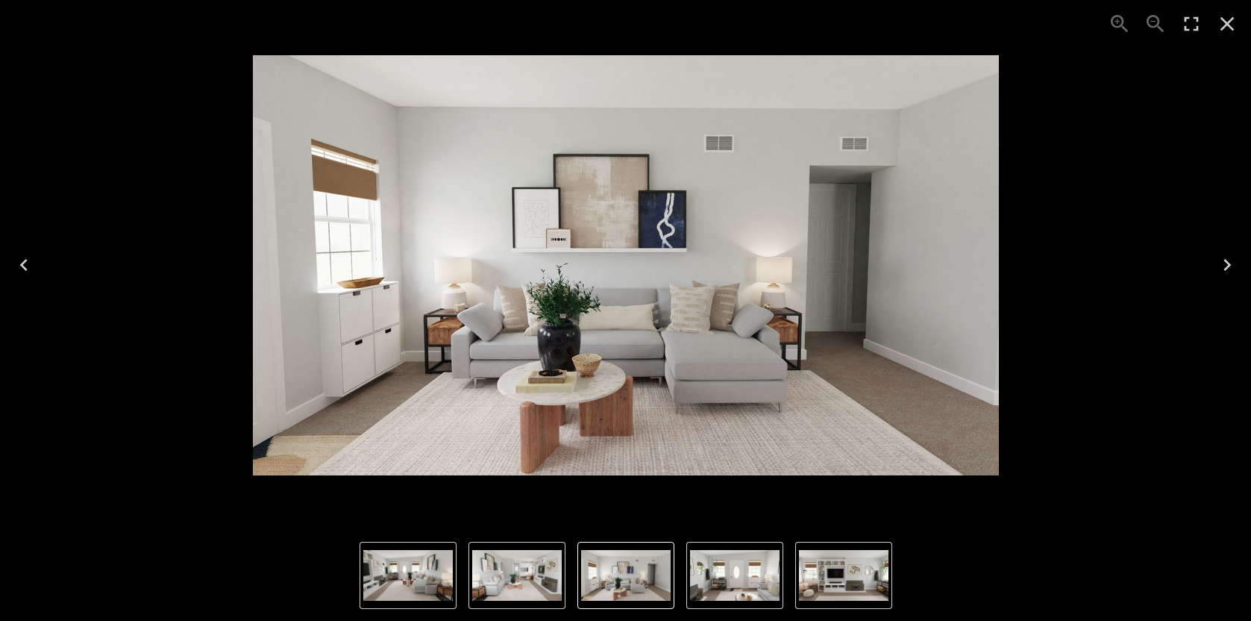
click at [1228, 265] on icon "Next" at bounding box center [1226, 265] width 7 height 12
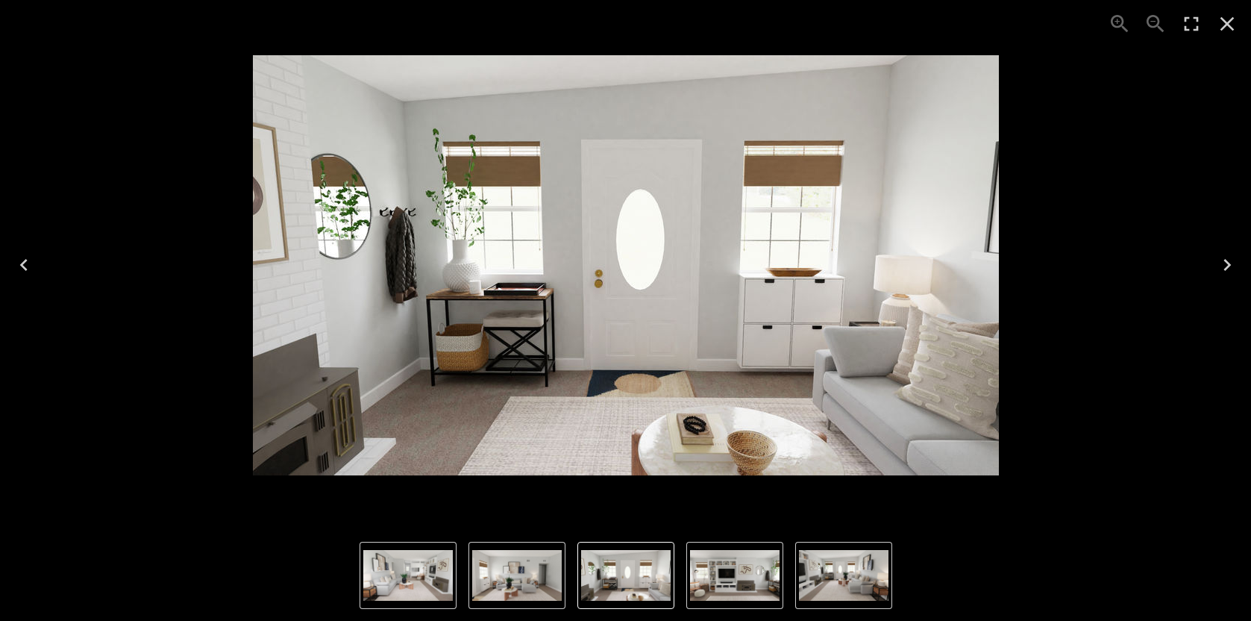
click at [1228, 265] on icon "Next" at bounding box center [1226, 265] width 7 height 12
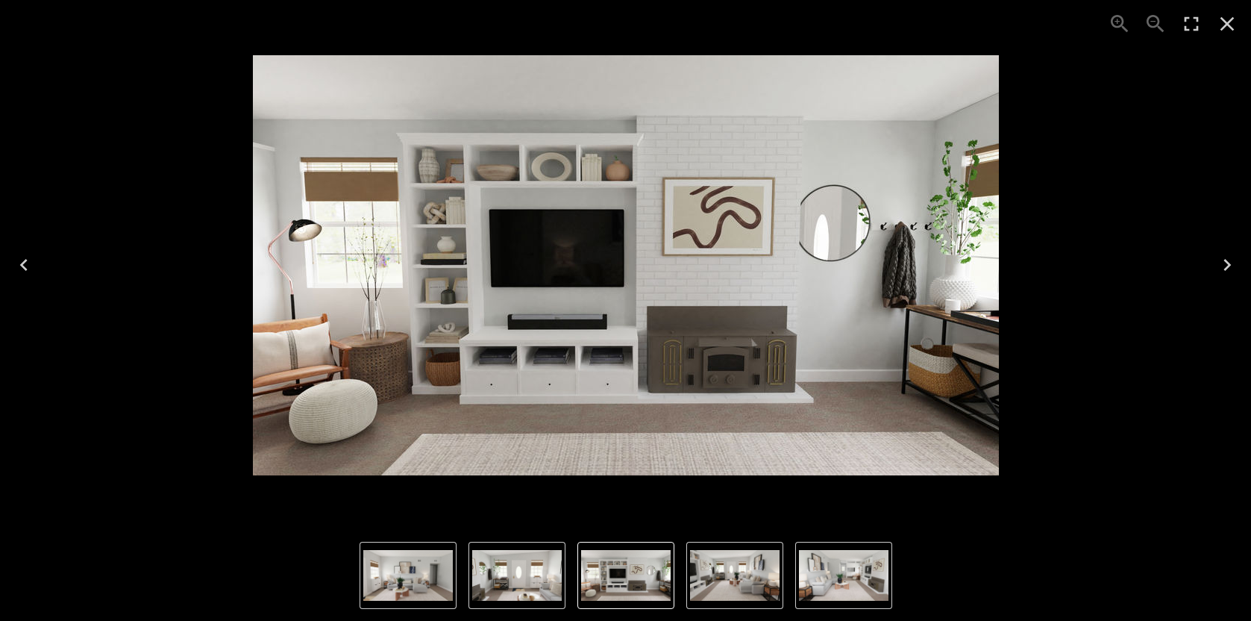
click at [1228, 265] on icon "Next" at bounding box center [1226, 265] width 7 height 12
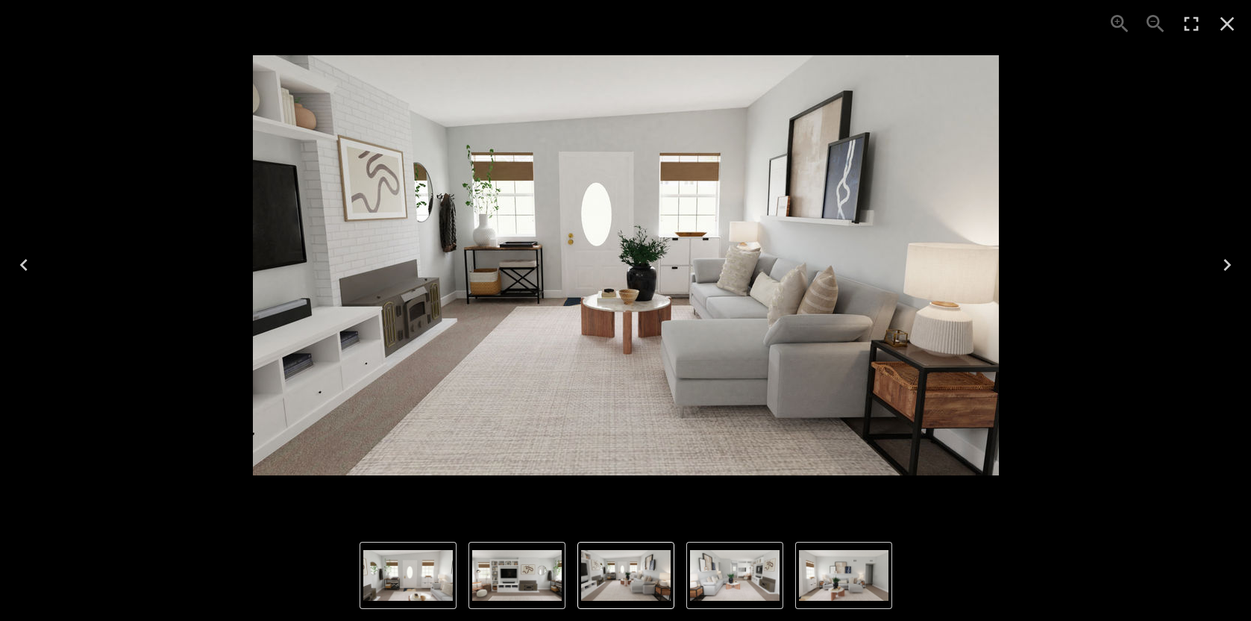
click at [1228, 265] on icon "Next" at bounding box center [1226, 265] width 7 height 12
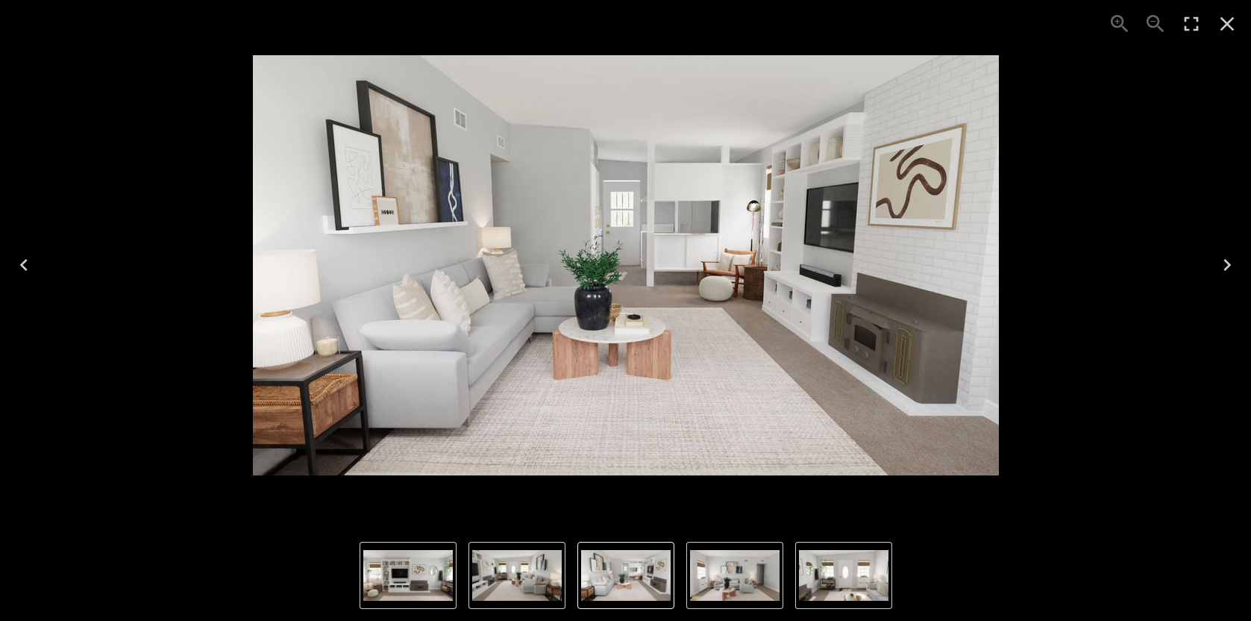
click at [1228, 265] on icon "Next" at bounding box center [1226, 265] width 7 height 12
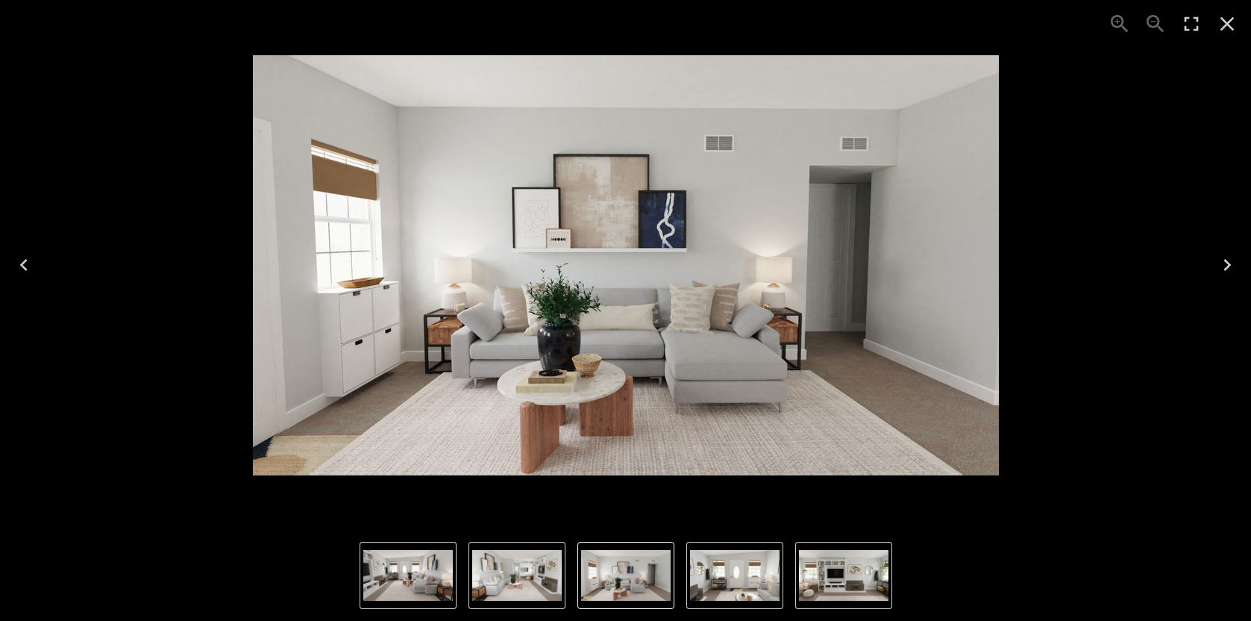
click at [1228, 265] on icon "Next" at bounding box center [1226, 265] width 7 height 12
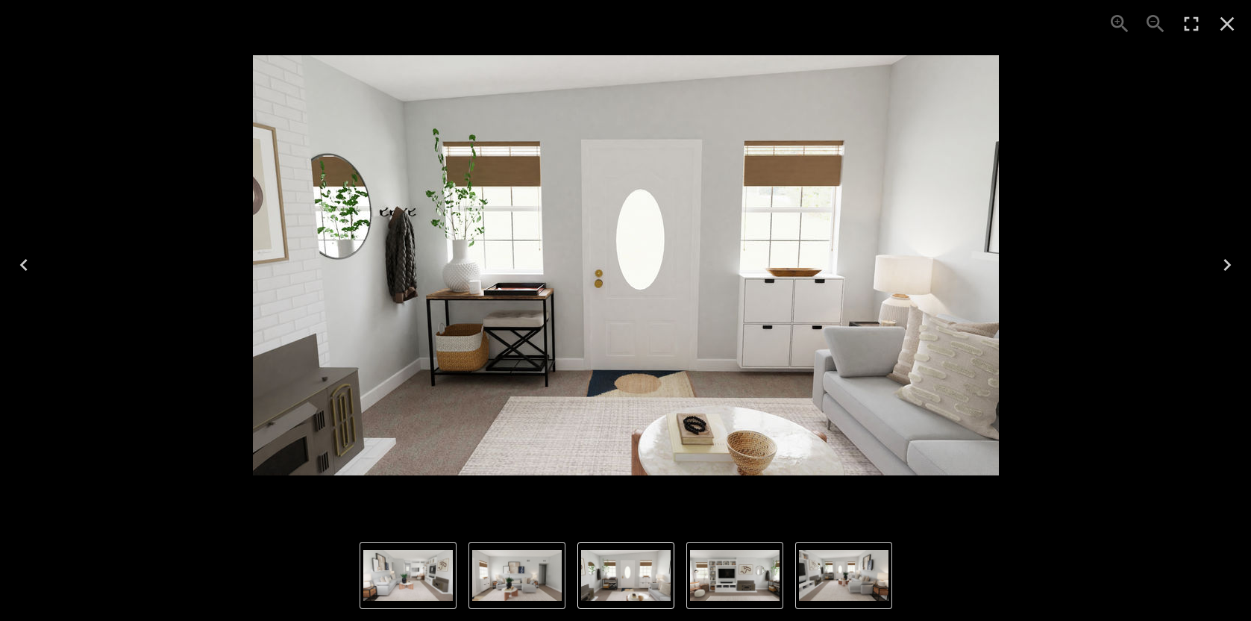
click at [1228, 265] on icon "Next" at bounding box center [1226, 265] width 7 height 12
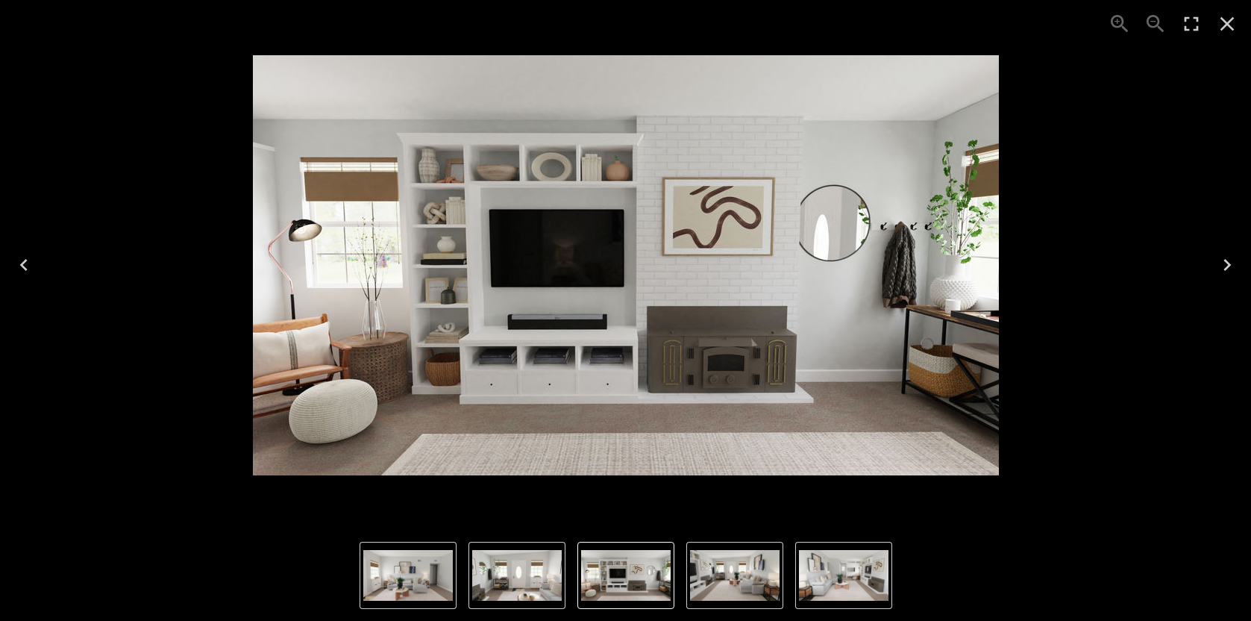
click at [1228, 265] on icon "Next" at bounding box center [1226, 265] width 7 height 12
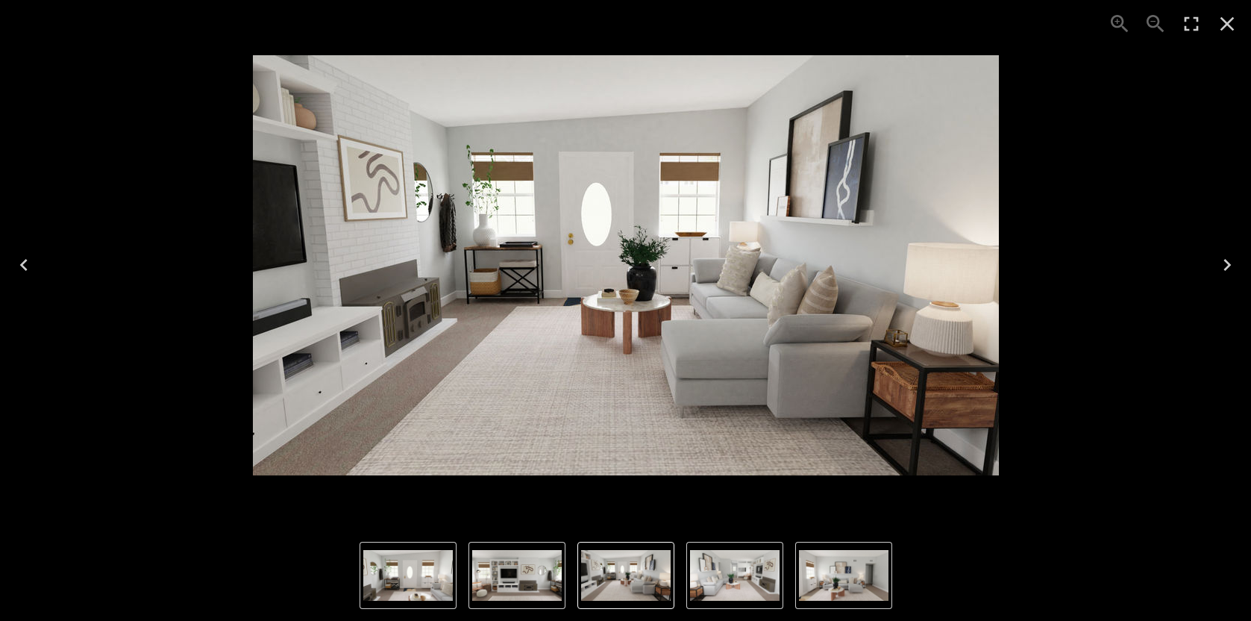
click at [1229, 31] on icon "Close" at bounding box center [1227, 24] width 24 height 24
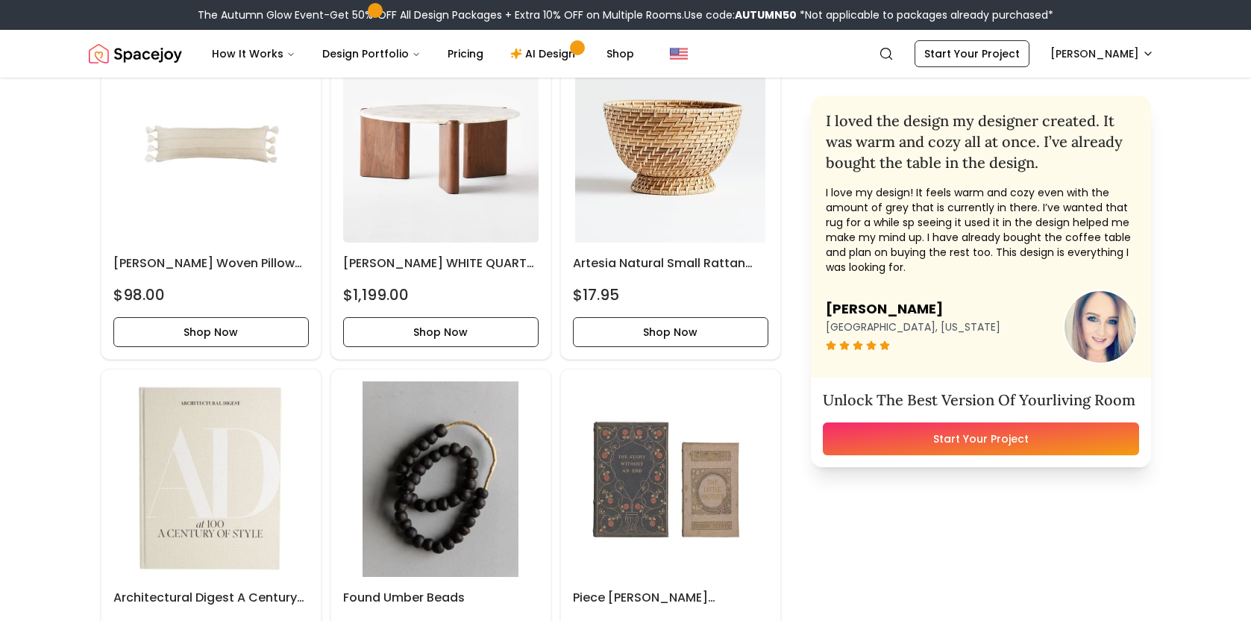
scroll to position [1633, 0]
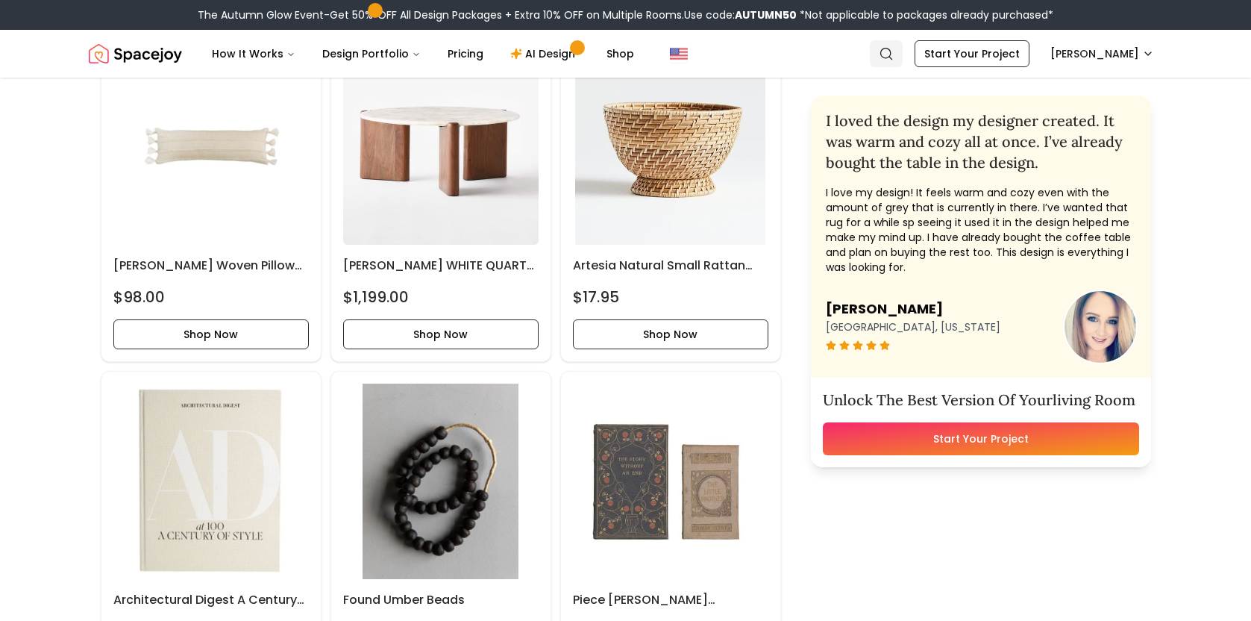
click at [894, 54] on icon "Global" at bounding box center [886, 53] width 15 height 15
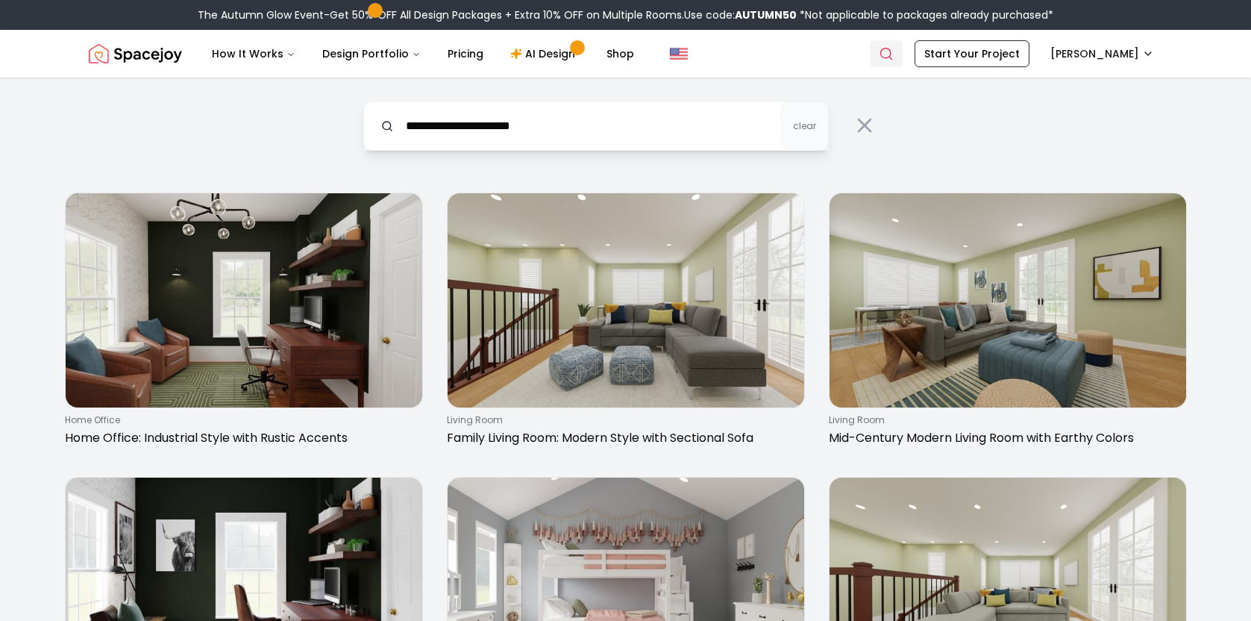
type input "**********"
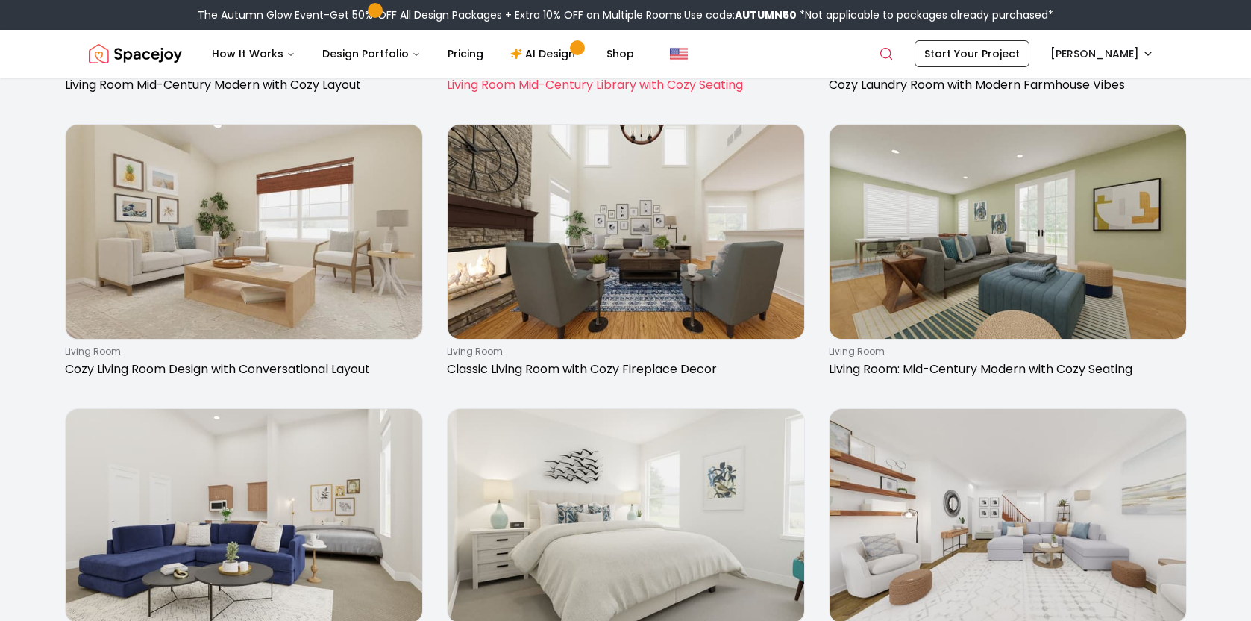
scroll to position [362, 0]
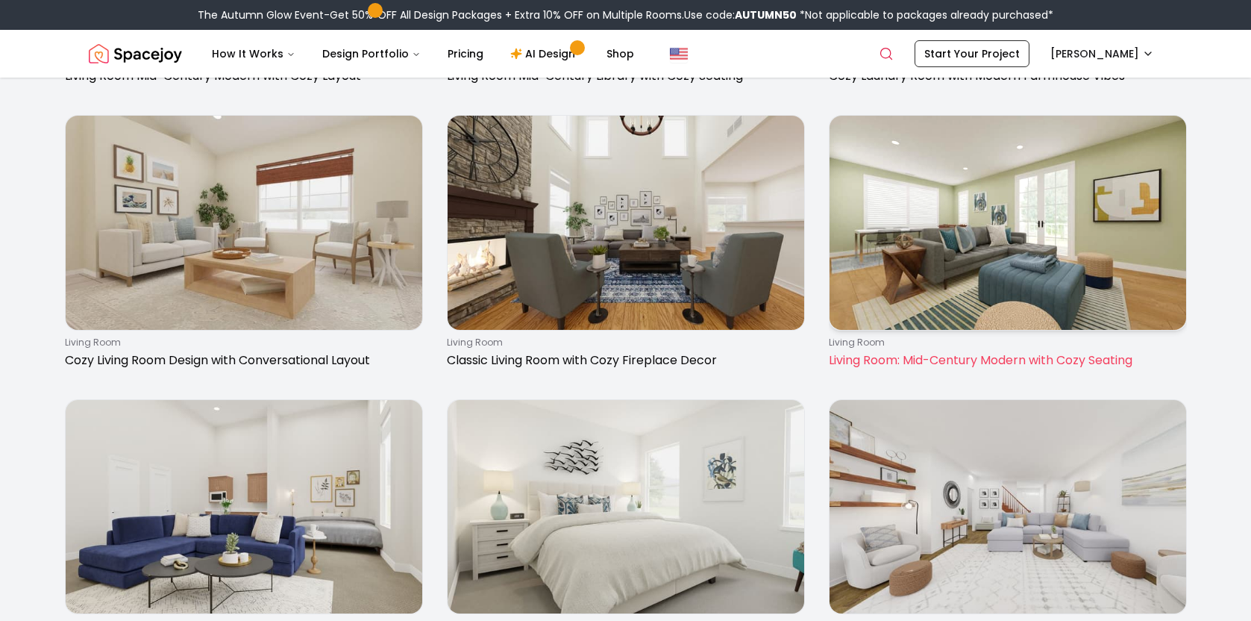
click at [994, 285] on img at bounding box center [1007, 223] width 357 height 214
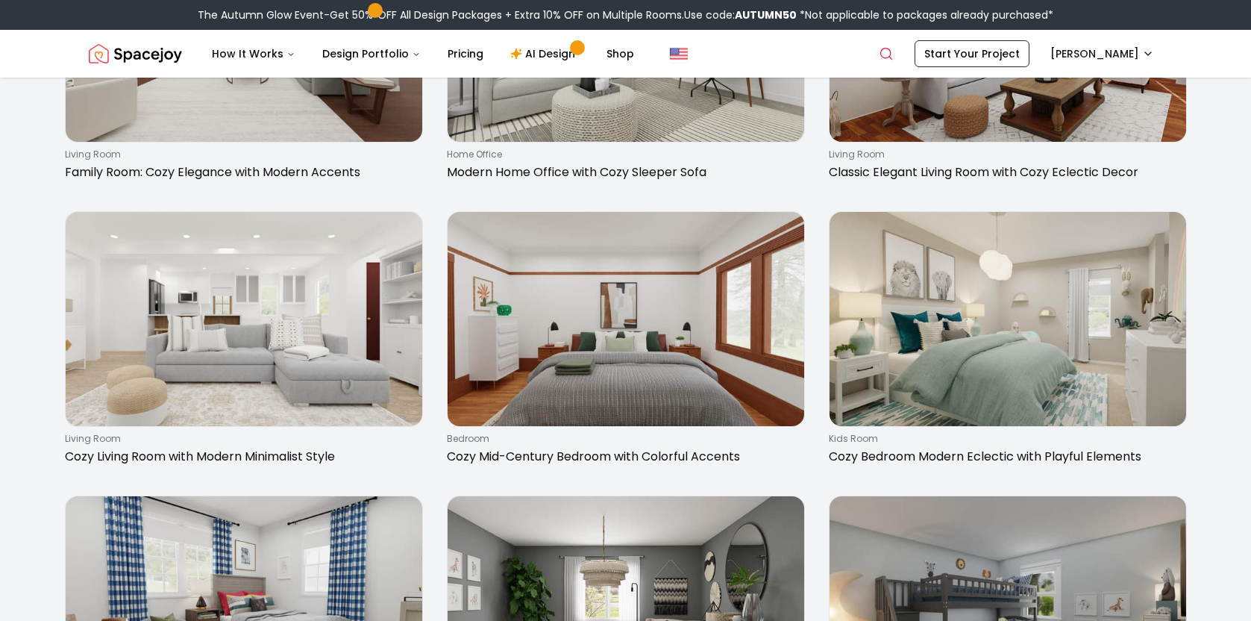
scroll to position [2273, 0]
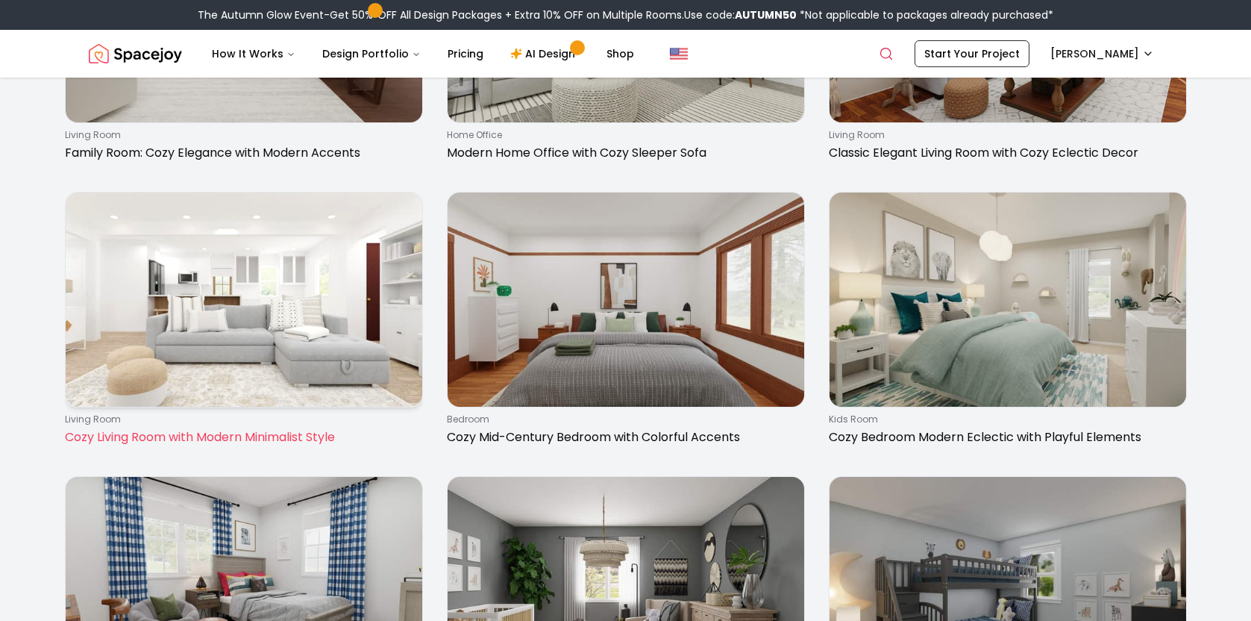
click at [292, 303] on img at bounding box center [244, 299] width 357 height 214
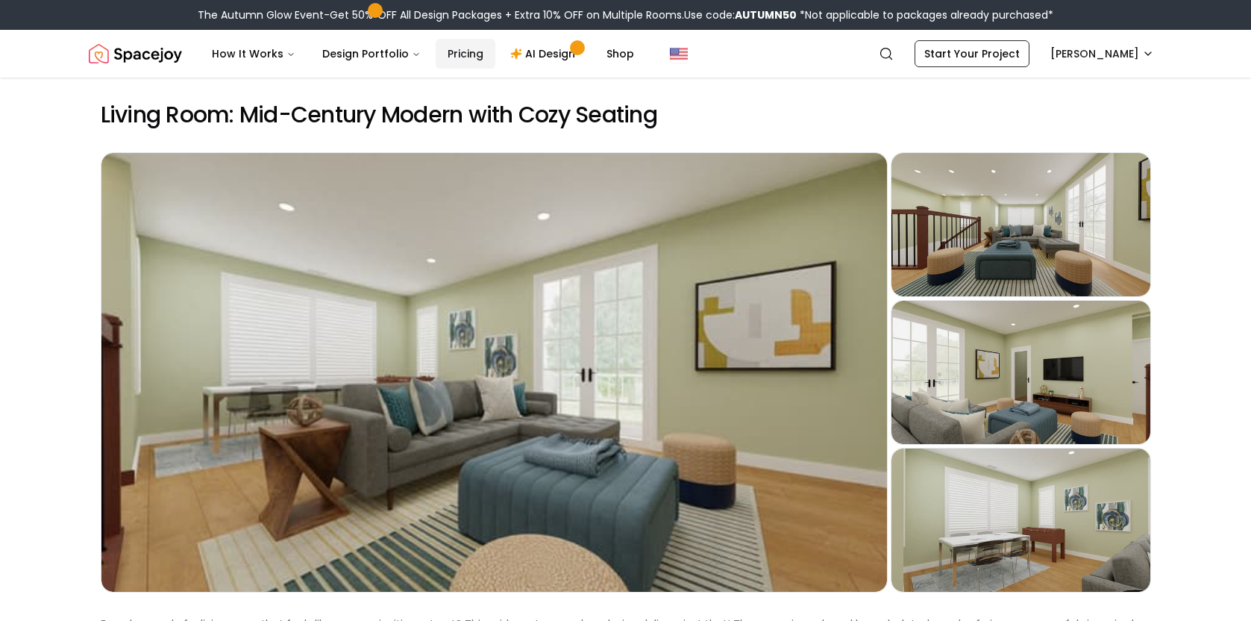
click at [456, 54] on link "Pricing" at bounding box center [466, 54] width 60 height 30
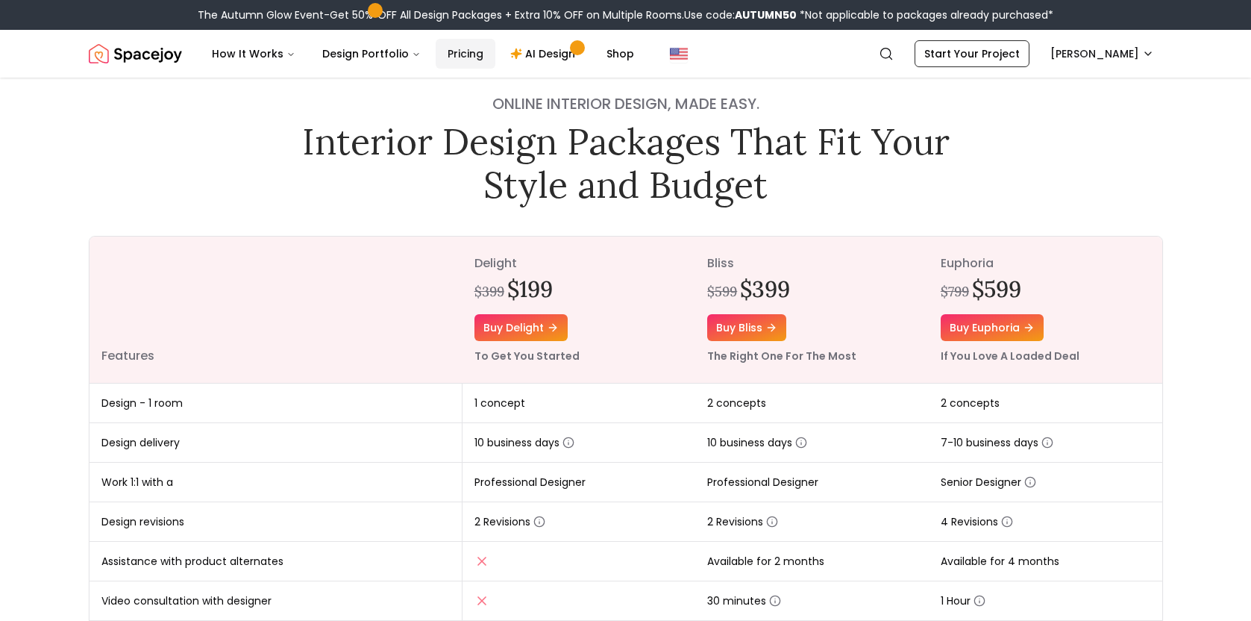
scroll to position [42, 0]
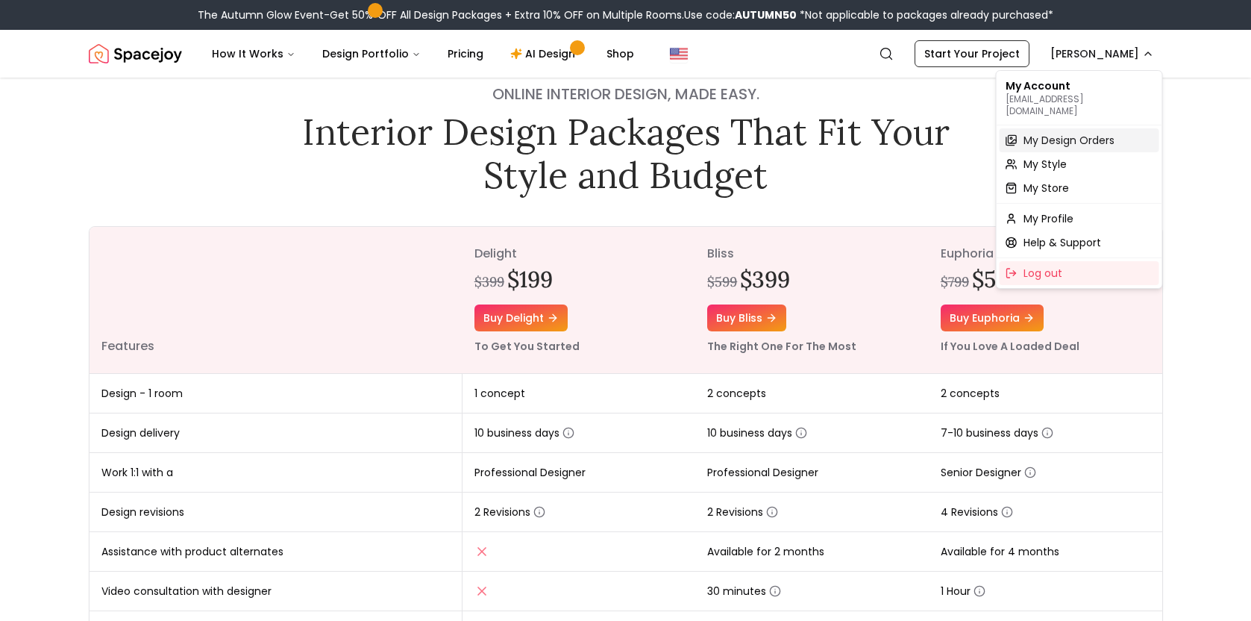
click at [1093, 133] on span "My Design Orders" at bounding box center [1068, 140] width 91 height 15
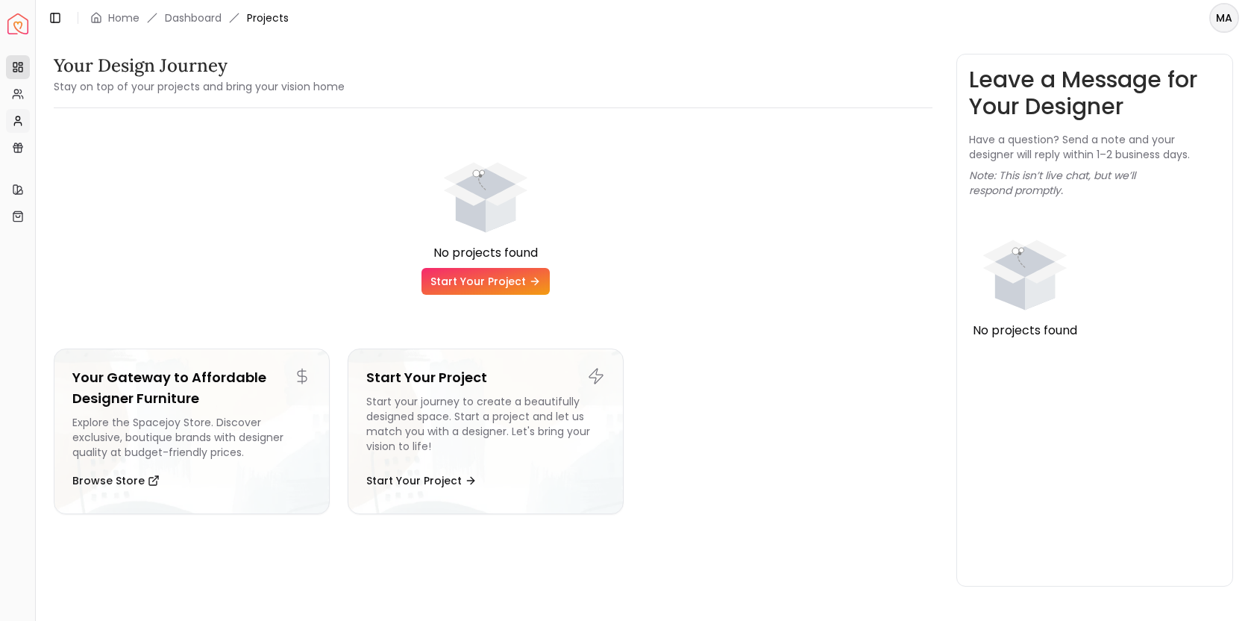
click at [16, 113] on link "My Profile" at bounding box center [18, 121] width 24 height 24
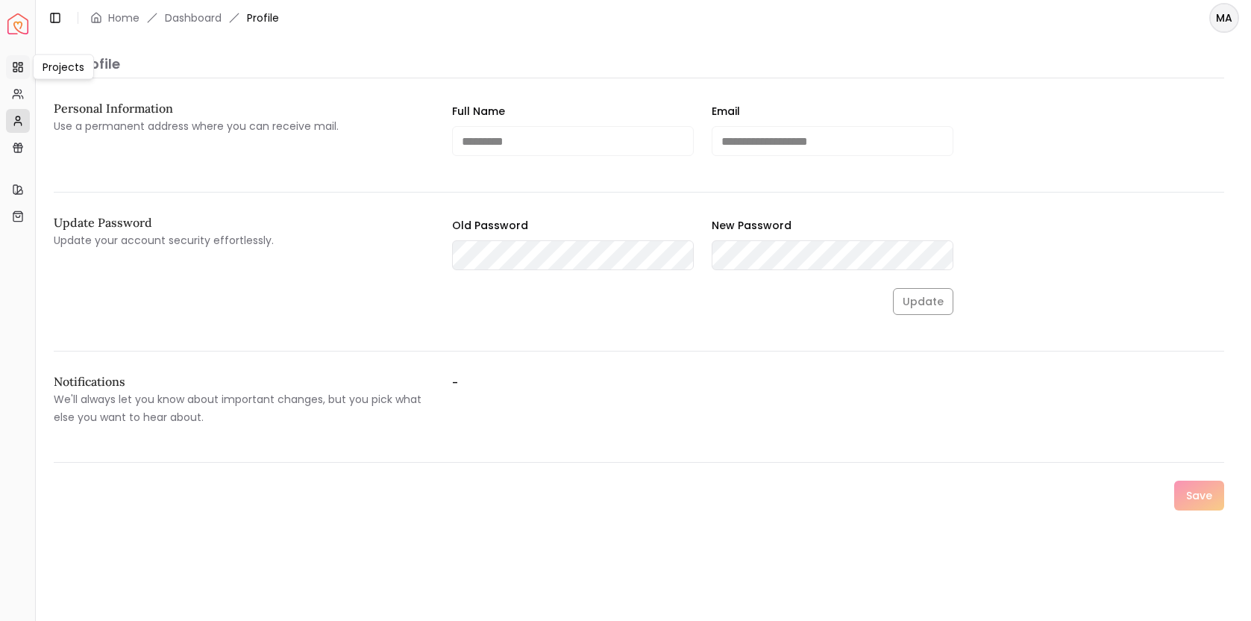
click at [21, 69] on icon at bounding box center [18, 67] width 12 height 12
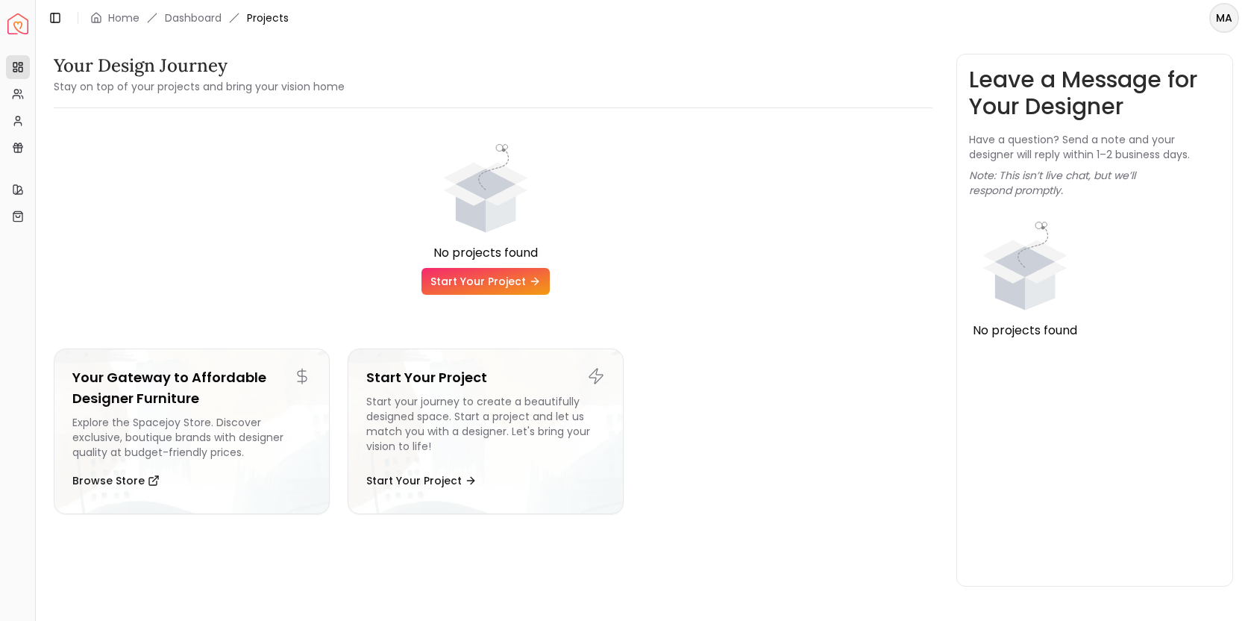
click at [463, 272] on link "Start Your Project" at bounding box center [485, 281] width 128 height 27
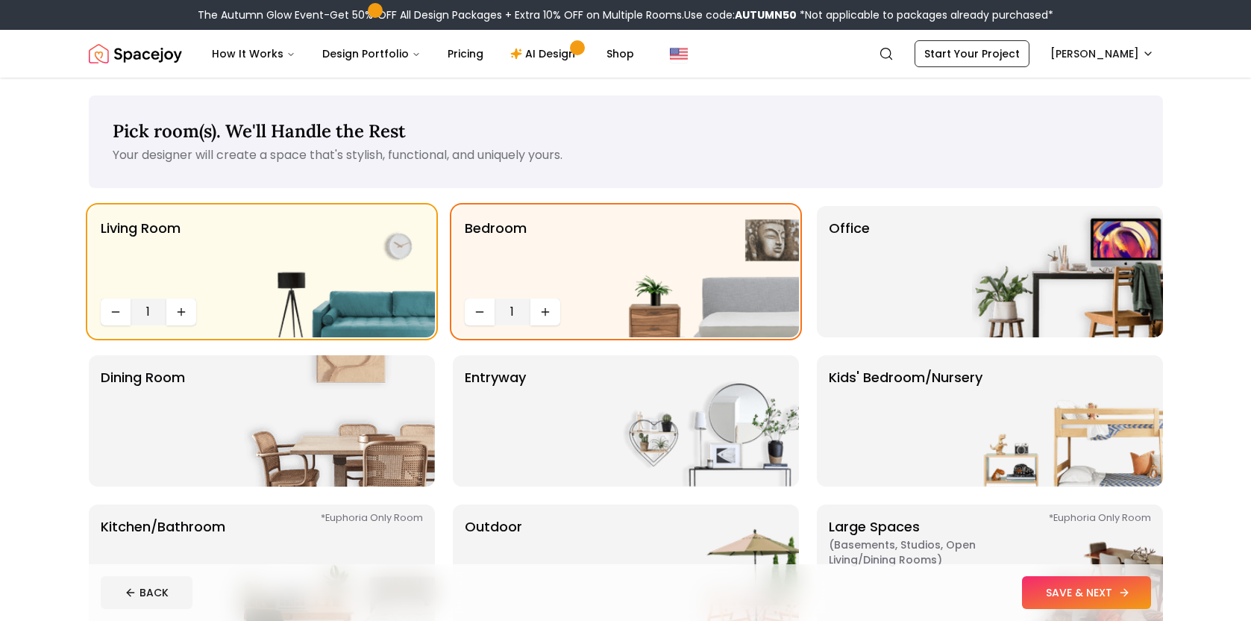
click at [1055, 591] on button "SAVE & NEXT" at bounding box center [1086, 592] width 129 height 33
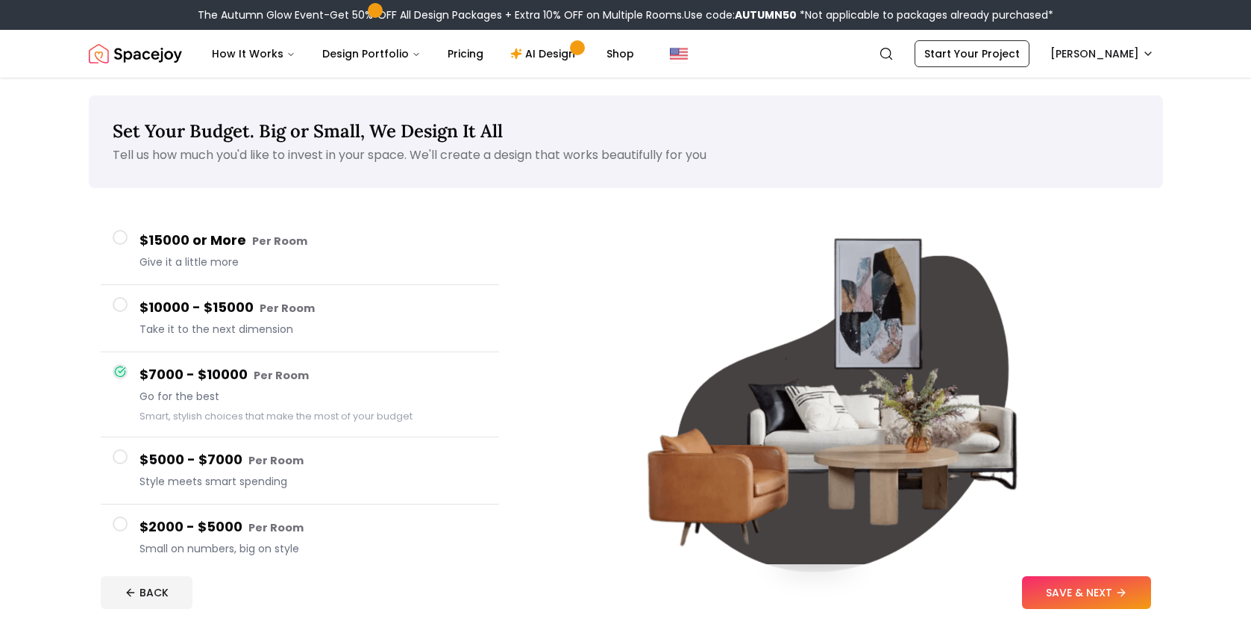
click at [1055, 591] on button "SAVE & NEXT" at bounding box center [1086, 592] width 129 height 33
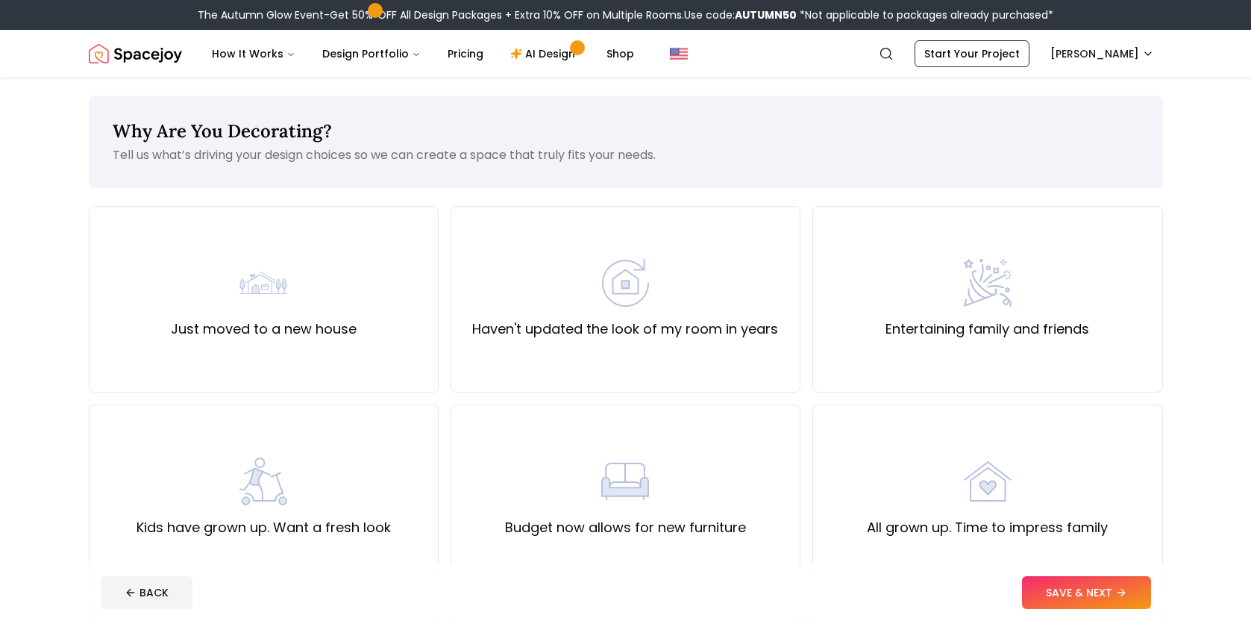
click at [1055, 591] on button "SAVE & NEXT" at bounding box center [1086, 592] width 129 height 33
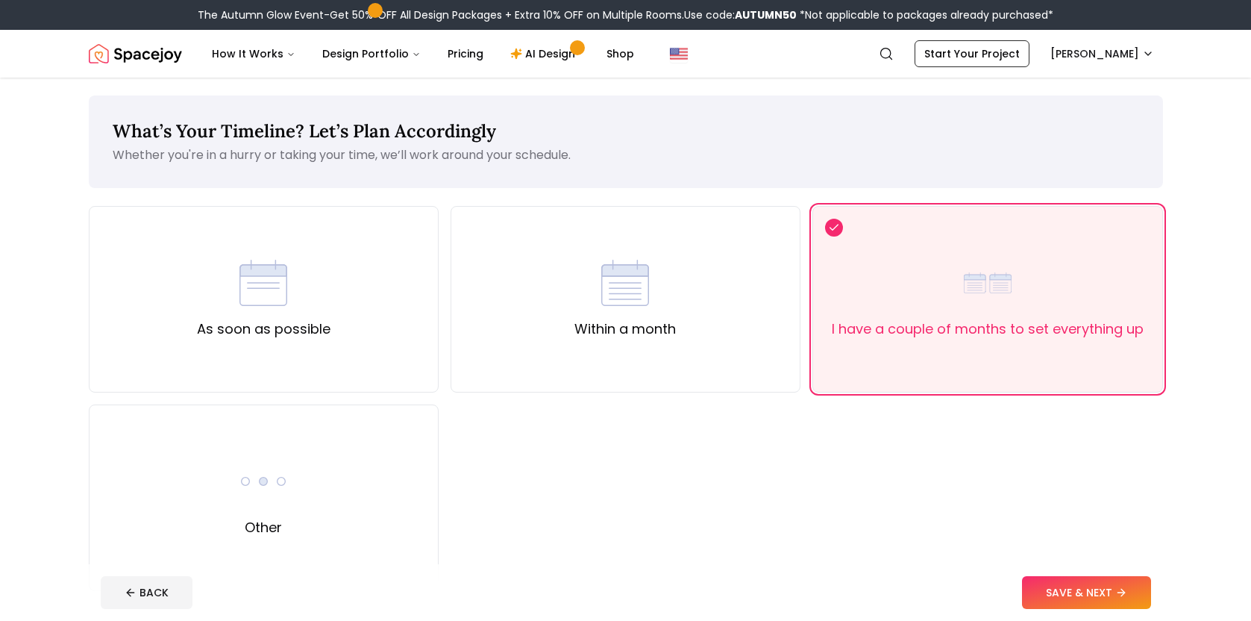
click at [1055, 591] on button "SAVE & NEXT" at bounding box center [1086, 592] width 129 height 33
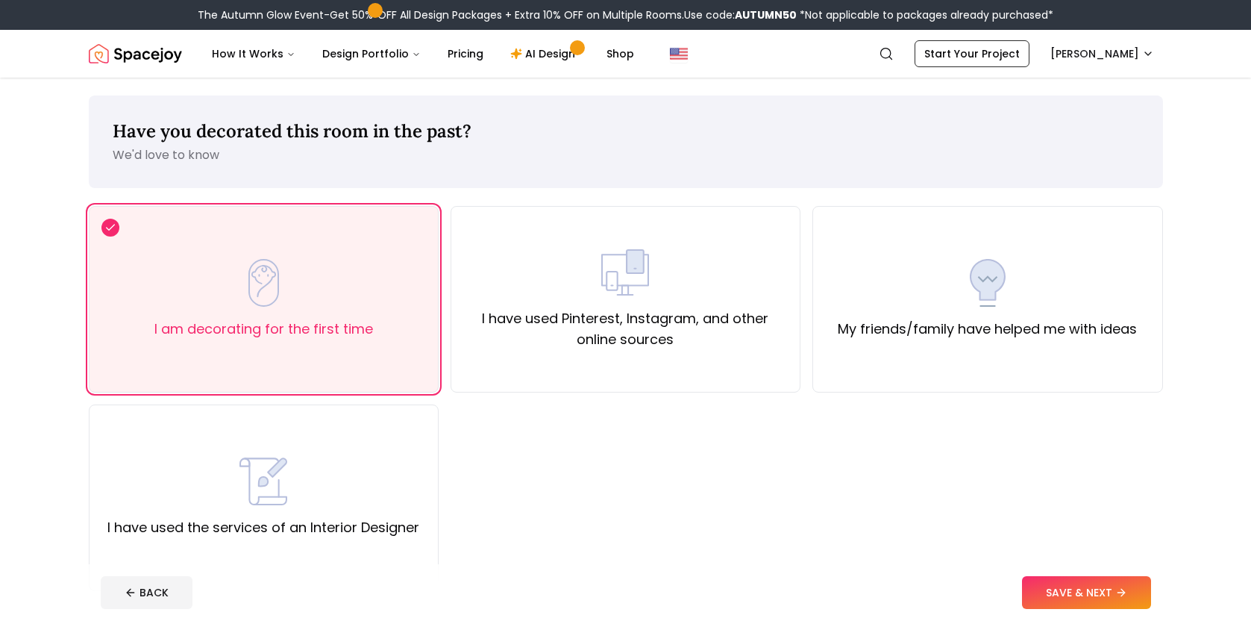
click at [1055, 591] on button "SAVE & NEXT" at bounding box center [1086, 592] width 129 height 33
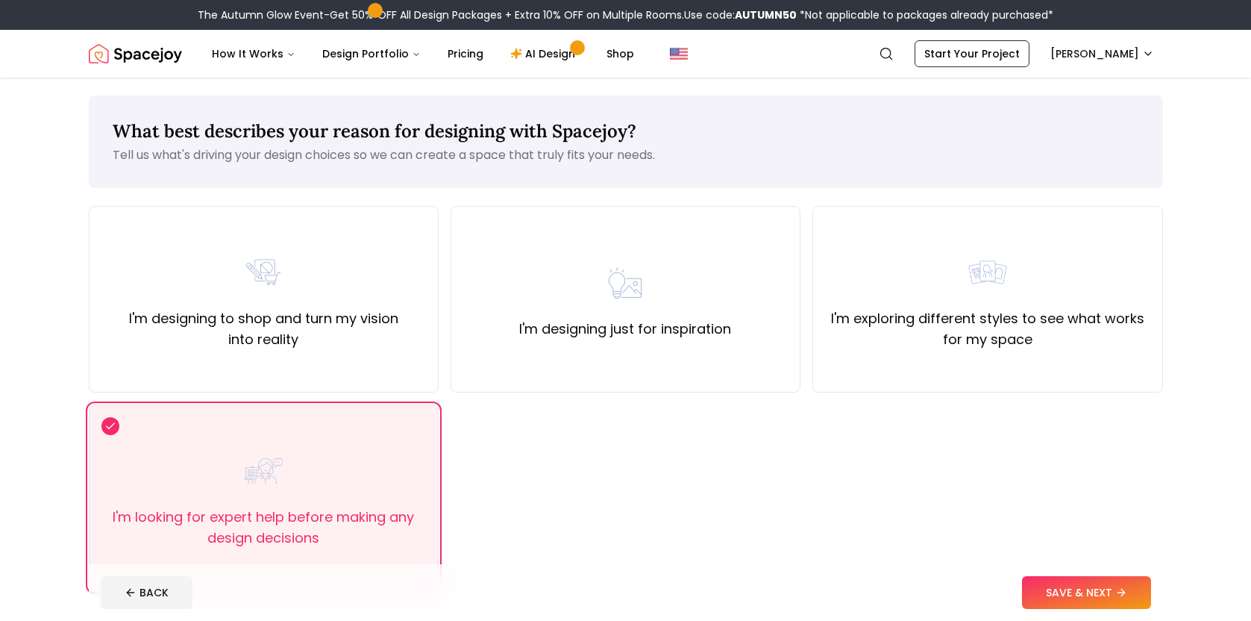
click at [1055, 591] on button "SAVE & NEXT" at bounding box center [1086, 592] width 129 height 33
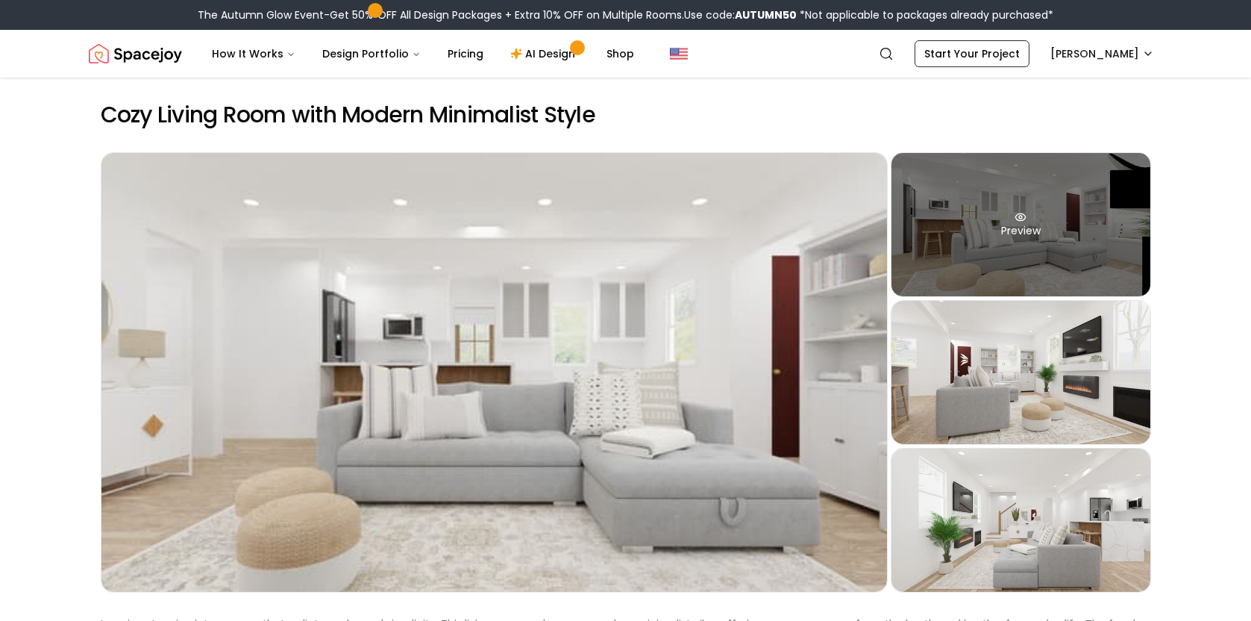
click at [1073, 269] on div "Preview" at bounding box center [1020, 224] width 259 height 143
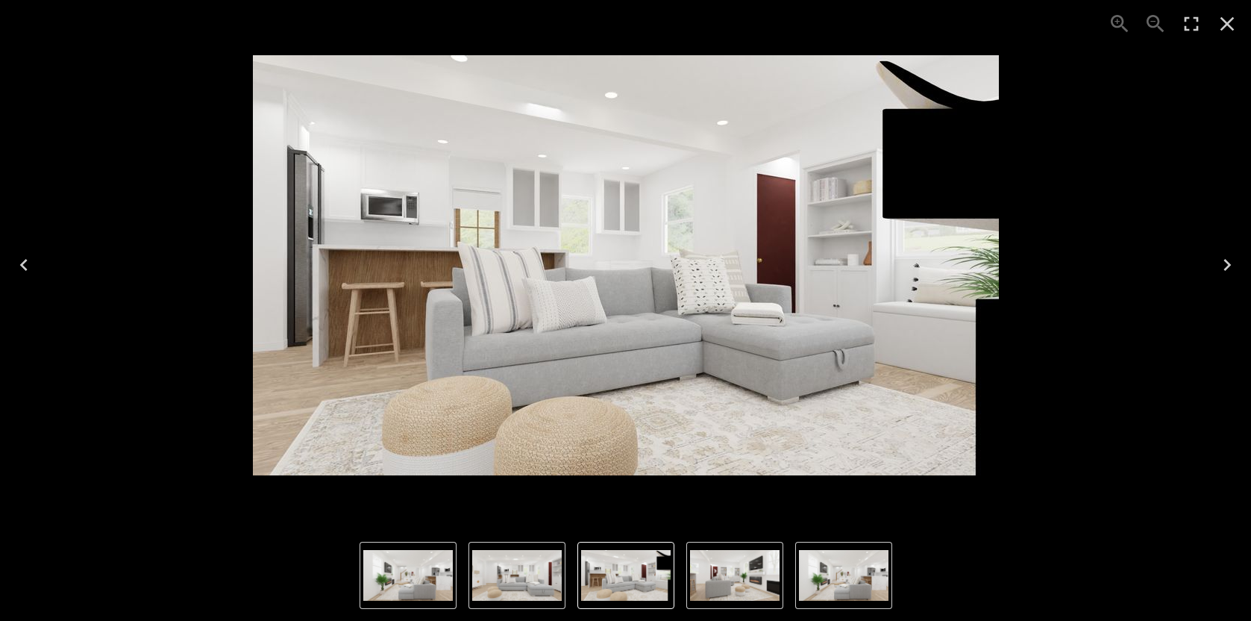
click at [1227, 267] on icon "Next" at bounding box center [1226, 265] width 7 height 12
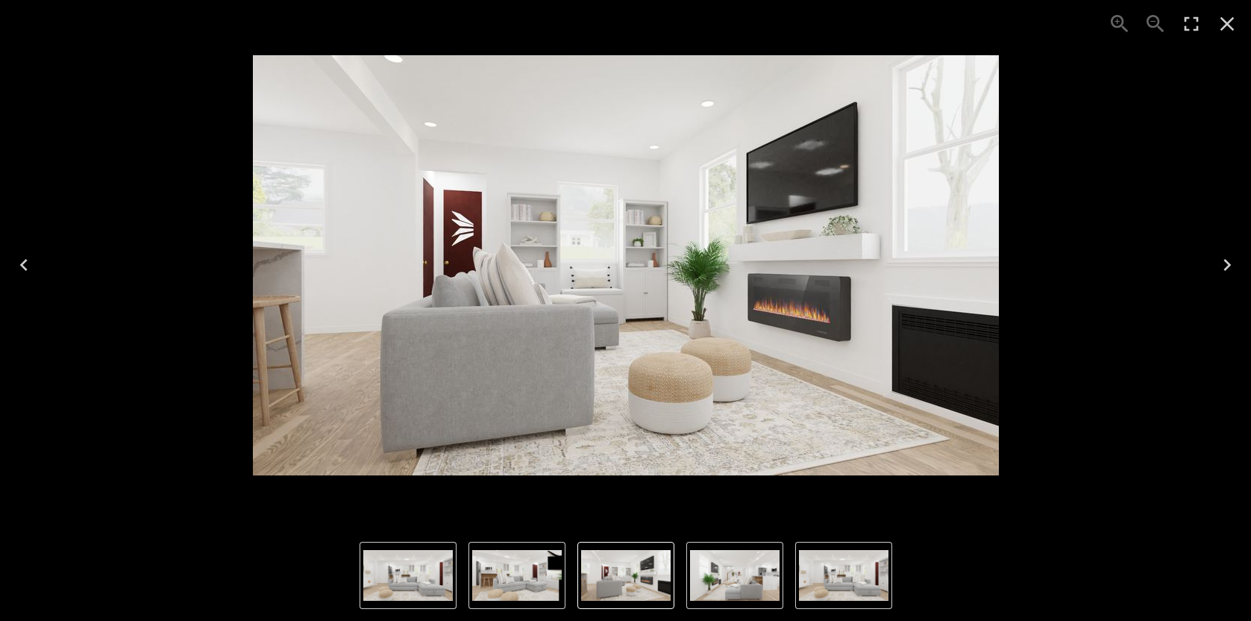
click at [1227, 267] on icon "Next" at bounding box center [1226, 265] width 7 height 12
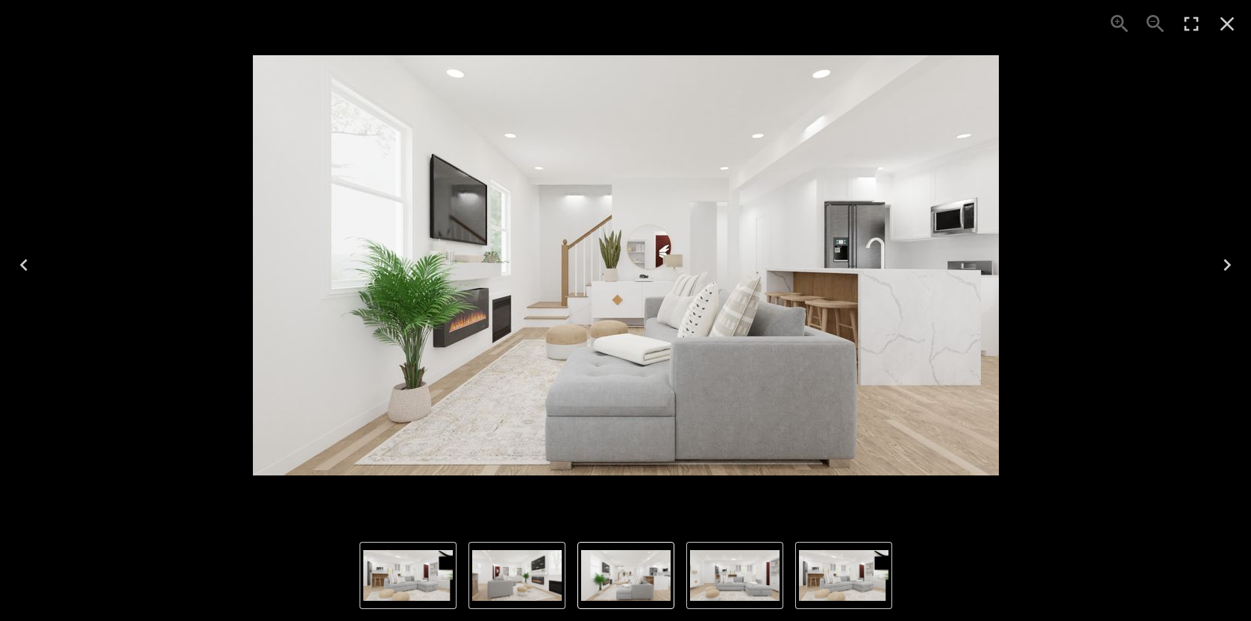
click at [1227, 267] on icon "Next" at bounding box center [1226, 265] width 7 height 12
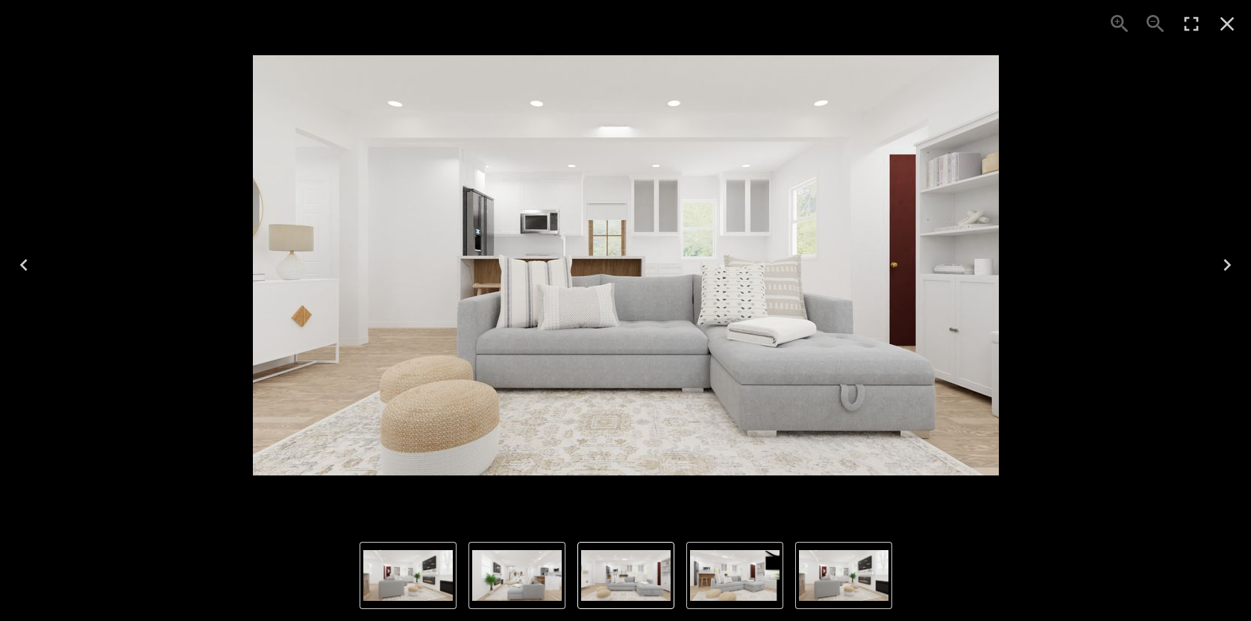
click at [1227, 267] on icon "Next" at bounding box center [1226, 265] width 7 height 12
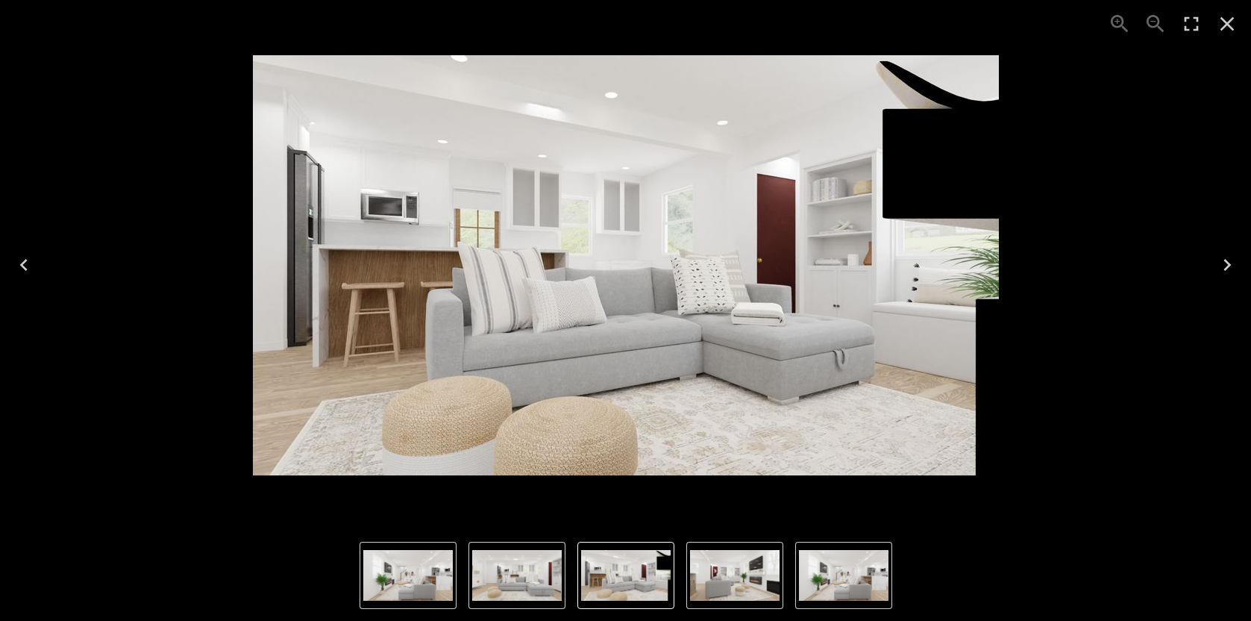
click at [1227, 267] on icon "Next" at bounding box center [1226, 265] width 7 height 12
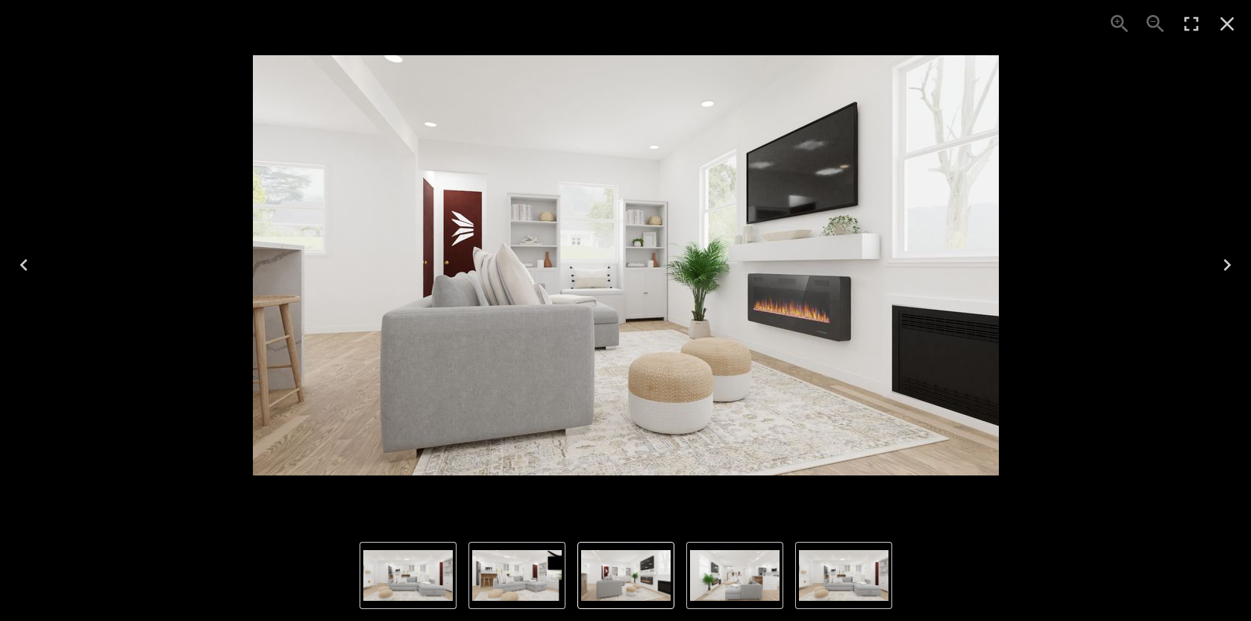
click at [1227, 267] on icon "Next" at bounding box center [1226, 265] width 7 height 12
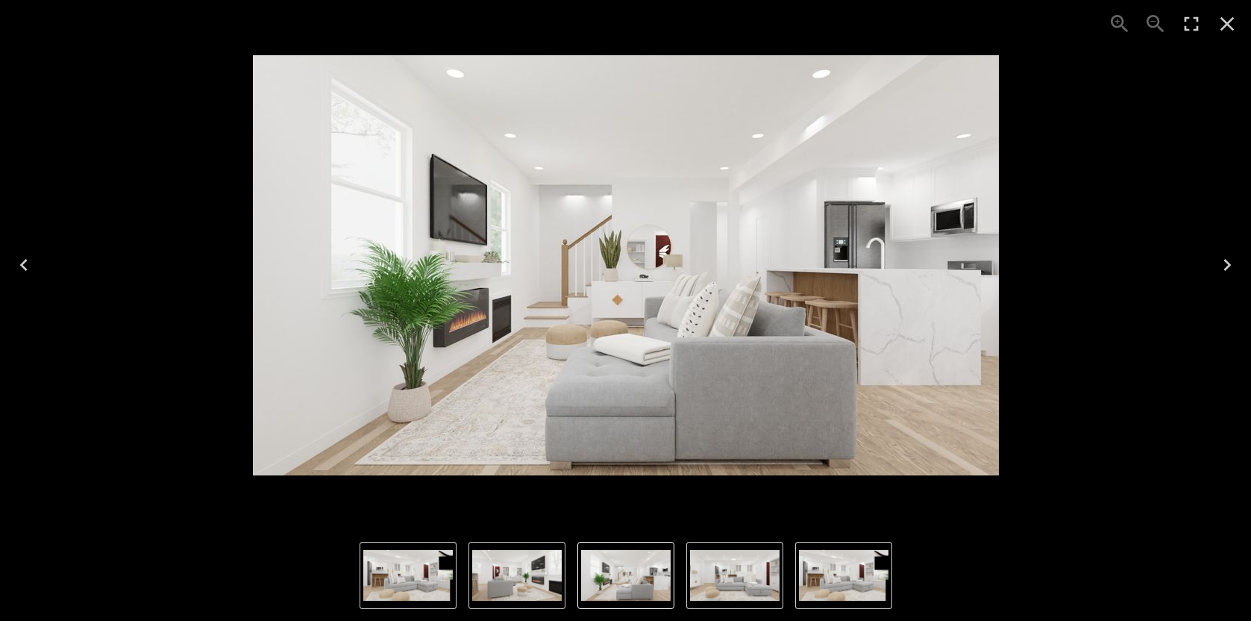
click at [1227, 267] on icon "Next" at bounding box center [1226, 265] width 7 height 12
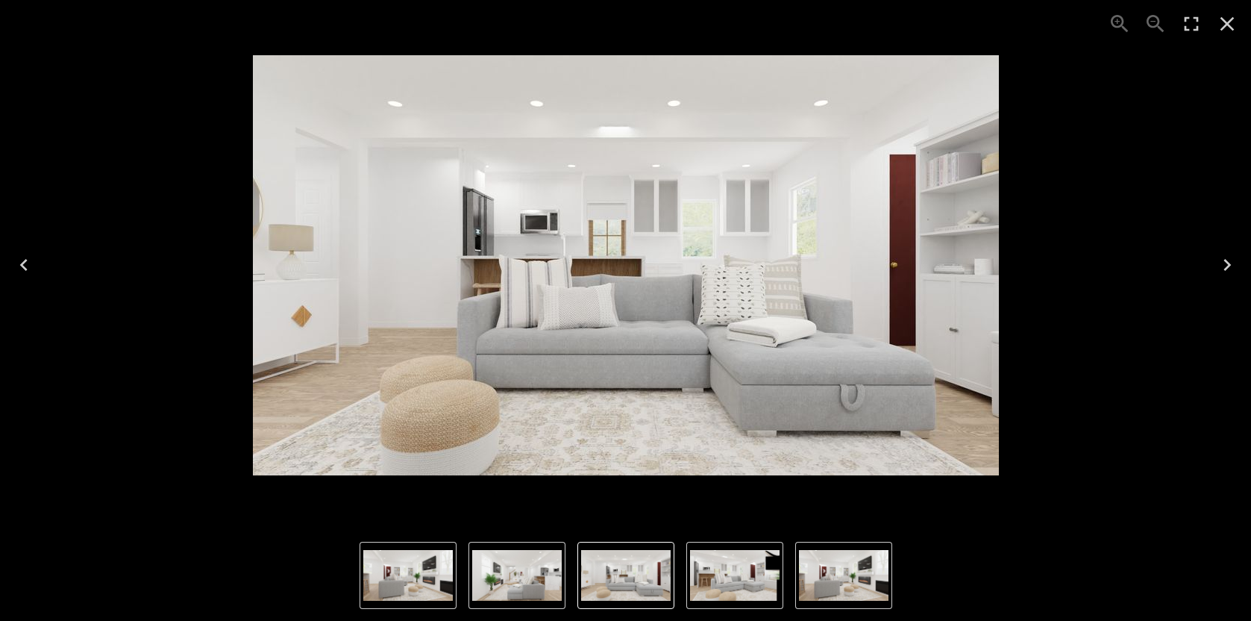
click at [1227, 267] on icon "Next" at bounding box center [1226, 265] width 7 height 12
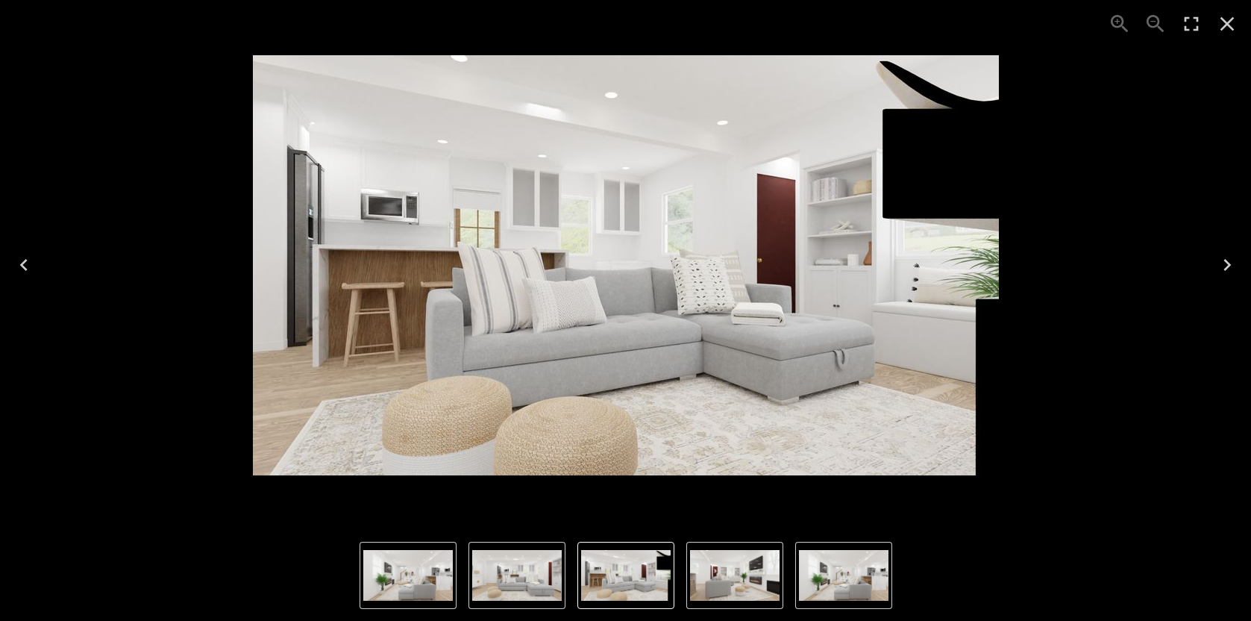
click at [1227, 267] on icon "Next" at bounding box center [1226, 265] width 7 height 12
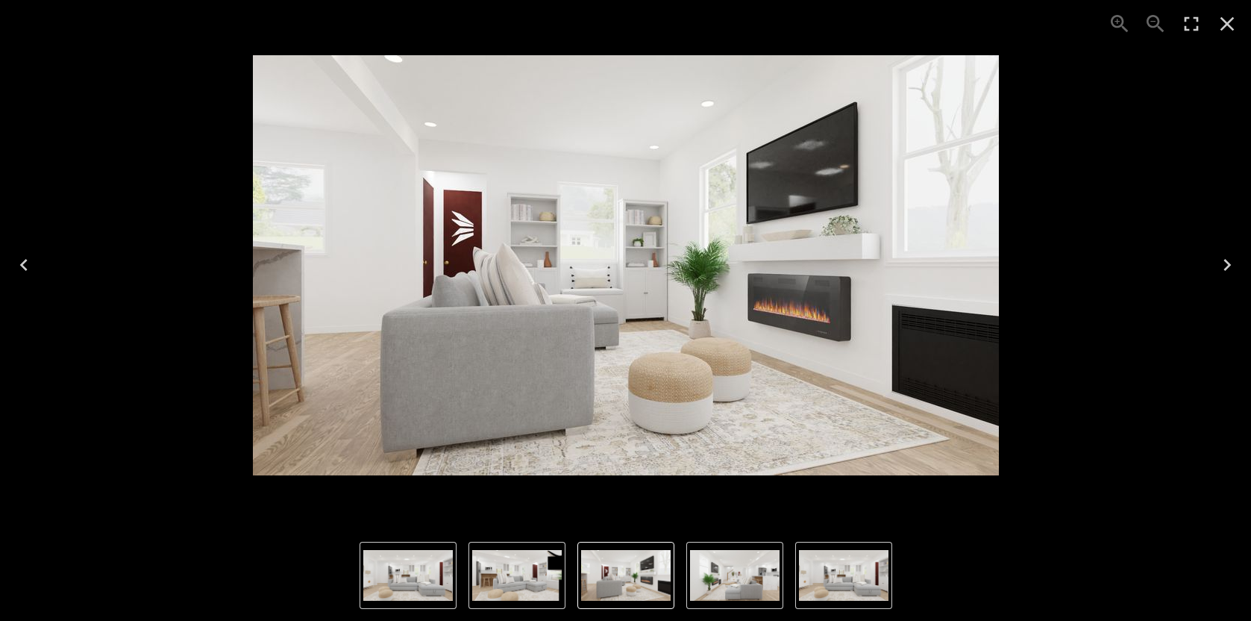
click at [1227, 267] on icon "Next" at bounding box center [1226, 265] width 7 height 12
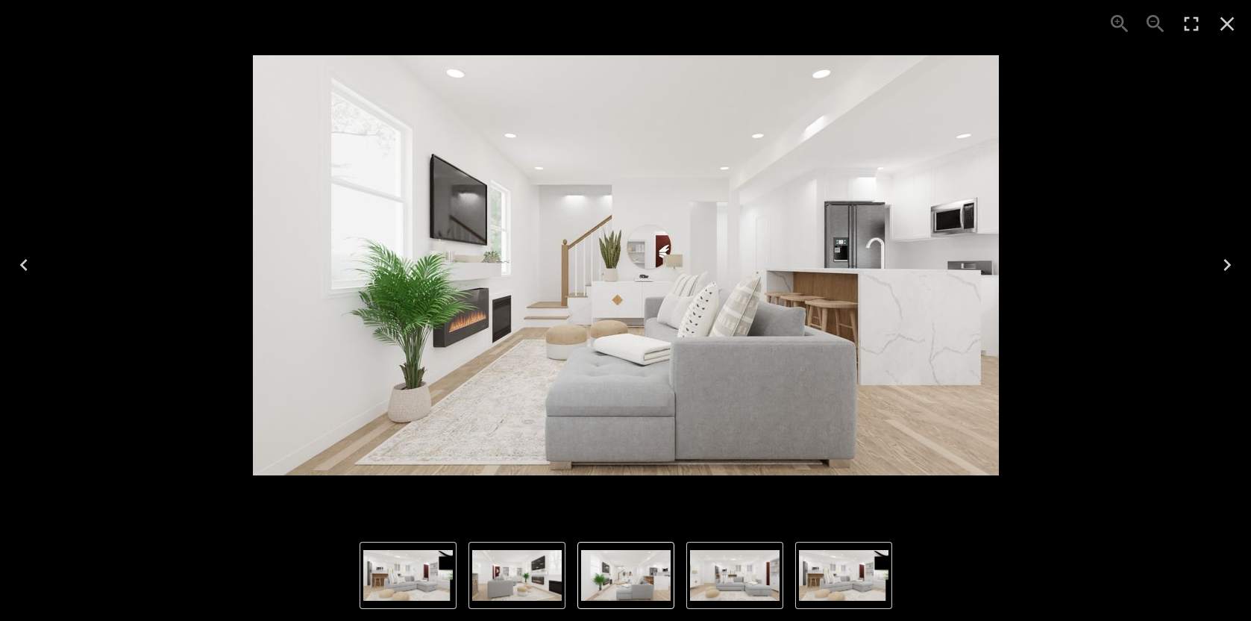
click at [1227, 267] on icon "Next" at bounding box center [1226, 265] width 7 height 12
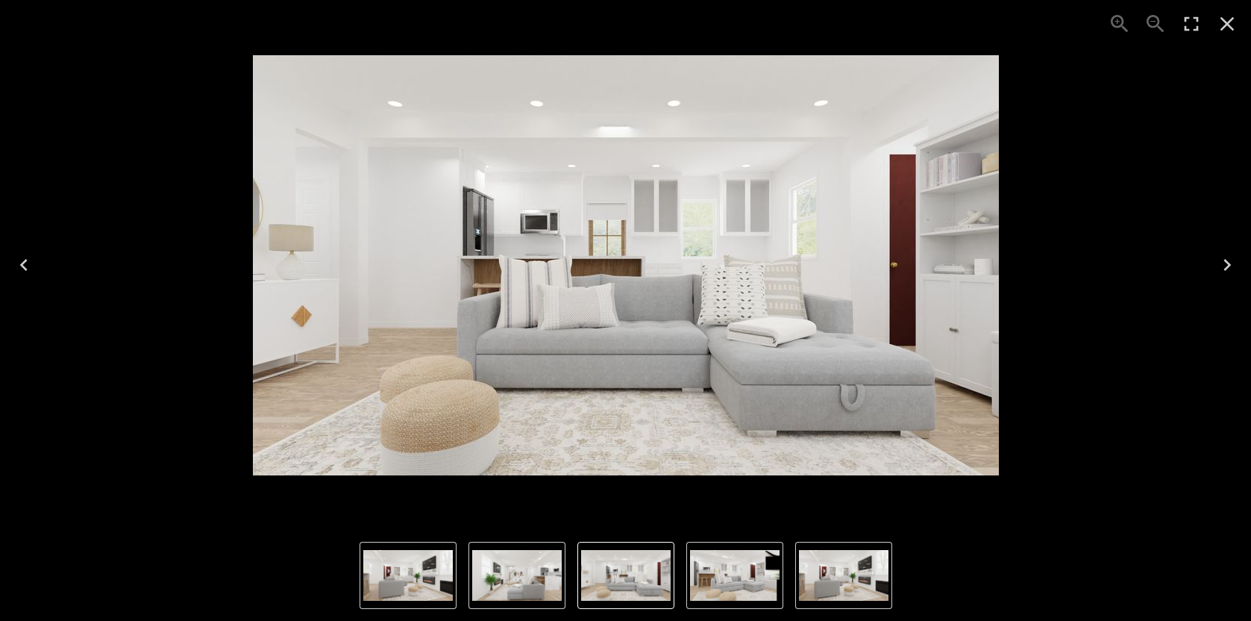
click at [1227, 267] on icon "Next" at bounding box center [1226, 265] width 7 height 12
